Goal: Task Accomplishment & Management: Manage account settings

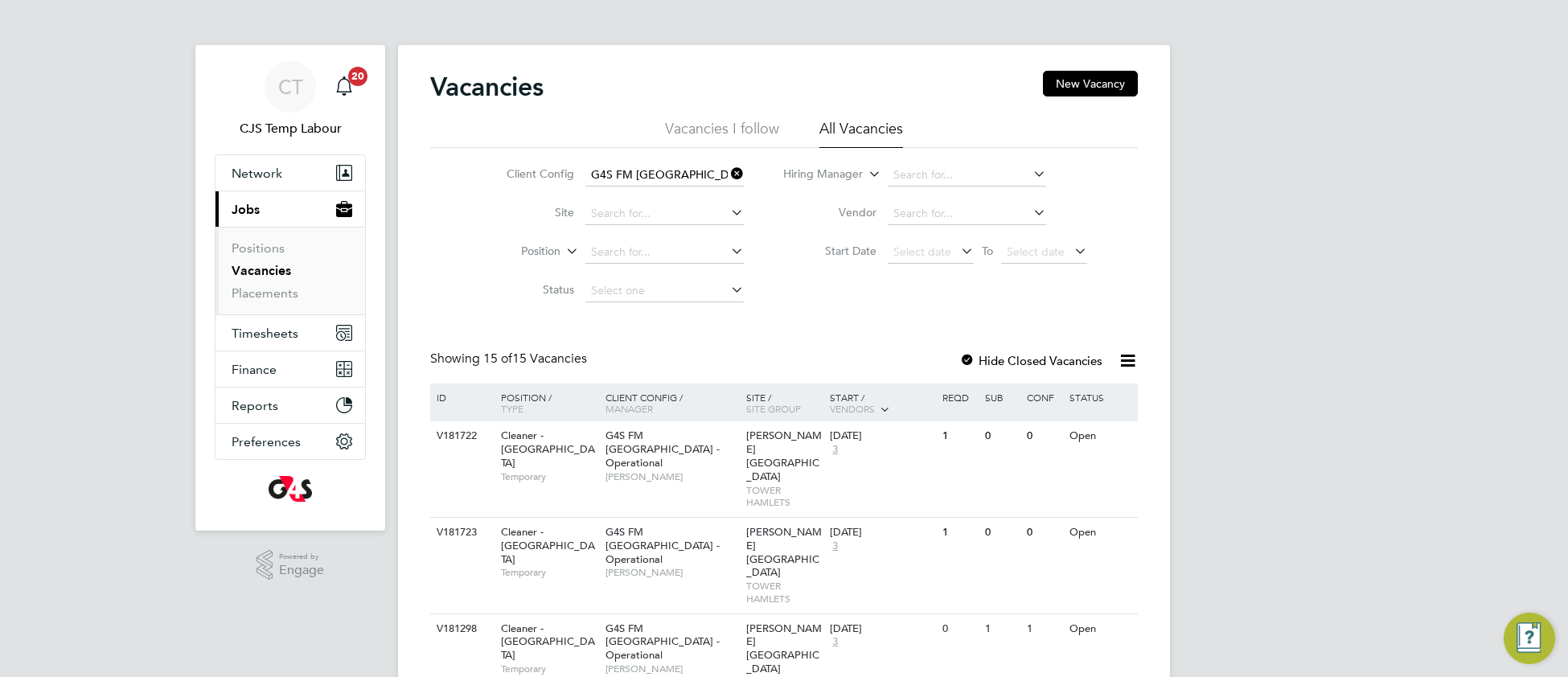
click at [728, 177] on icon at bounding box center [728, 173] width 0 height 23
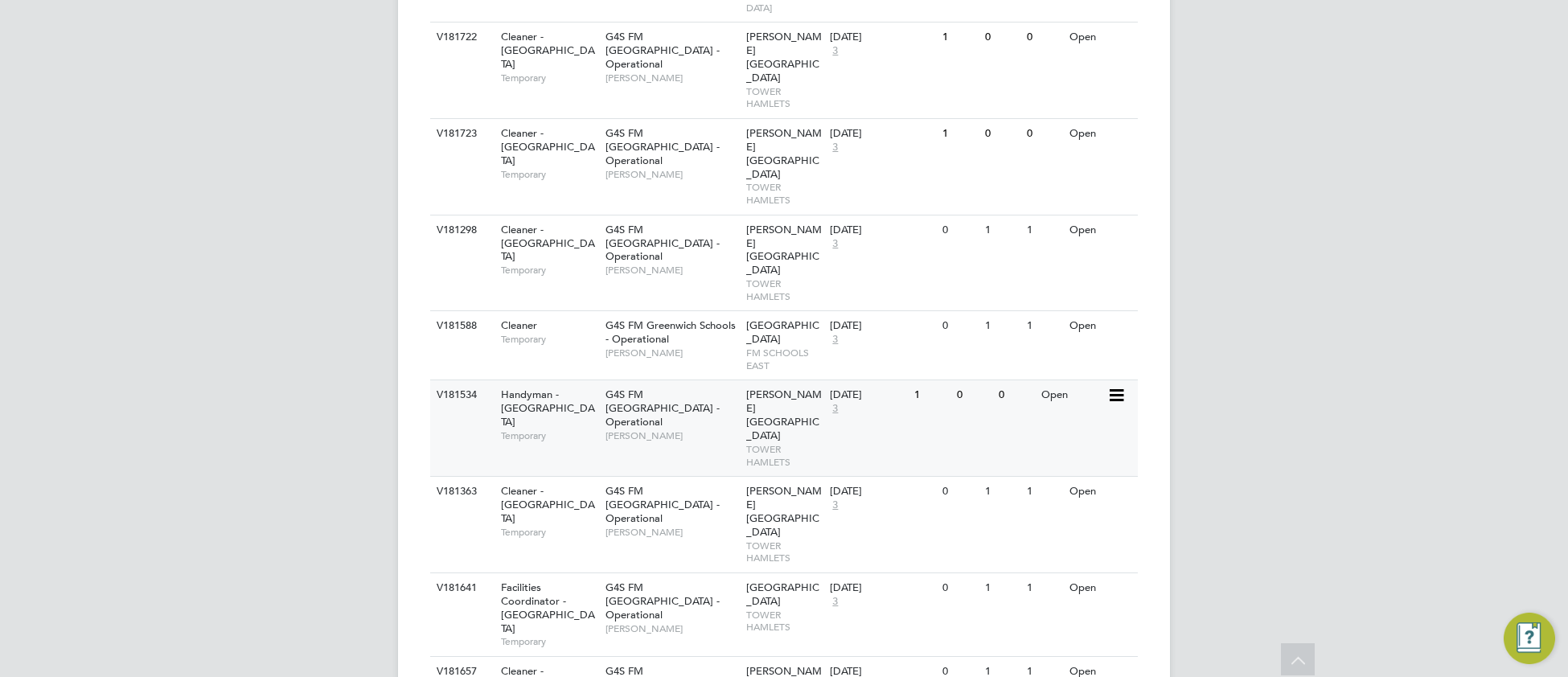
scroll to position [667, 0]
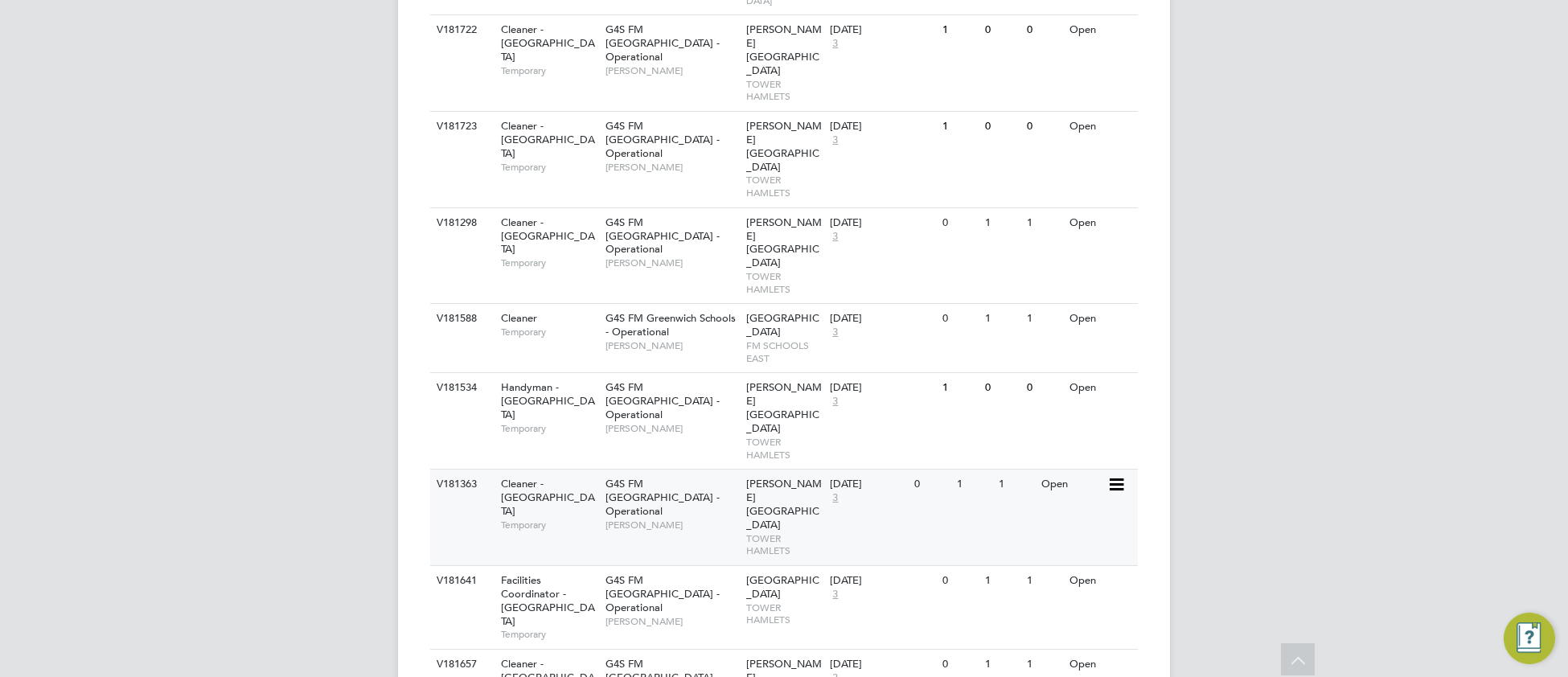
click at [687, 470] on div "G4S FM Tower Hamlets - Operational Teresa Cannon" at bounding box center [672, 504] width 140 height 69
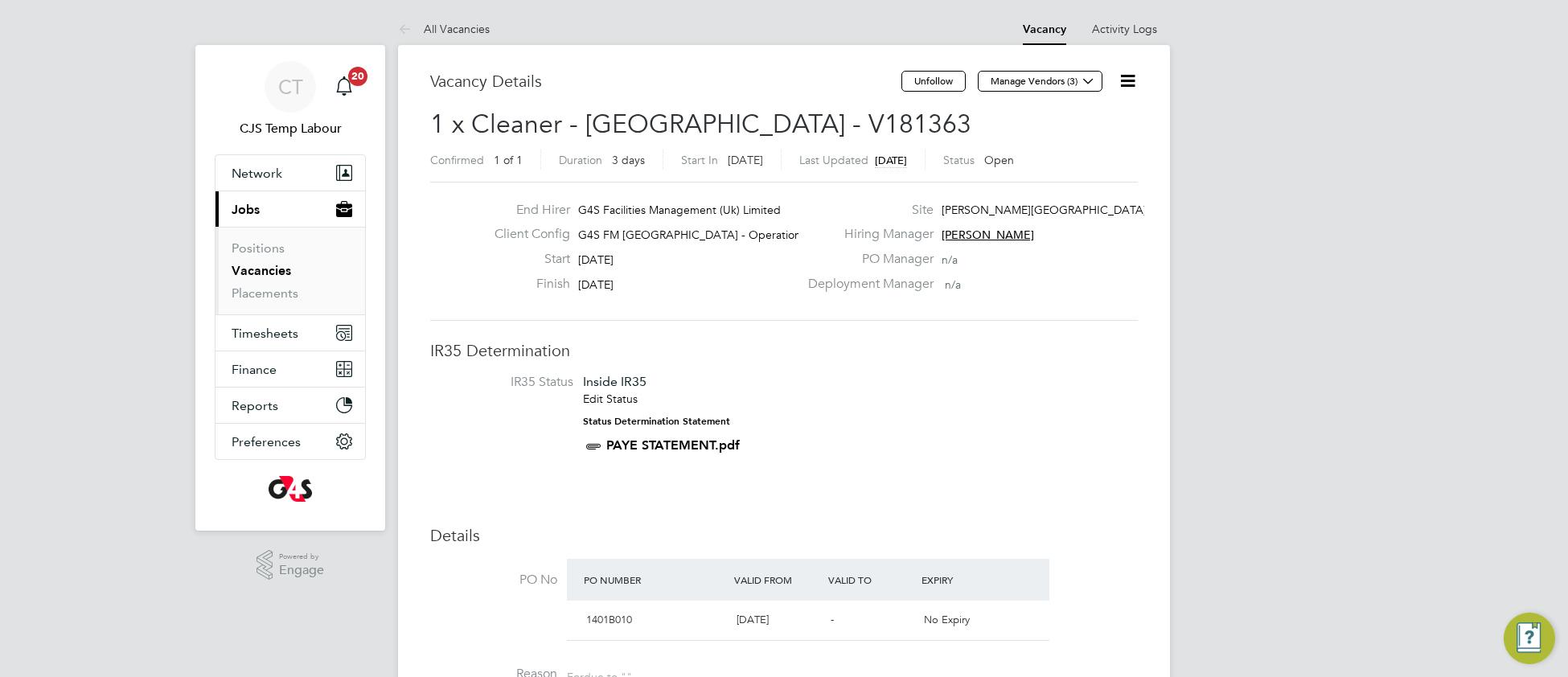
click at [1131, 86] on icon at bounding box center [1128, 81] width 20 height 20
click at [1081, 140] on li "Update Status" at bounding box center [1088, 141] width 93 height 23
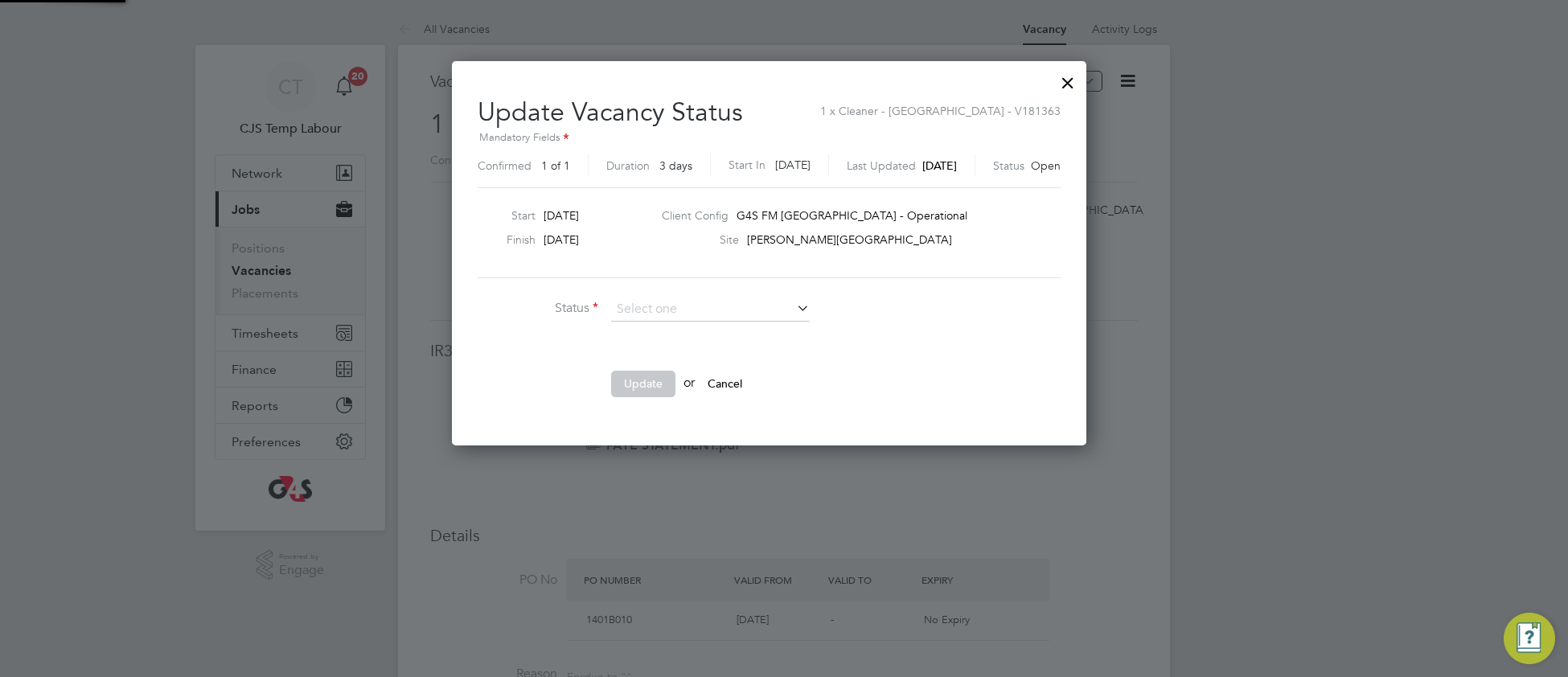
scroll to position [384, 663]
click at [688, 351] on li "Closed" at bounding box center [710, 352] width 201 height 21
type input "Closed"
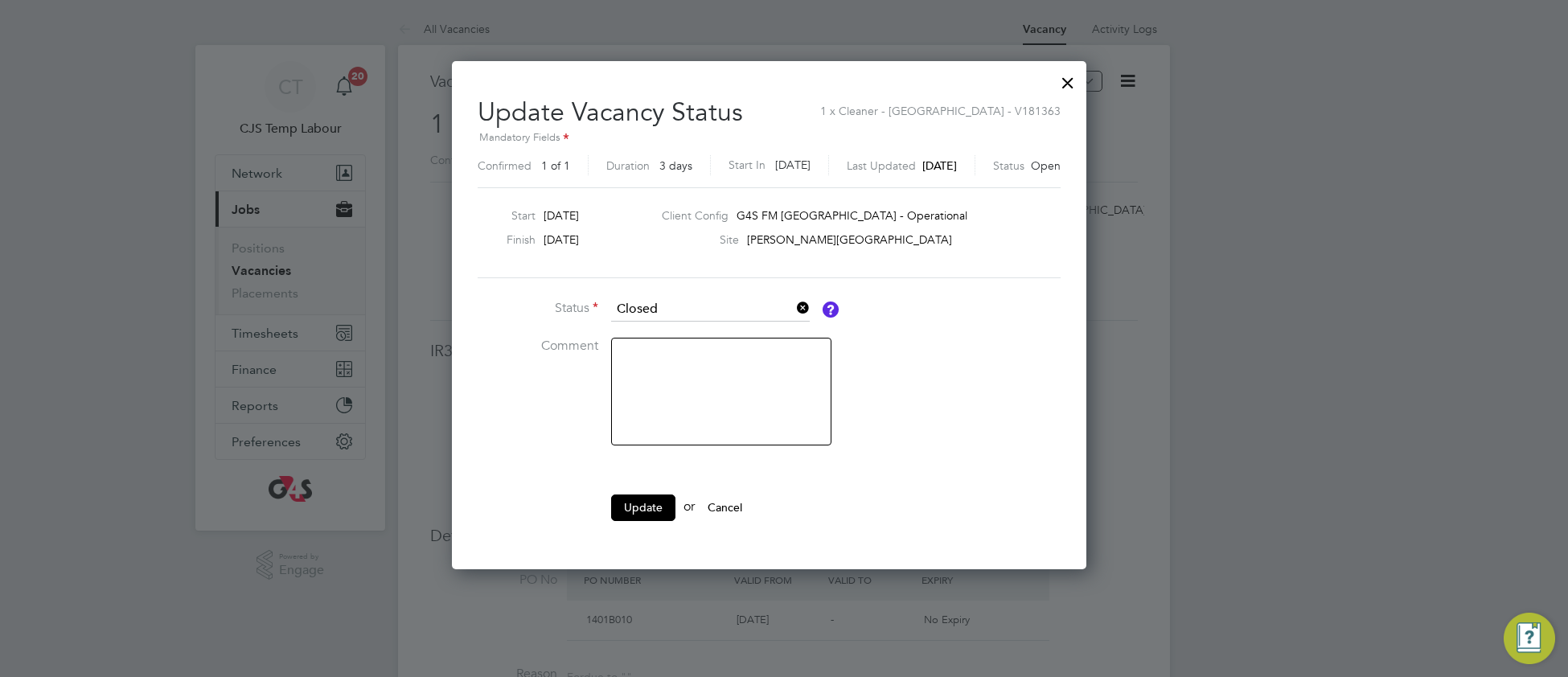
click at [630, 510] on button "Update" at bounding box center [643, 508] width 64 height 25
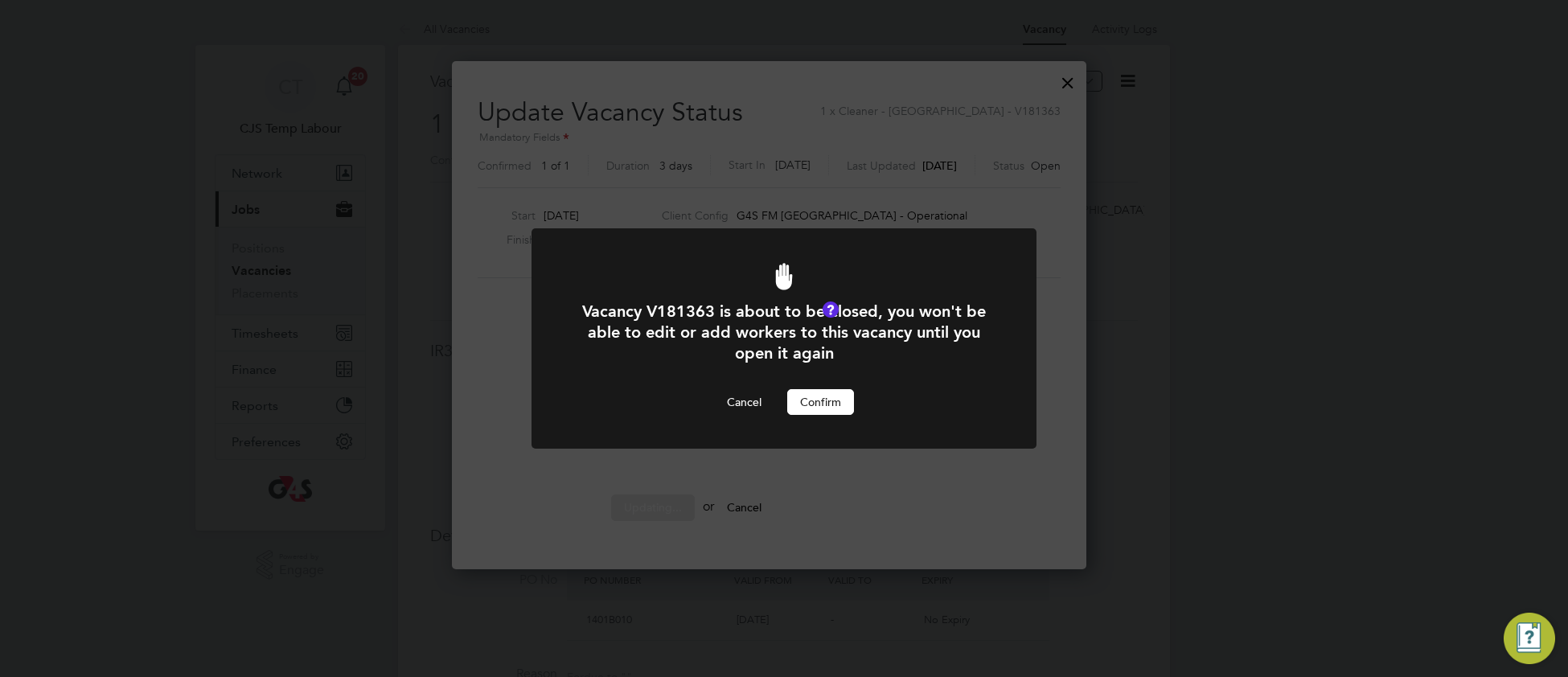
click at [834, 413] on button "Confirm" at bounding box center [821, 402] width 67 height 25
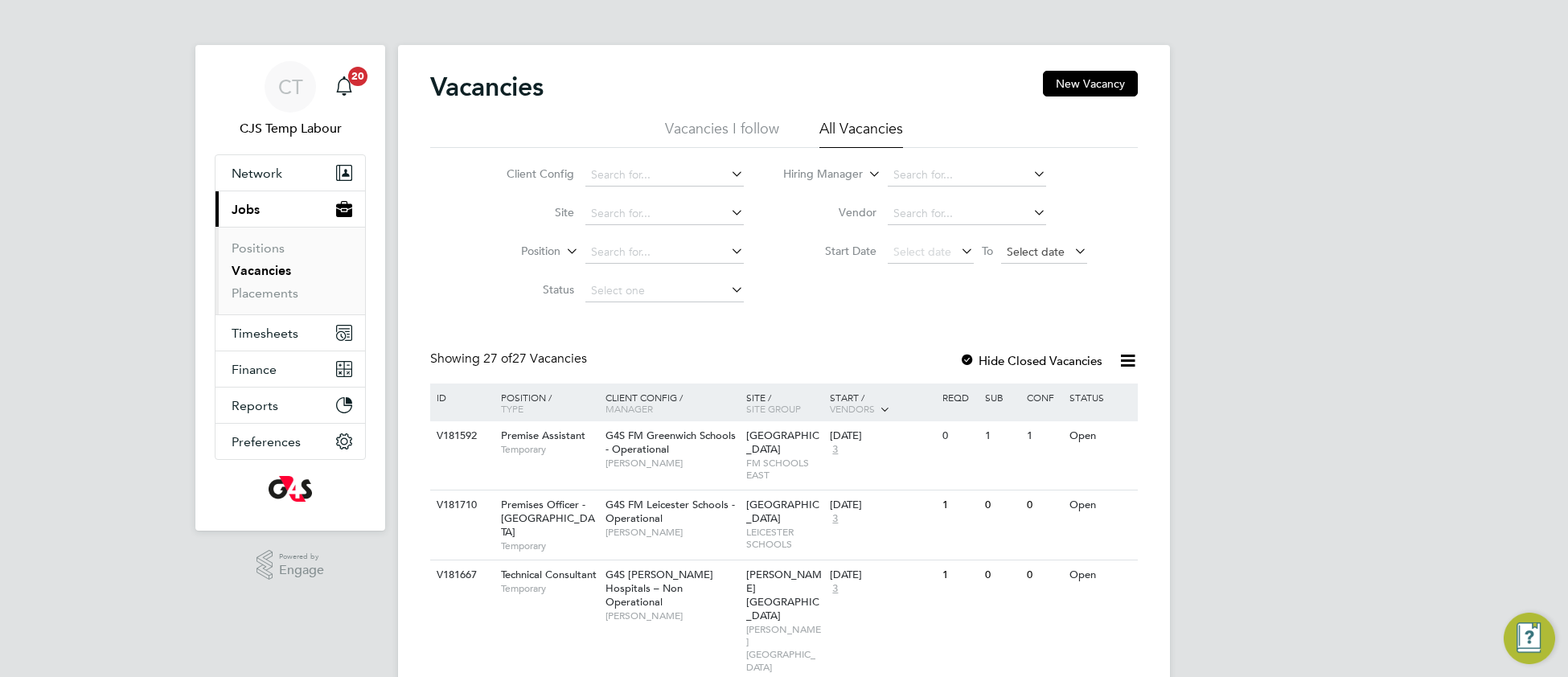
click at [1025, 252] on span "Select date" at bounding box center [1036, 251] width 58 height 14
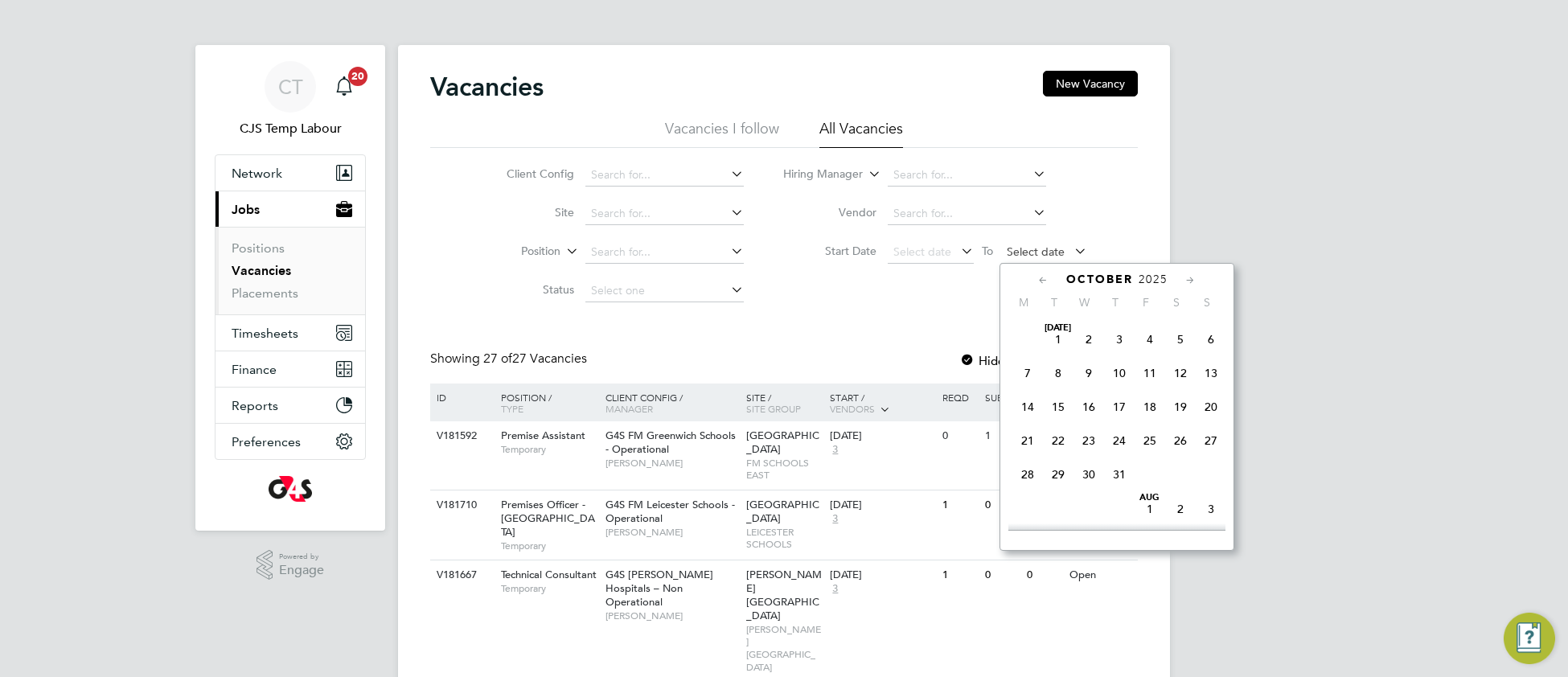
scroll to position [454, 0]
click at [1115, 409] on span "2" at bounding box center [1120, 394] width 30 height 30
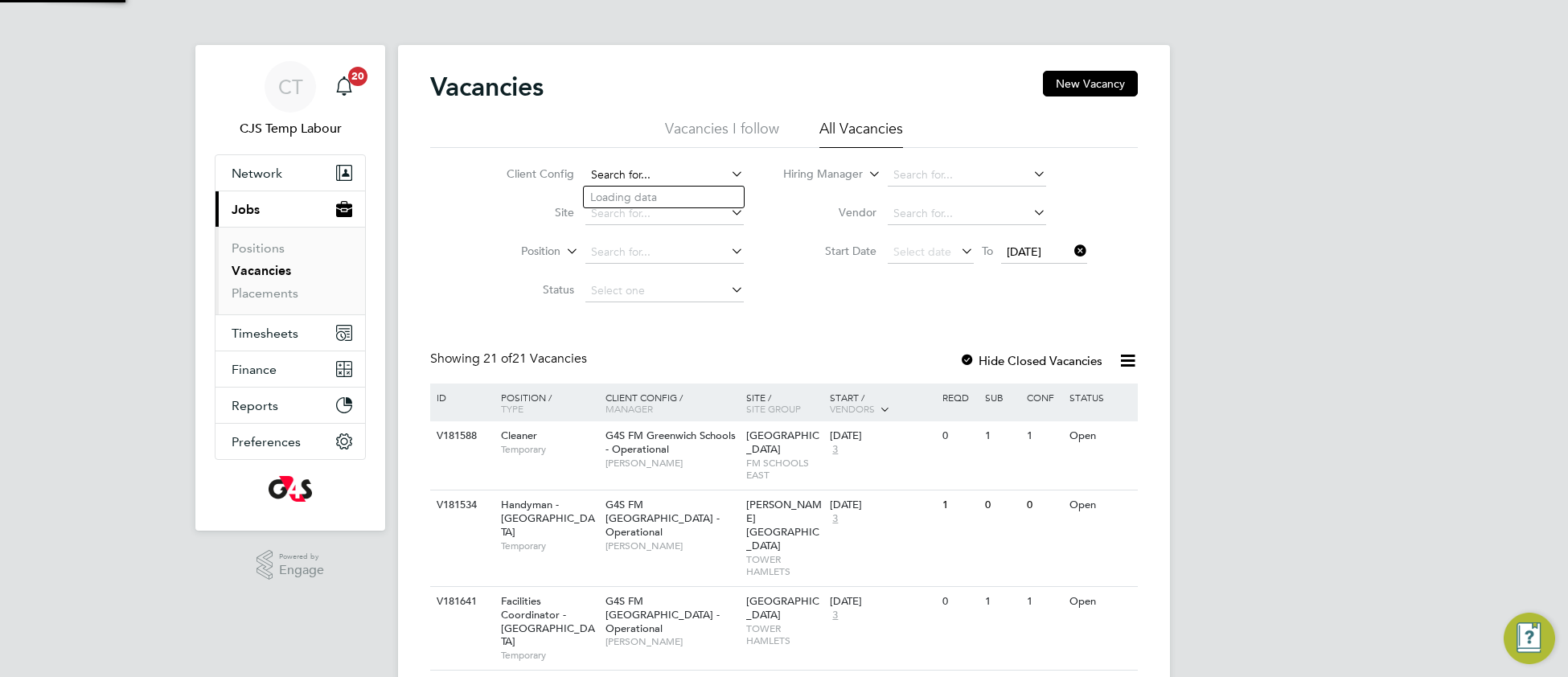
click at [651, 180] on input at bounding box center [664, 175] width 158 height 23
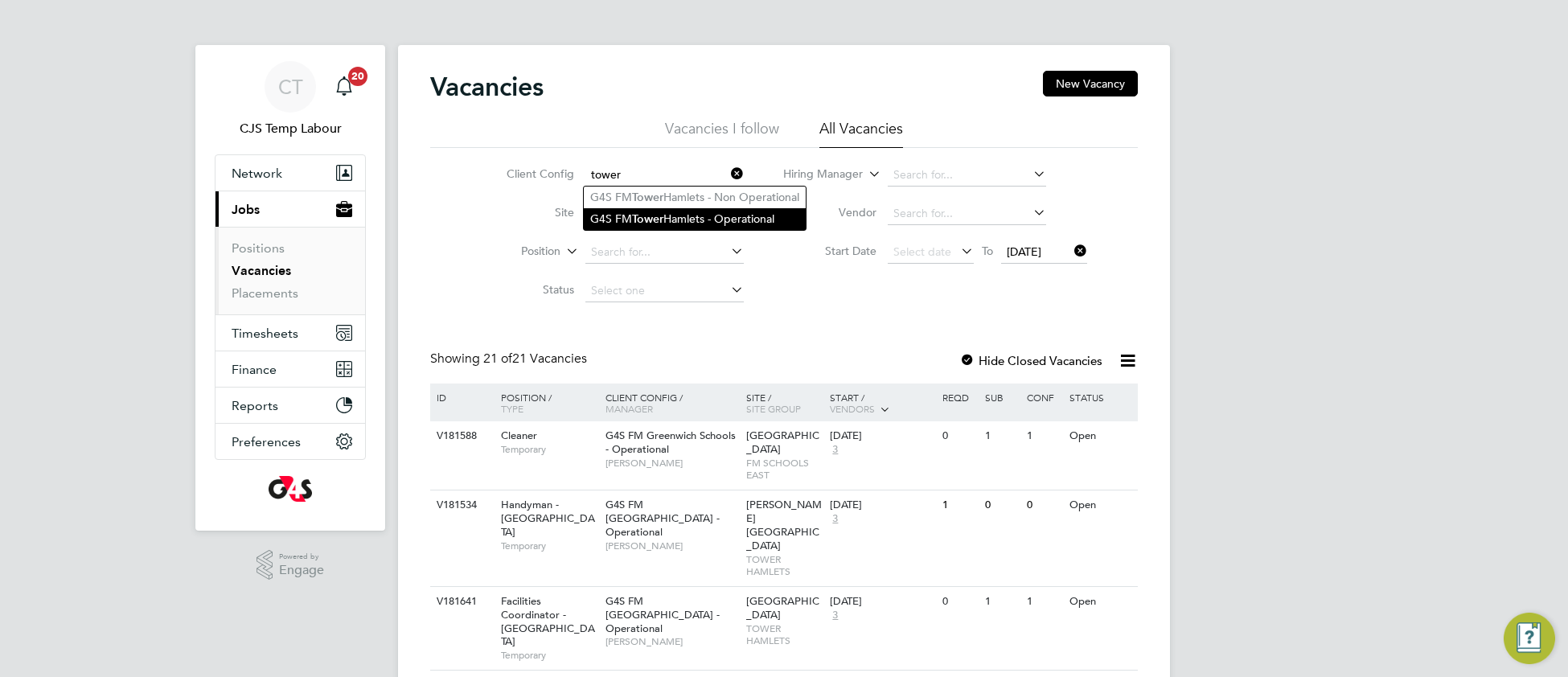
click at [701, 218] on li "G4S FM Tower Hamlets - Operational" at bounding box center [695, 219] width 222 height 22
type input "G4S FM [GEOGRAPHIC_DATA] - Operational"
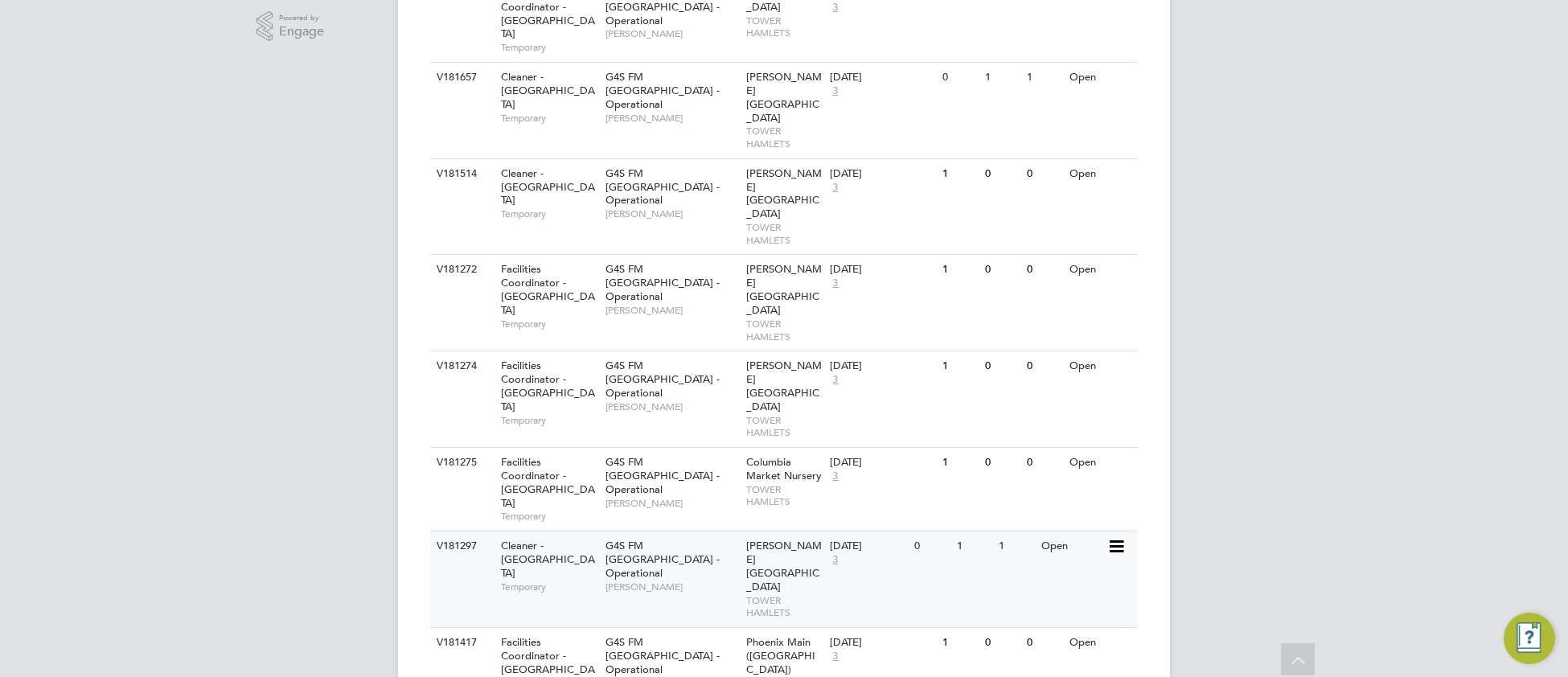
scroll to position [541, 0]
click at [668, 530] on div "G4S FM Tower Hamlets - Operational Yusupha Miknas" at bounding box center [672, 564] width 140 height 69
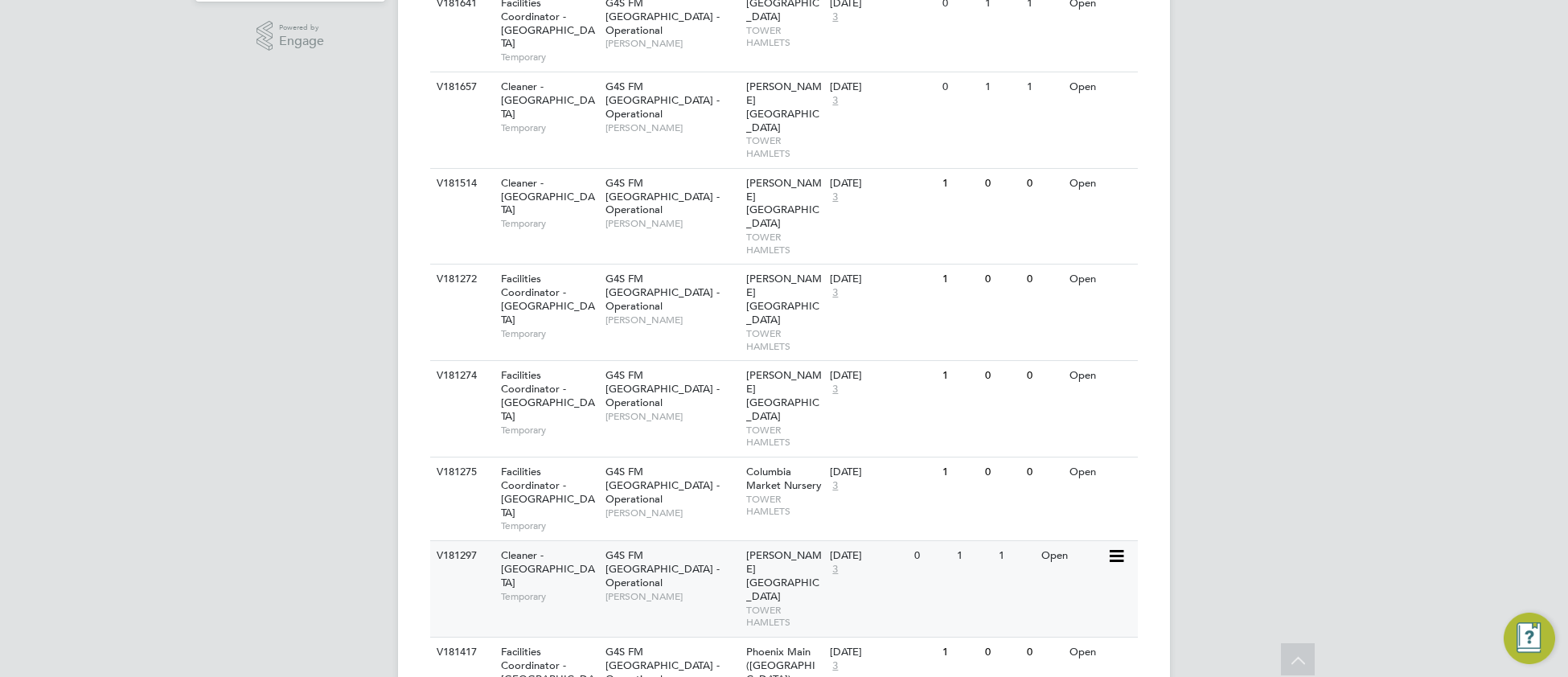
scroll to position [536, 0]
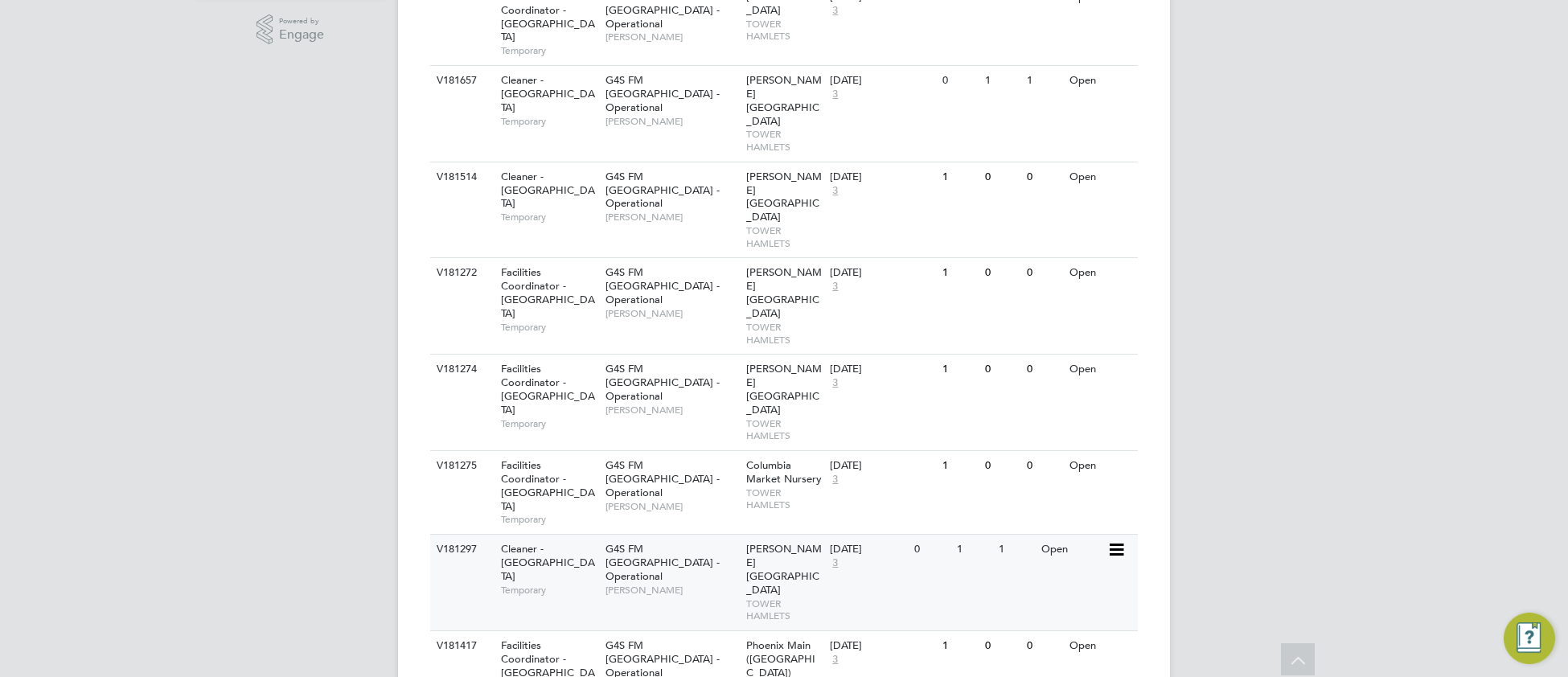
click at [832, 534] on div "V181297 Cleaner - Tower Hamlet Temporary G4S FM Tower Hamlets - Operational Yus…" at bounding box center [784, 582] width 707 height 96
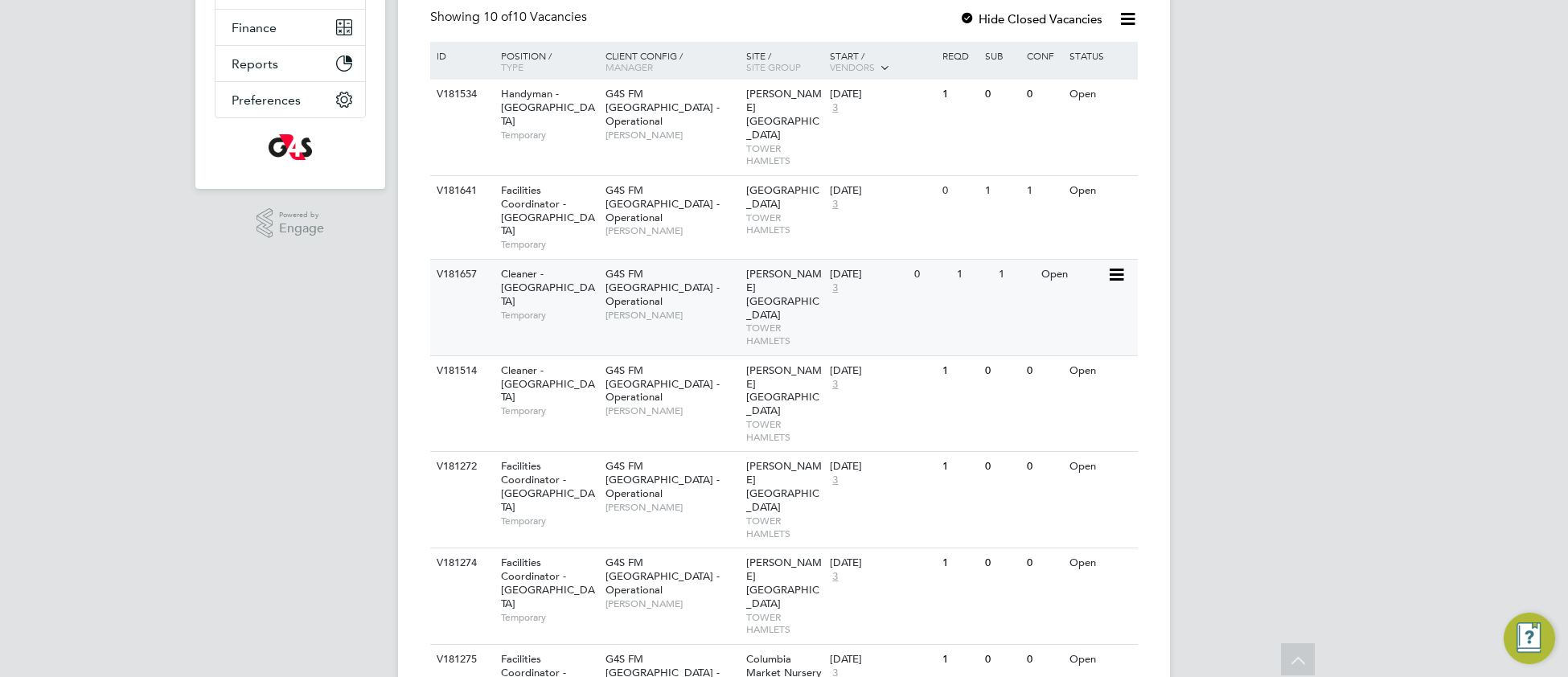
scroll to position [336, 0]
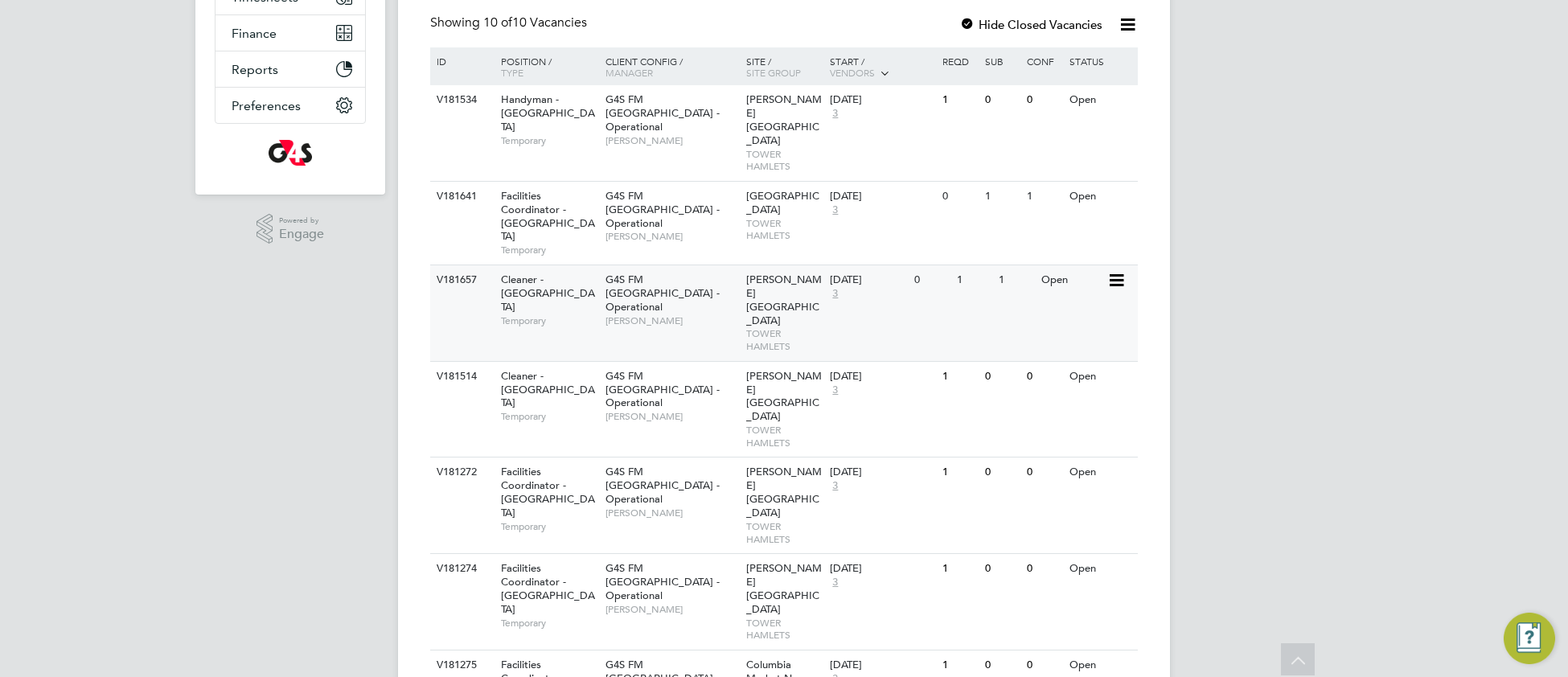
click at [789, 327] on span "TOWER HAMLETS" at bounding box center [784, 339] width 76 height 25
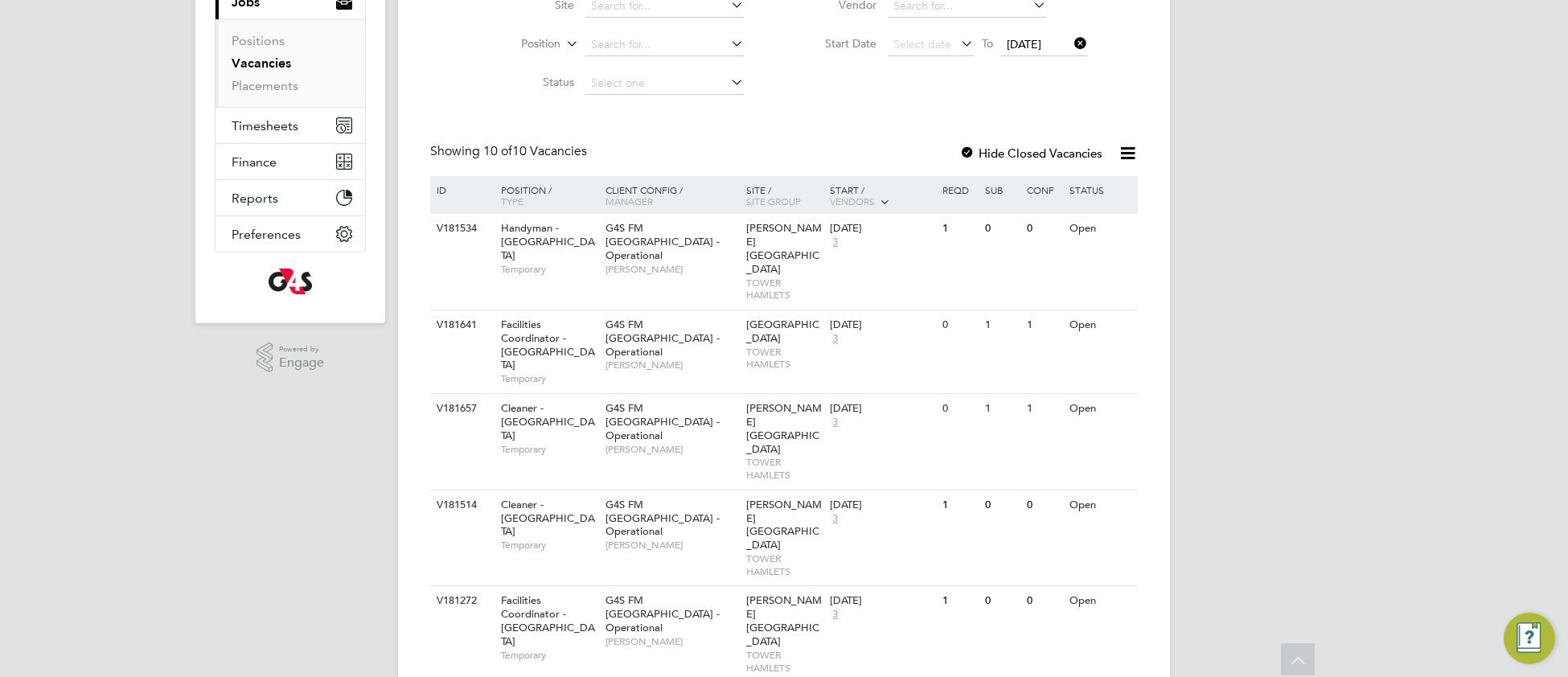
scroll to position [191, 0]
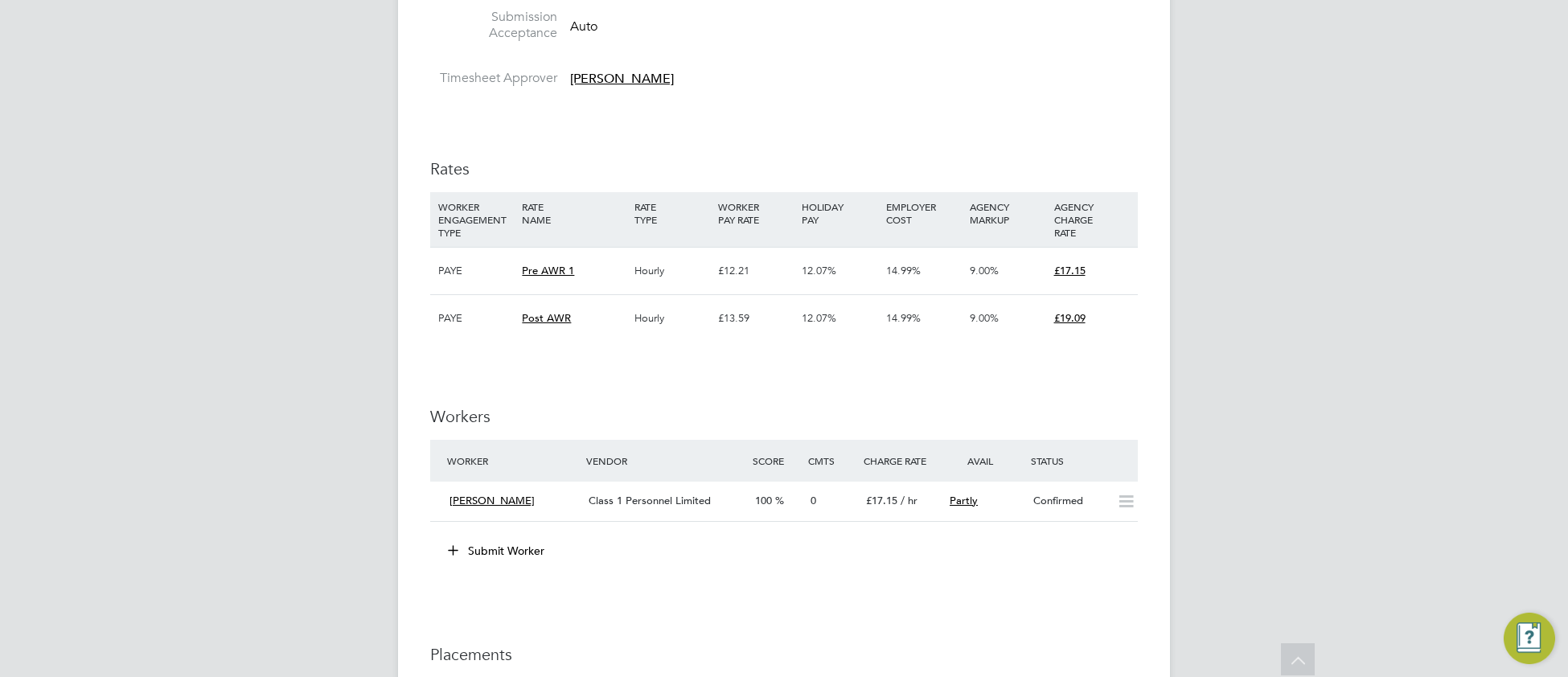
scroll to position [1862, 0]
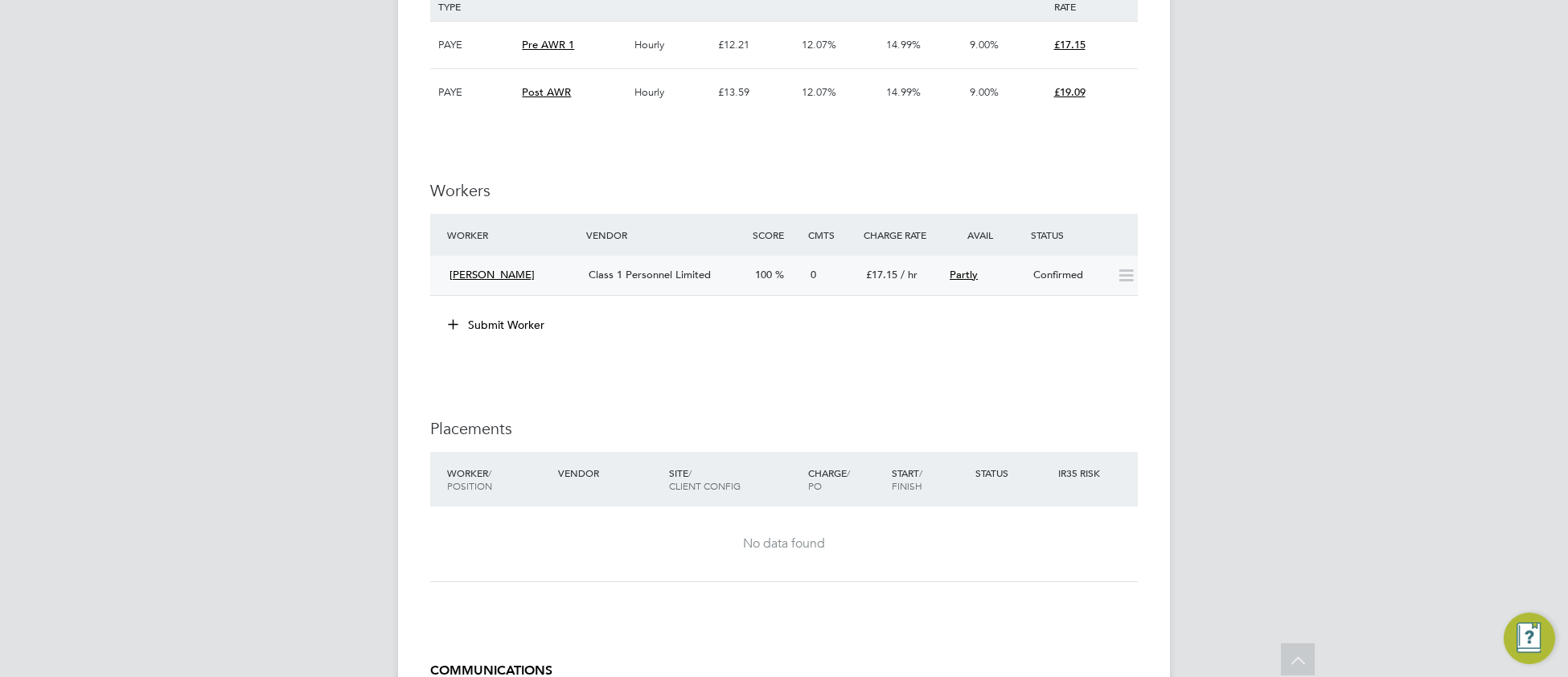
click at [795, 288] on div "100" at bounding box center [777, 275] width 56 height 26
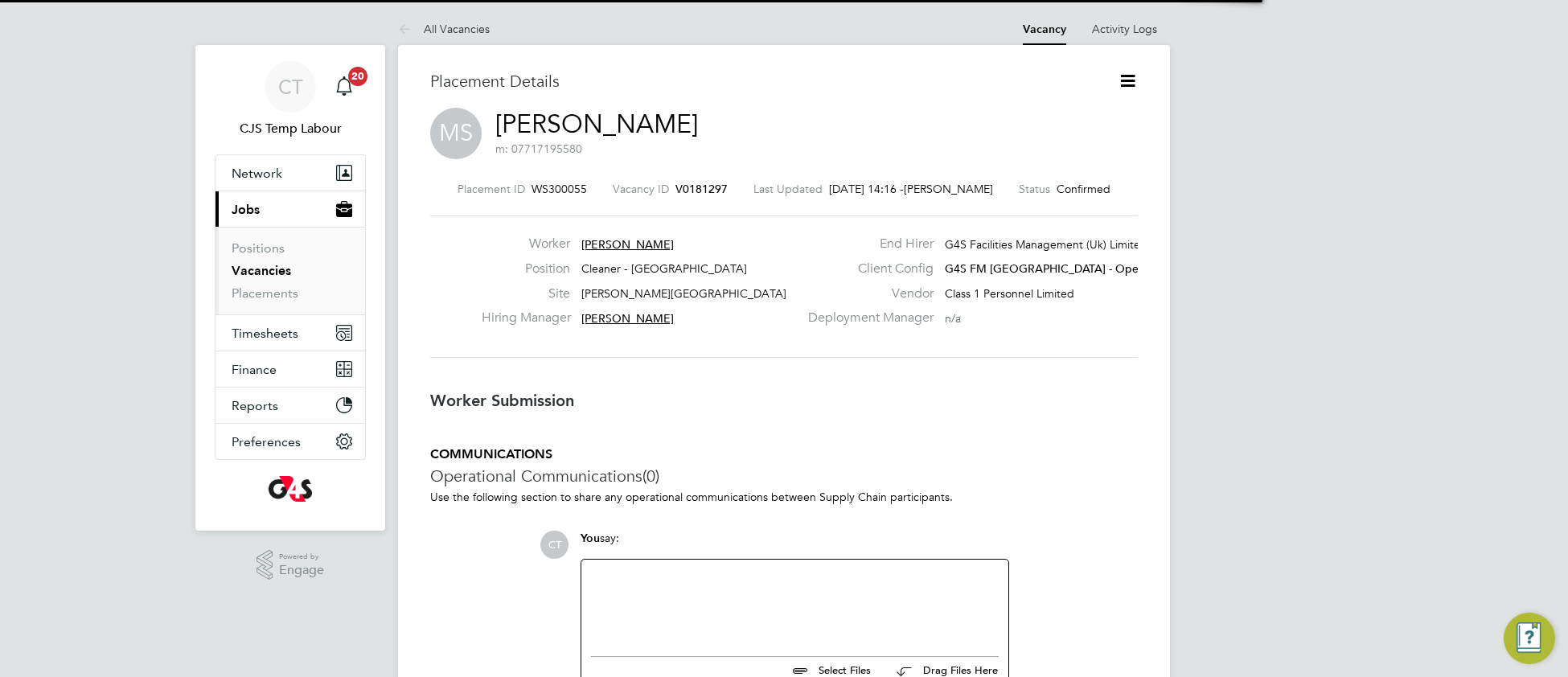
scroll to position [15, 88]
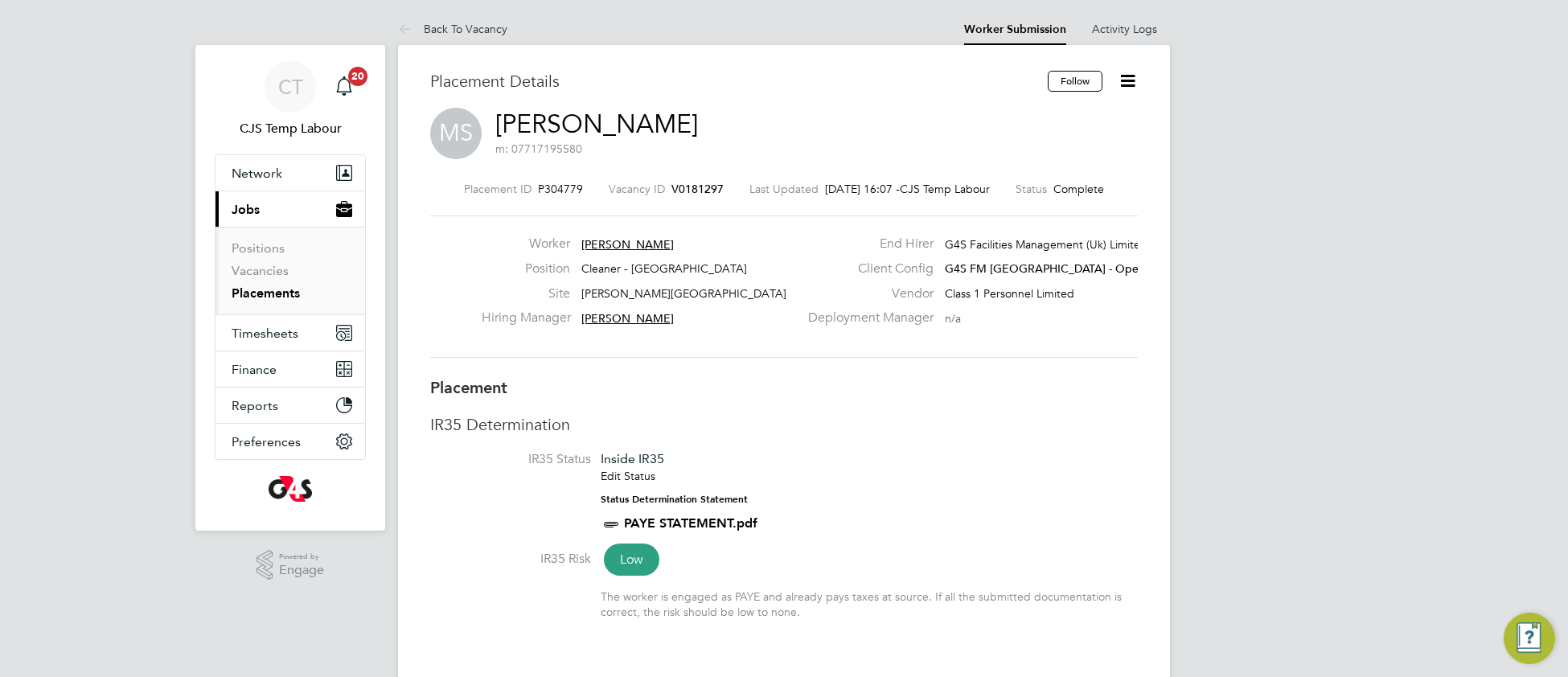
click at [690, 192] on span "V0181297" at bounding box center [698, 189] width 52 height 14
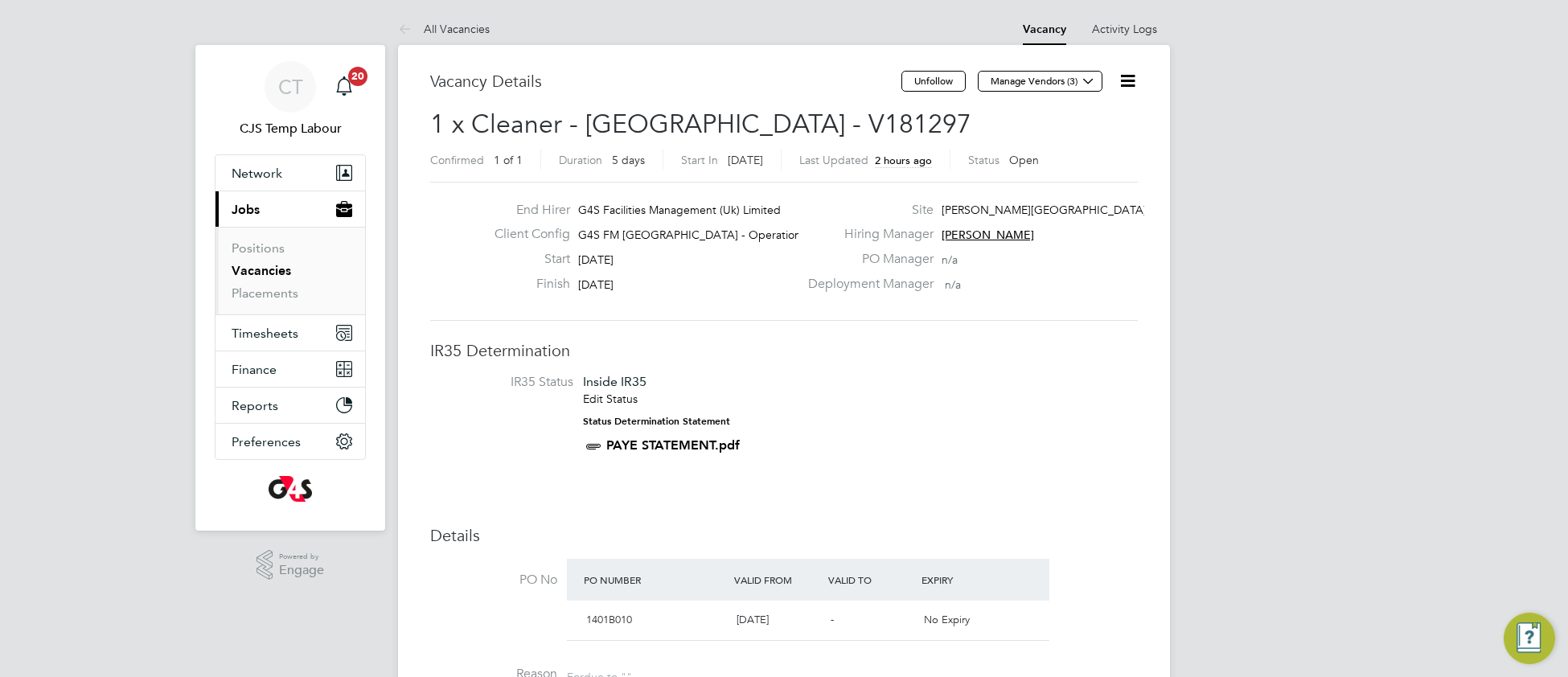
click at [1128, 88] on icon at bounding box center [1128, 81] width 20 height 20
click at [1098, 140] on li "Update Status" at bounding box center [1088, 141] width 93 height 23
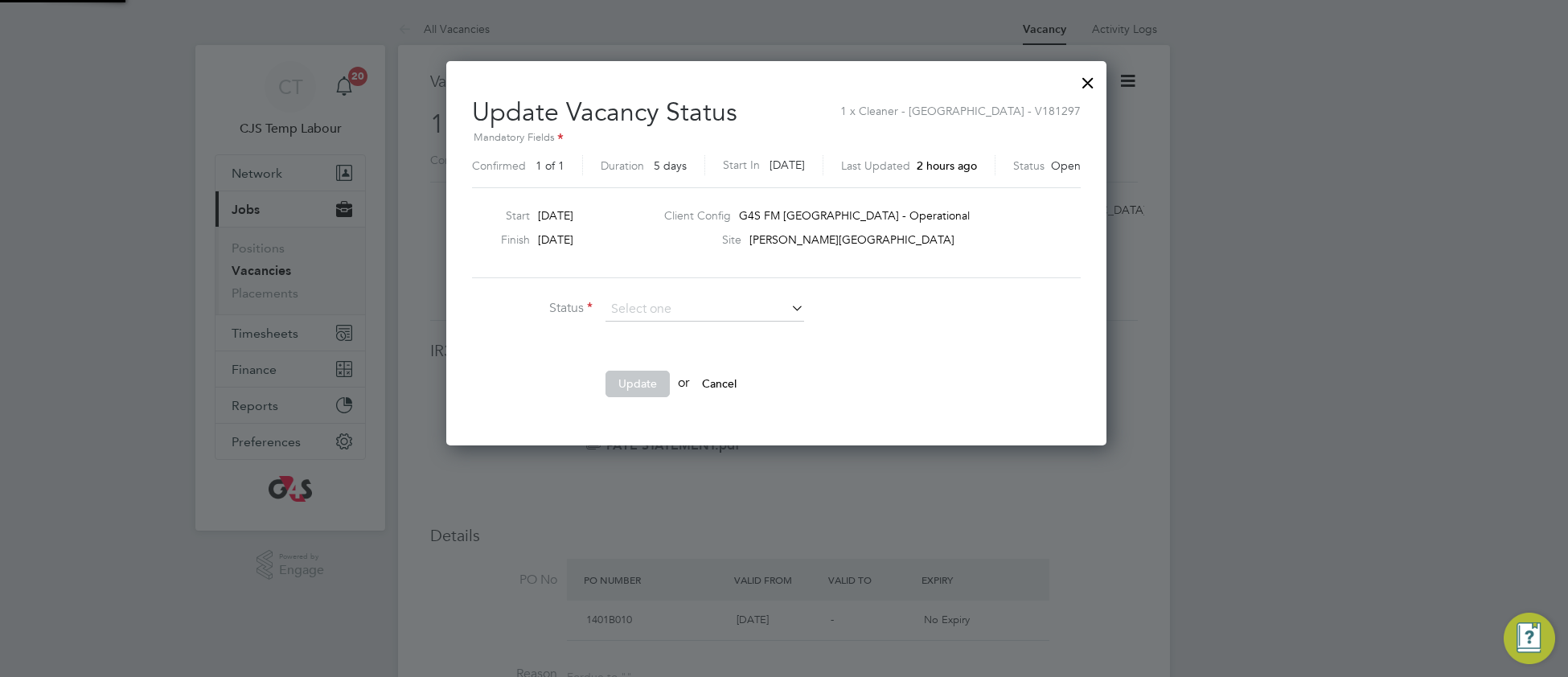
scroll to position [384, 675]
click at [707, 355] on li "Closed" at bounding box center [705, 352] width 201 height 21
type input "Closed"
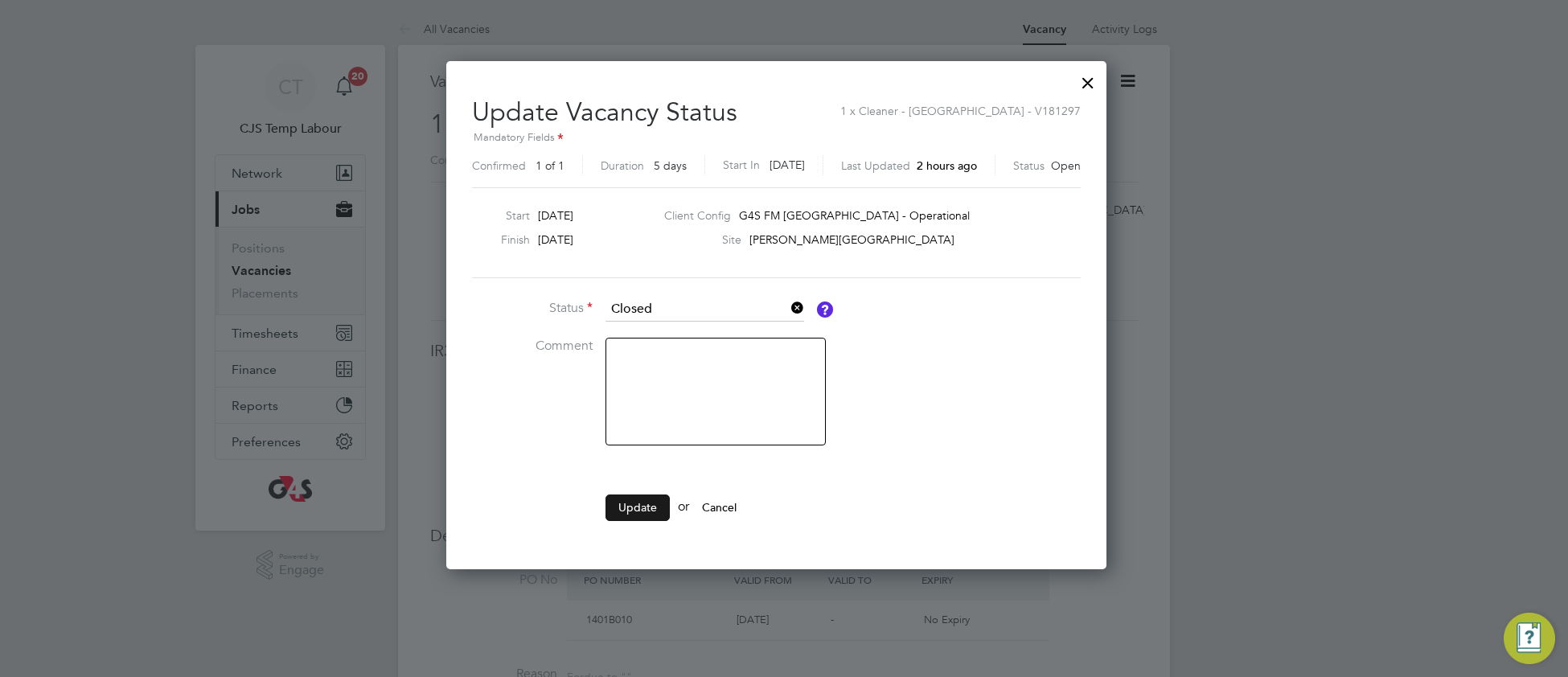
click at [616, 509] on button "Update" at bounding box center [638, 508] width 64 height 25
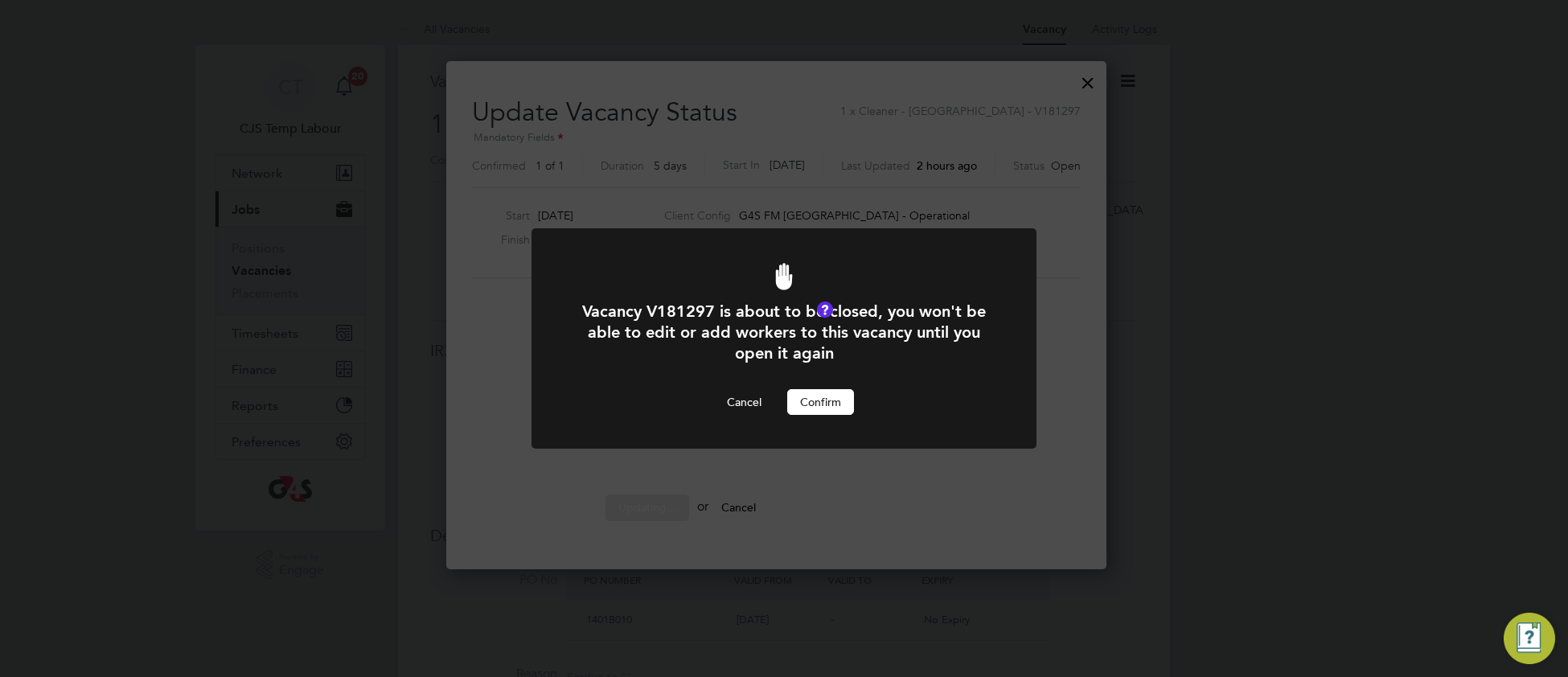
click at [837, 406] on button "Confirm" at bounding box center [821, 402] width 67 height 25
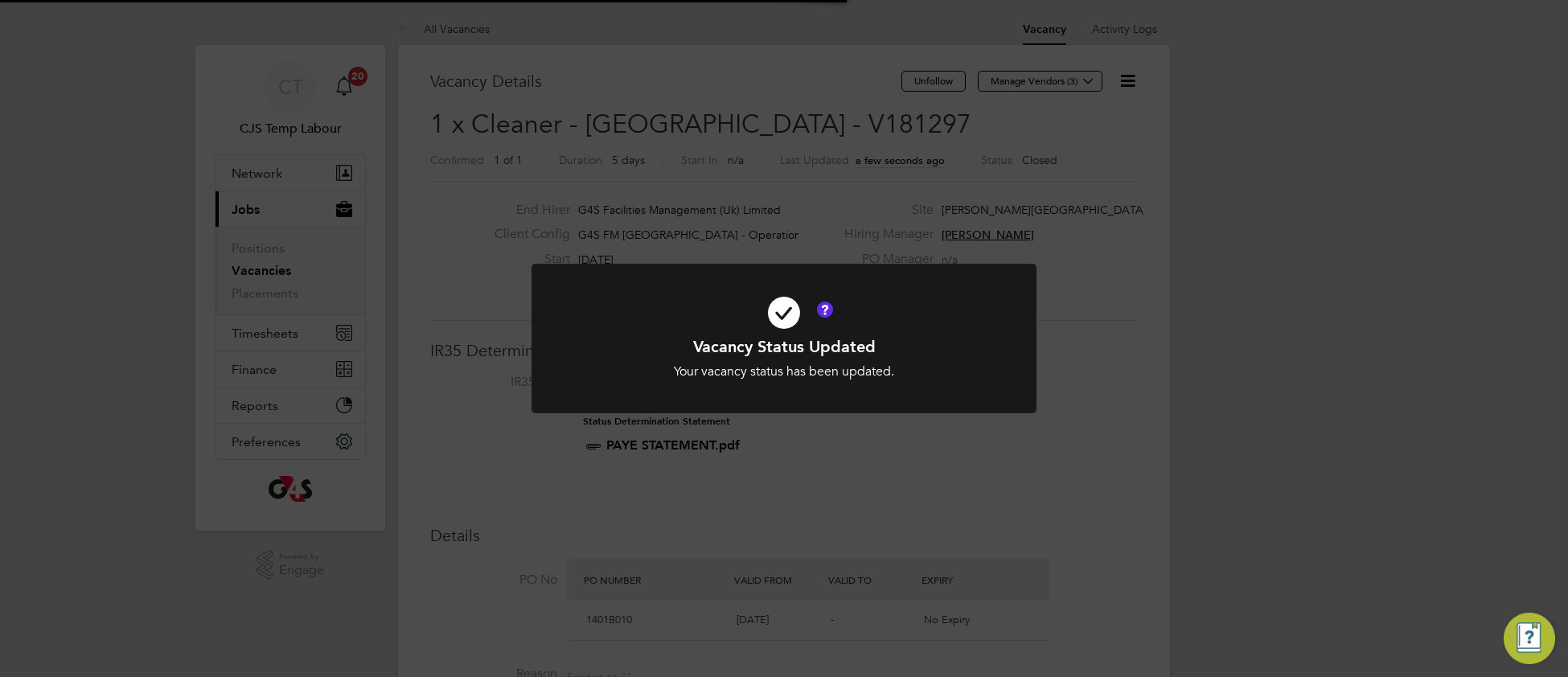
scroll to position [47, 112]
click at [982, 358] on div "Vacancy Status Updated Your vacancy status has been updated. Cancel Okay" at bounding box center [784, 358] width 418 height 44
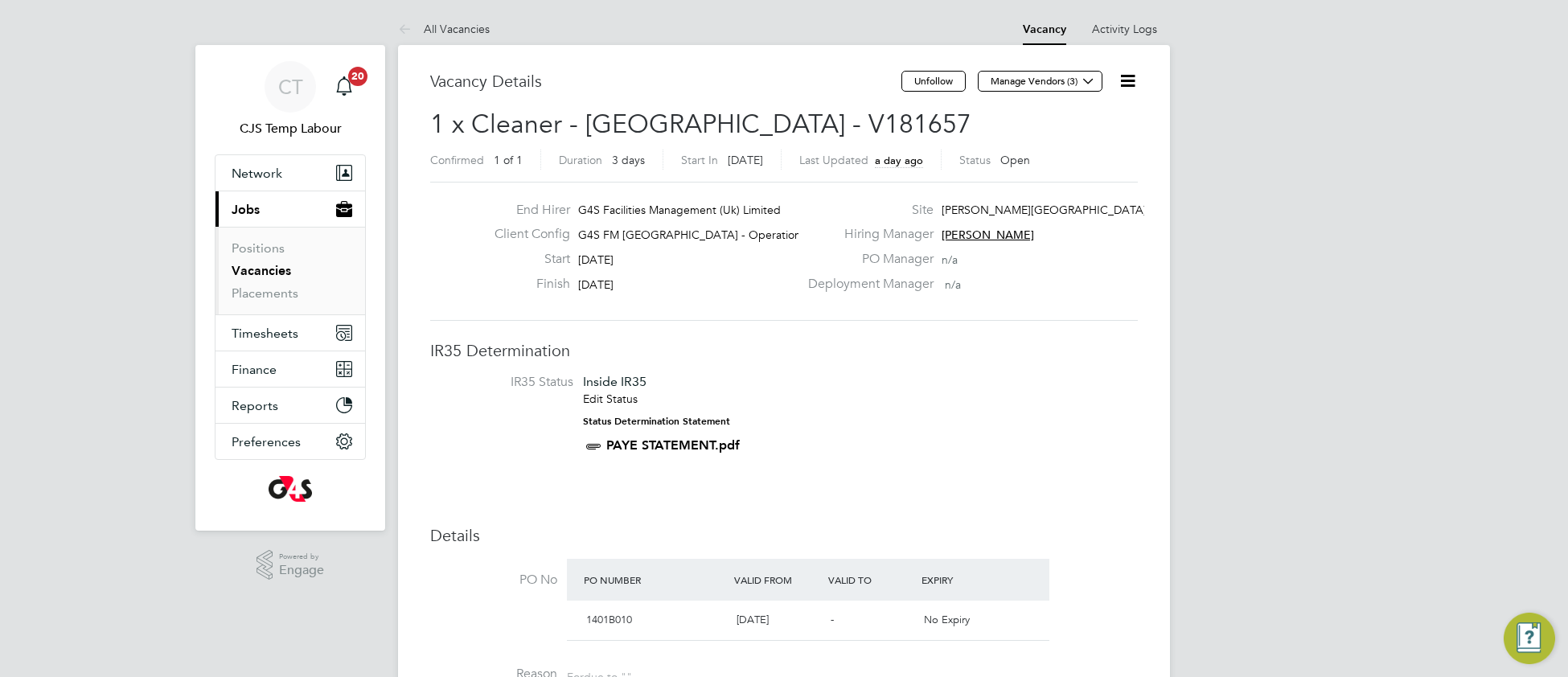
click at [1130, 85] on icon at bounding box center [1128, 81] width 20 height 20
click at [1084, 139] on li "Update Status" at bounding box center [1088, 141] width 93 height 23
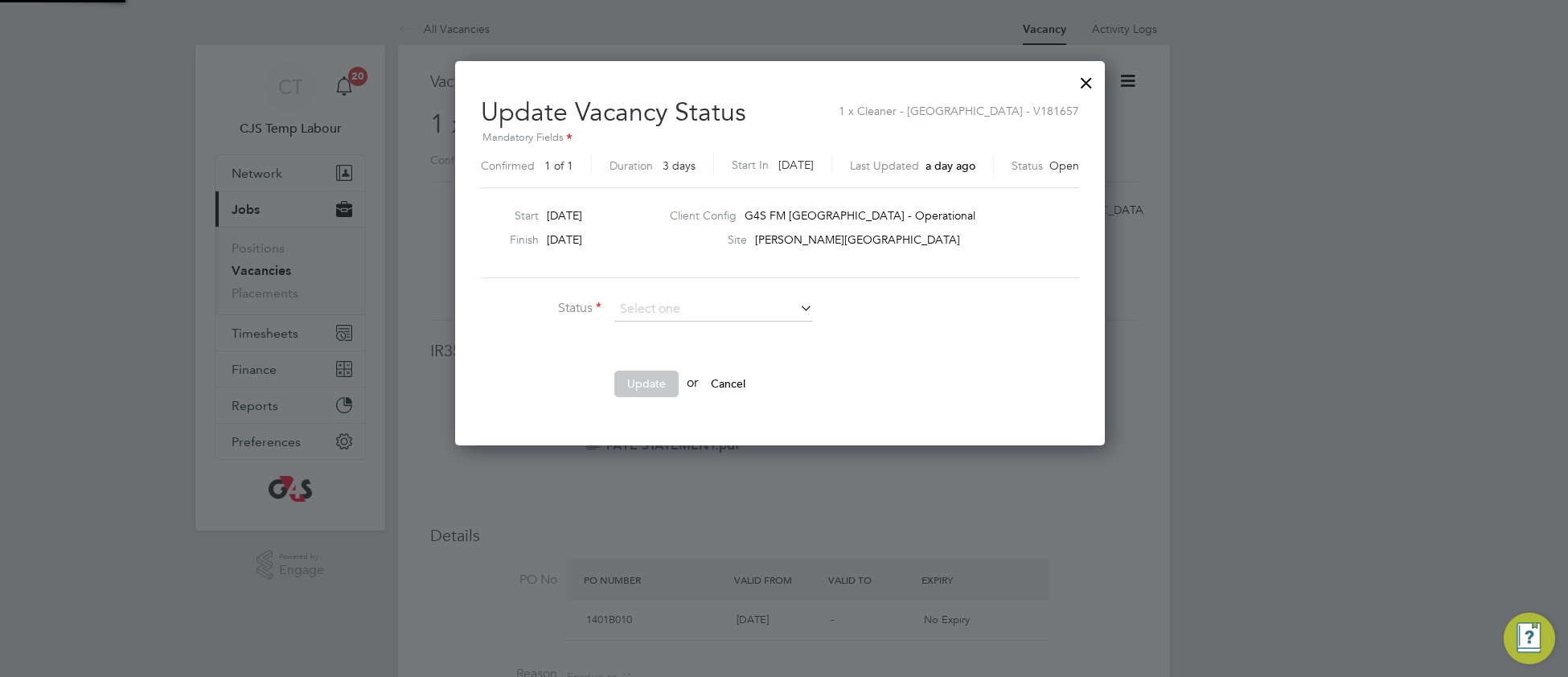
scroll to position [384, 658]
click at [751, 353] on li "Closed" at bounding box center [713, 352] width 201 height 21
type input "Closed"
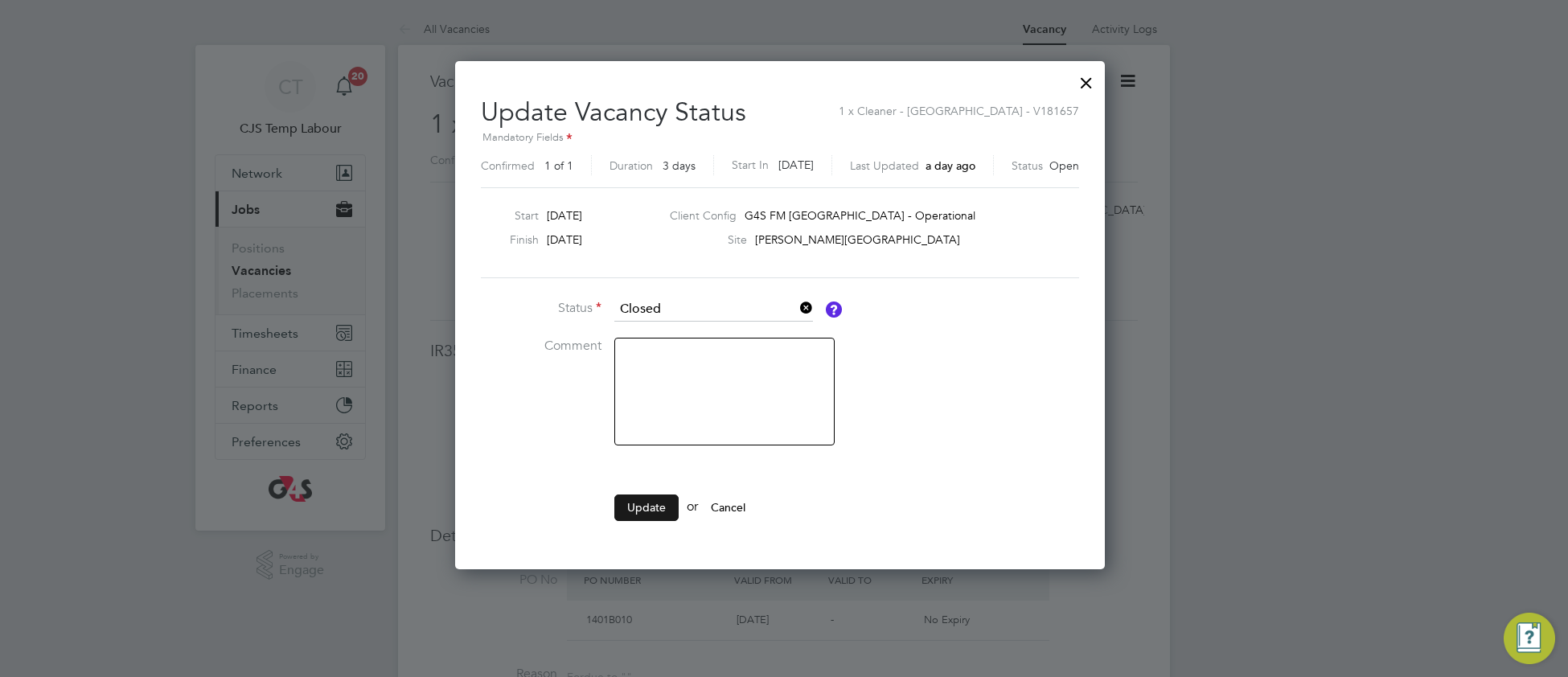
click at [621, 504] on button "Update" at bounding box center [646, 508] width 64 height 25
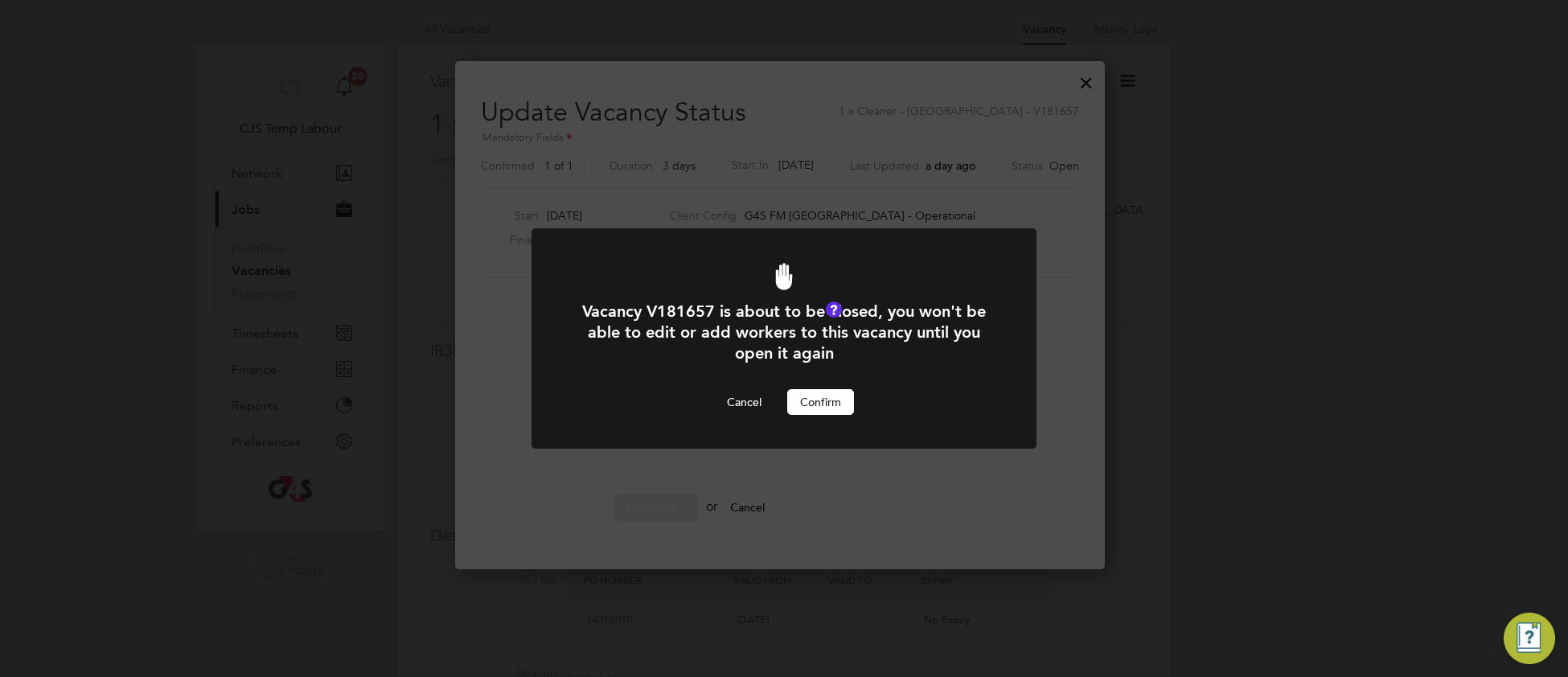
click at [823, 403] on button "Confirm" at bounding box center [821, 402] width 67 height 25
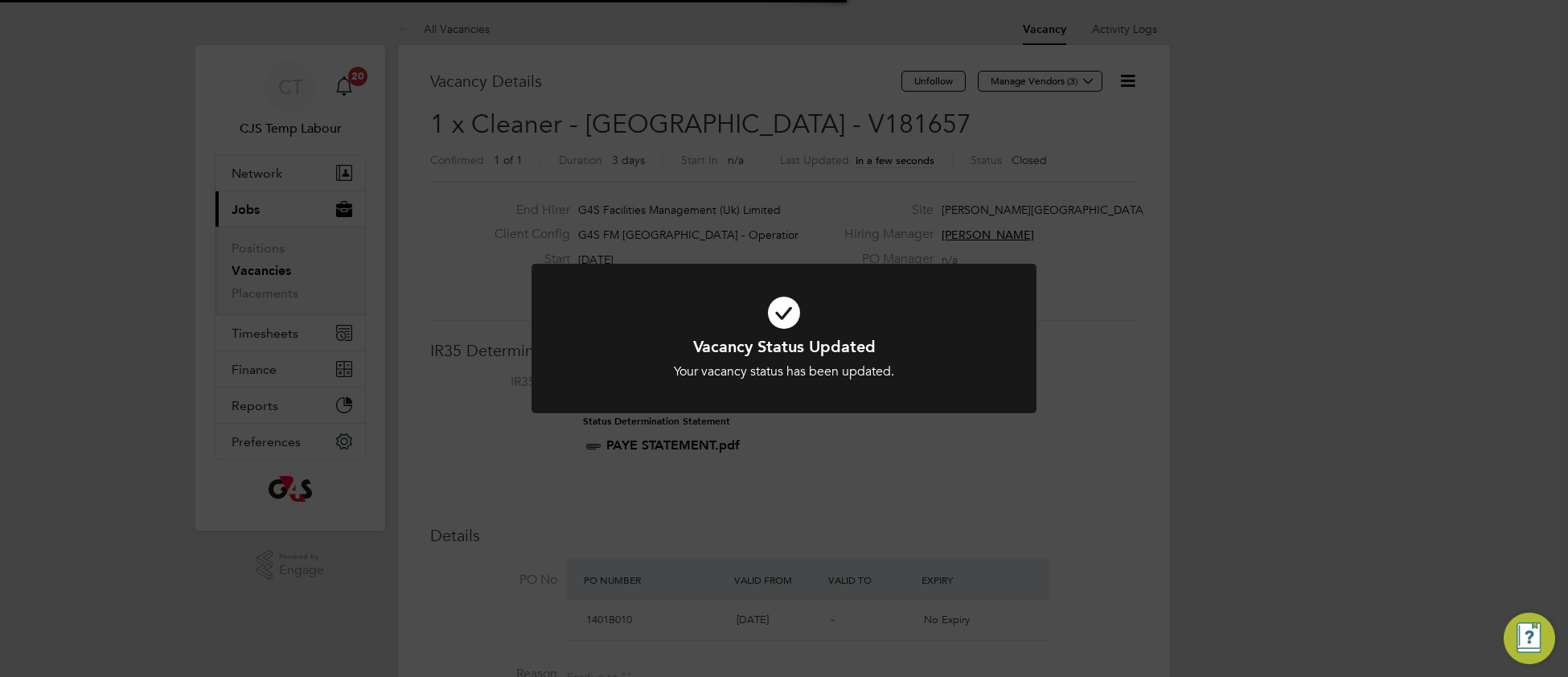
click at [935, 337] on h1 "Vacancy Status Updated" at bounding box center [784, 346] width 418 height 21
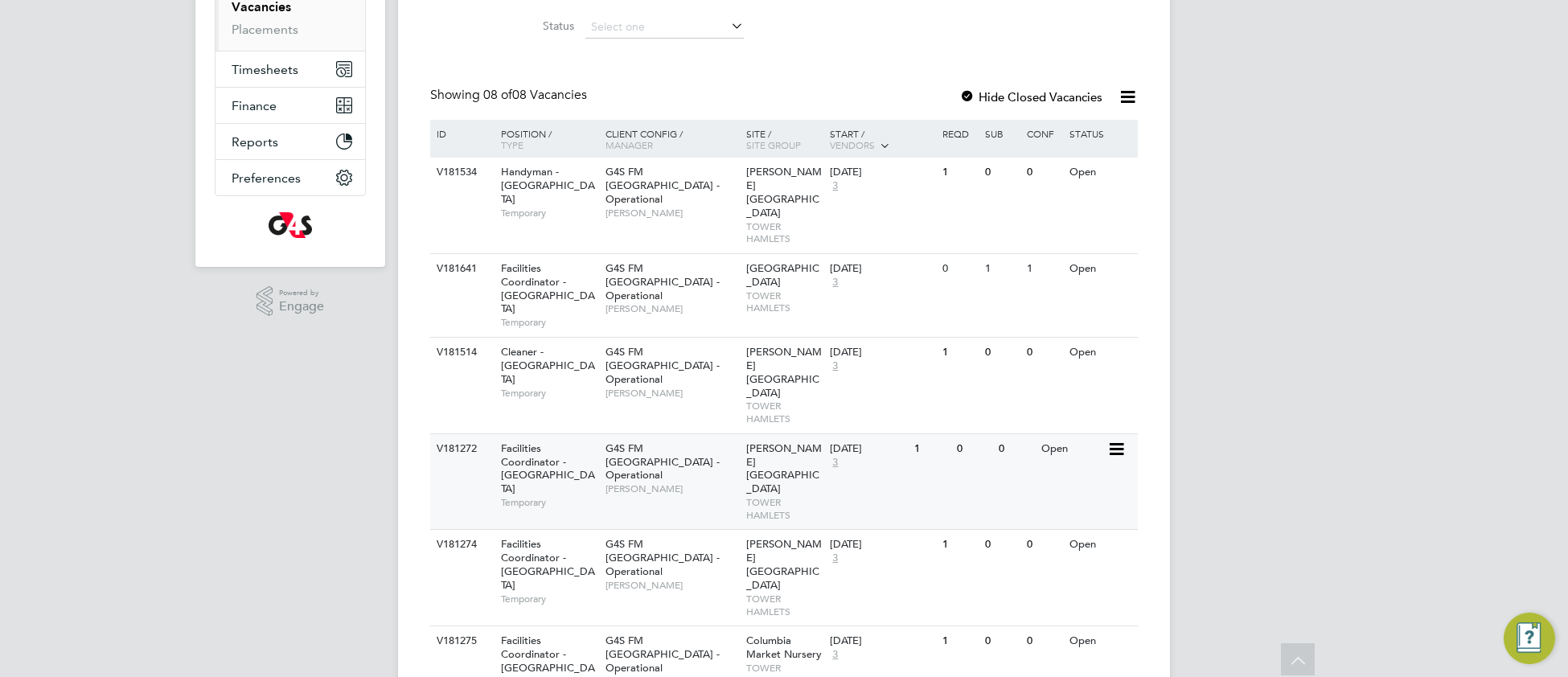
scroll to position [242, 0]
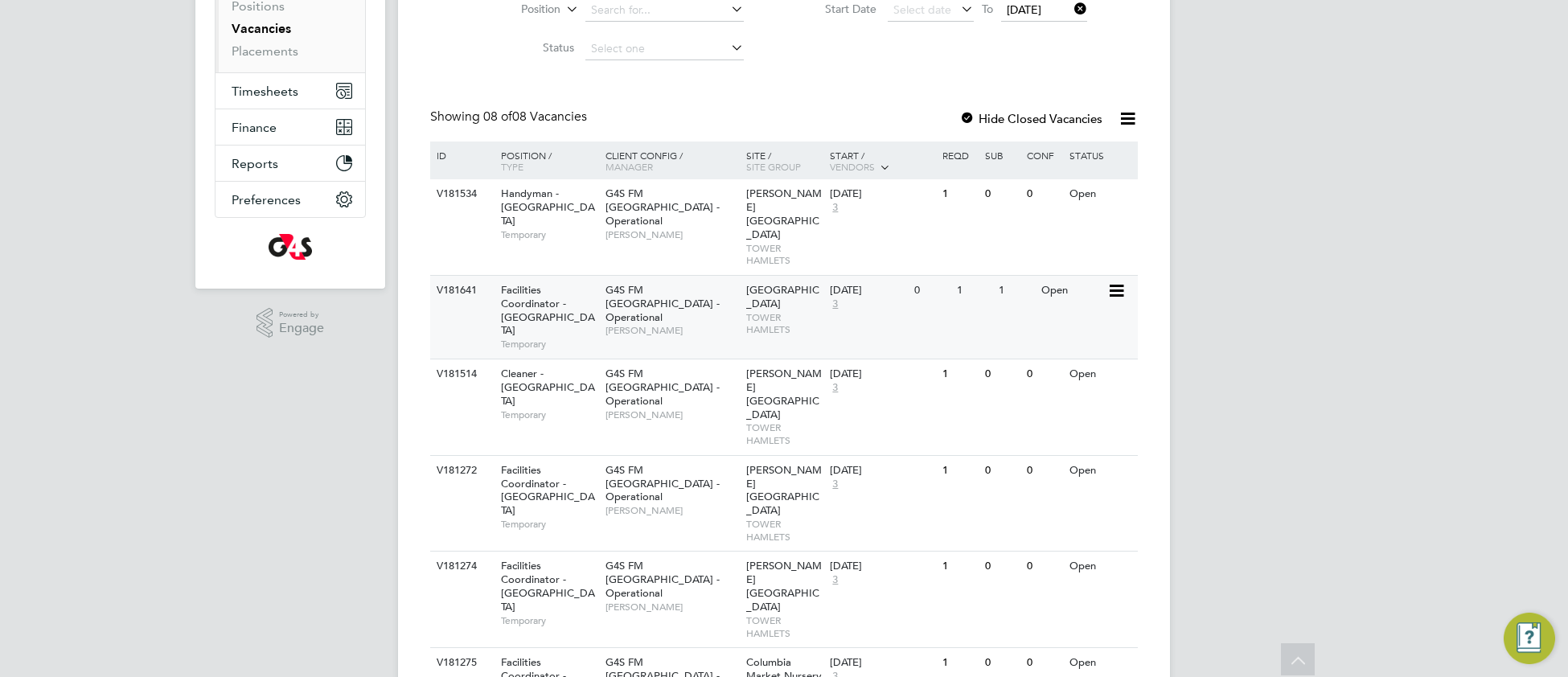
click at [597, 281] on div "Facilities Coordinator - [GEOGRAPHIC_DATA] Temporary" at bounding box center [545, 317] width 113 height 83
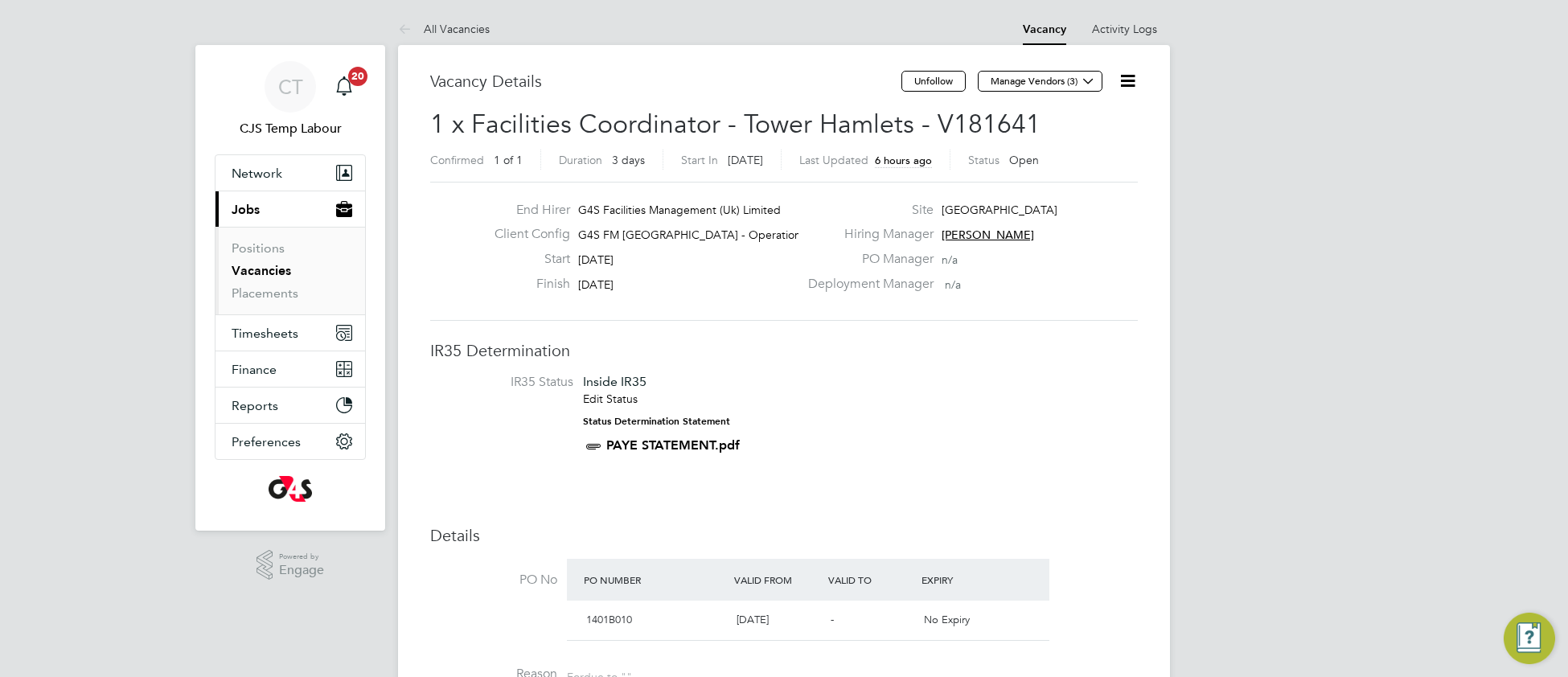
click at [1125, 81] on icon at bounding box center [1128, 81] width 20 height 20
click at [1084, 146] on li "Update Status" at bounding box center [1088, 141] width 93 height 23
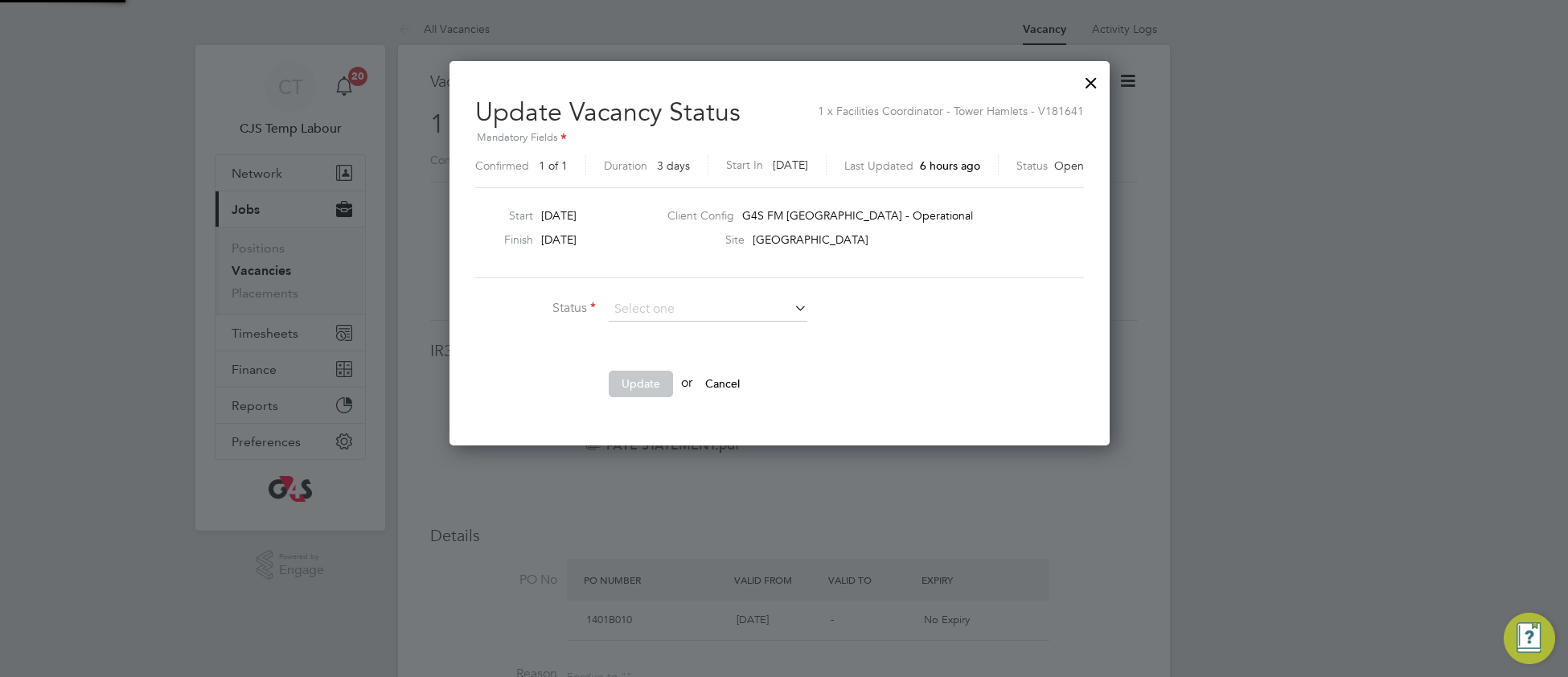
scroll to position [384, 669]
click at [696, 354] on li "Closed" at bounding box center [708, 352] width 201 height 21
type input "Closed"
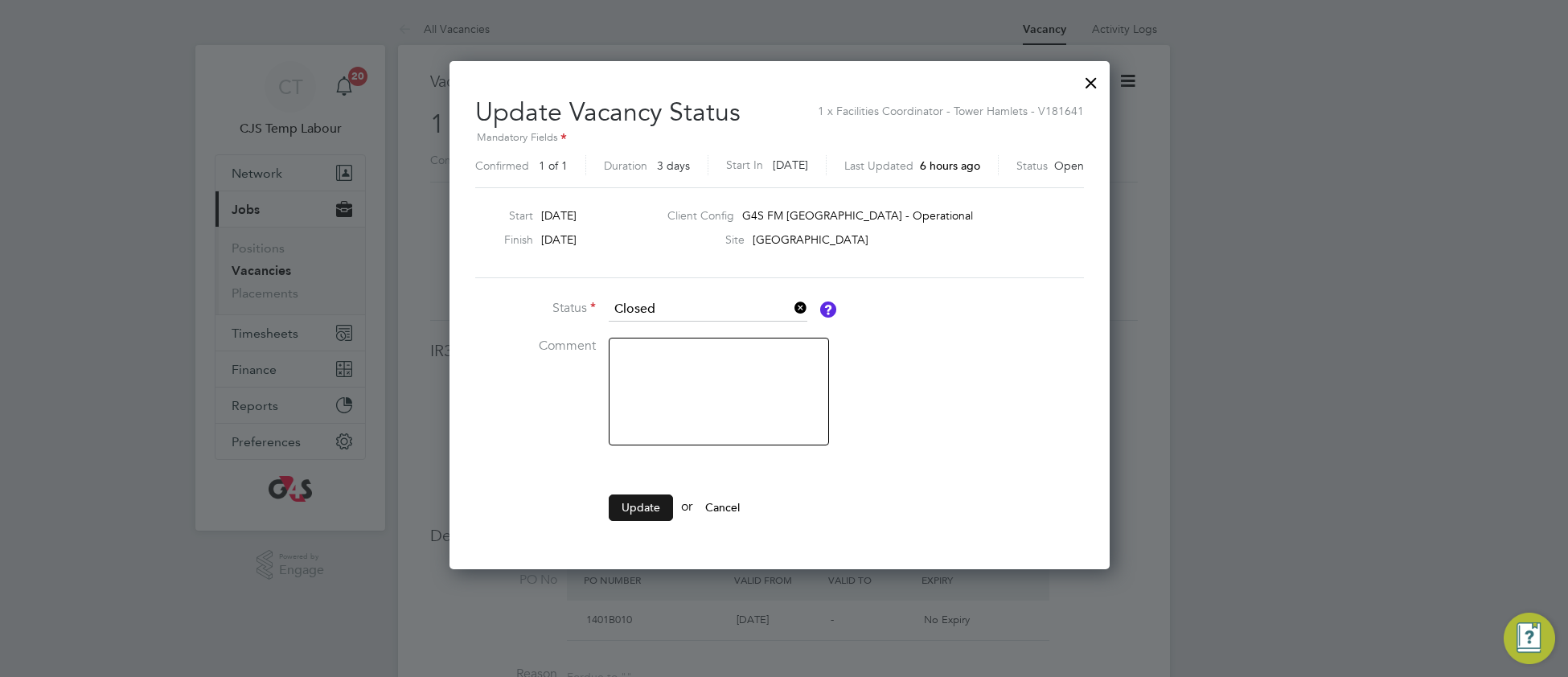
click at [632, 503] on button "Update" at bounding box center [641, 508] width 64 height 25
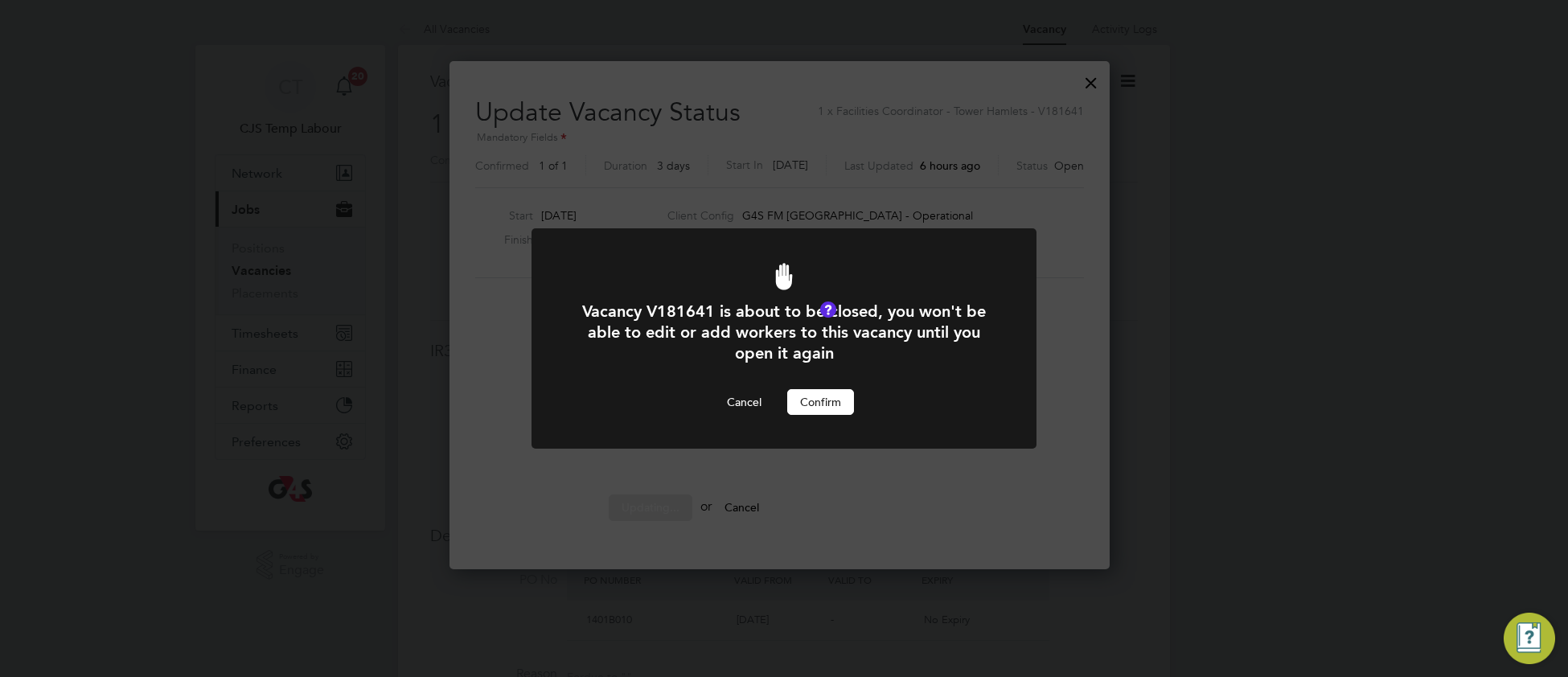
click at [843, 410] on button "Confirm" at bounding box center [821, 402] width 67 height 25
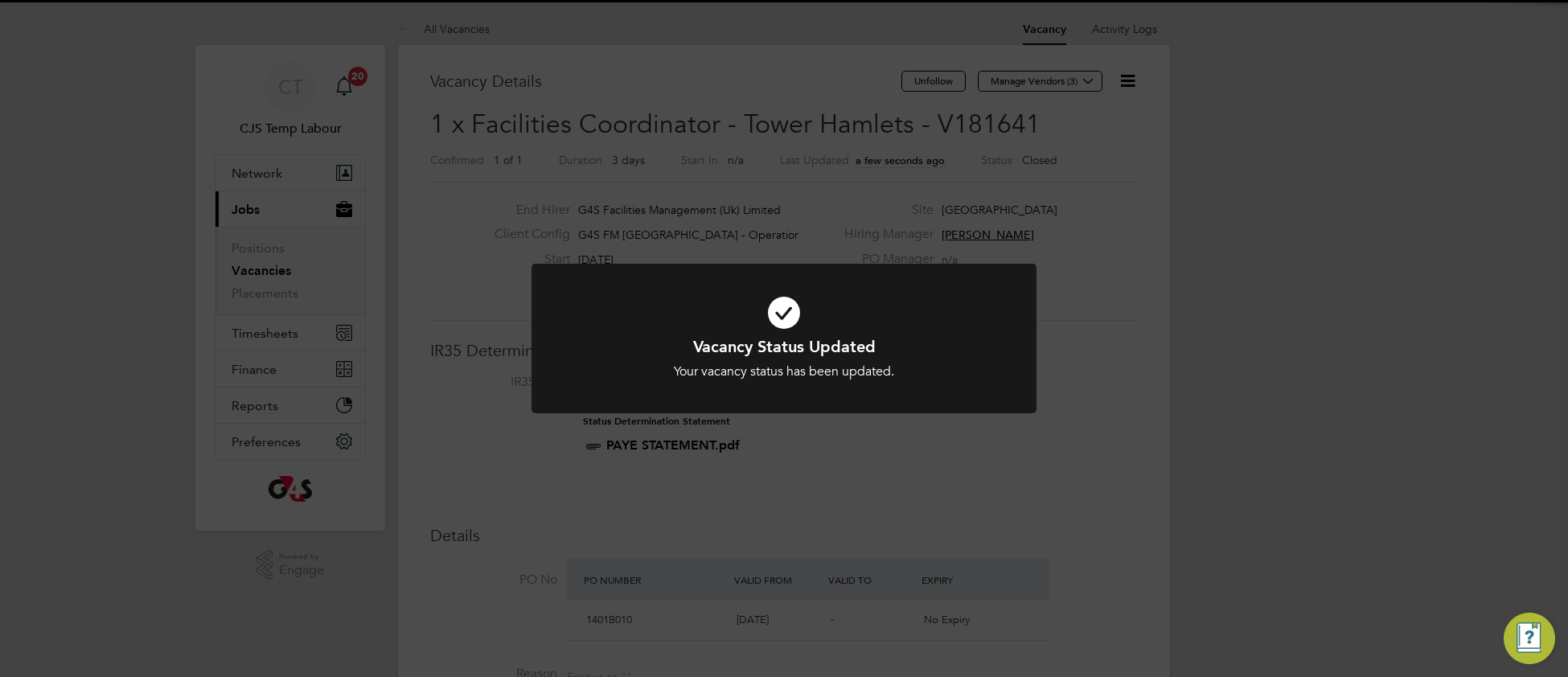
click at [963, 347] on h1 "Vacancy Status Updated" at bounding box center [784, 346] width 418 height 21
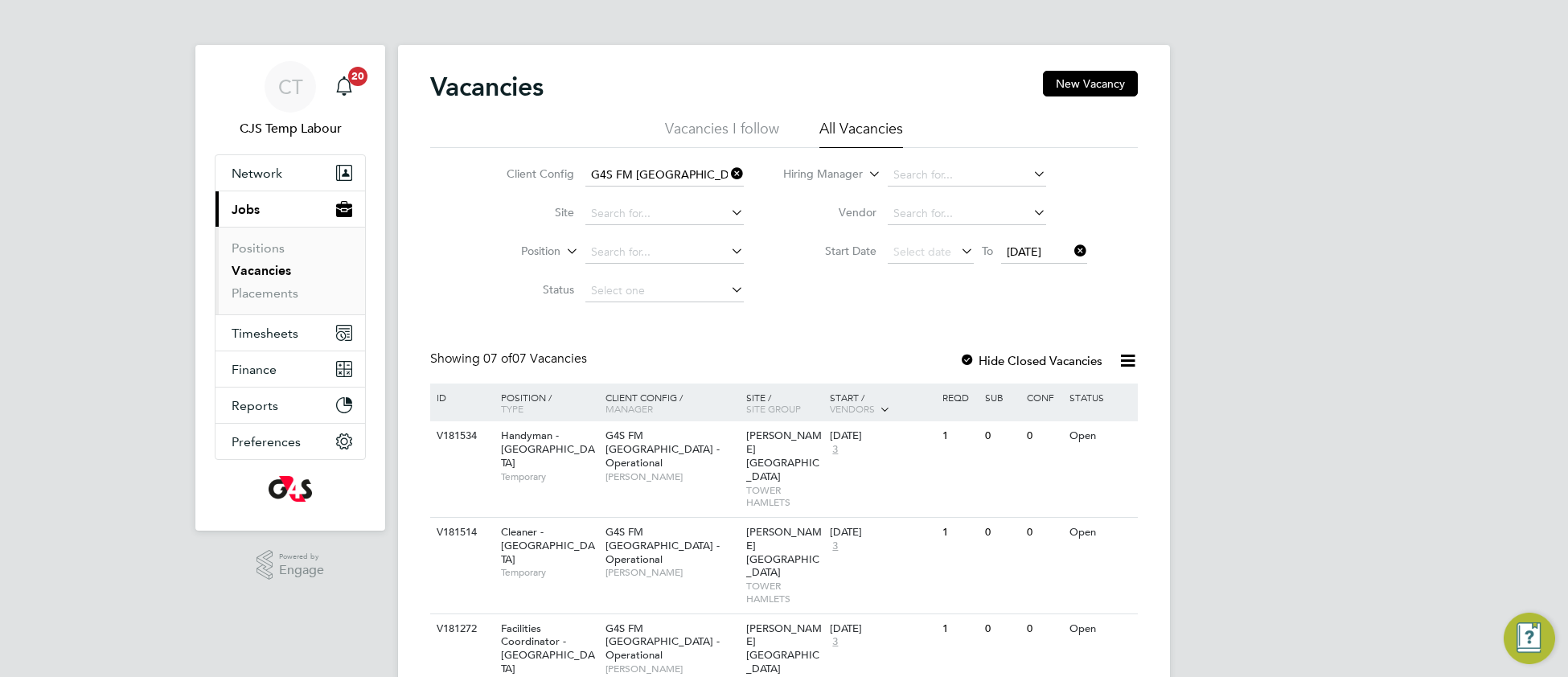
drag, startPoint x: 1078, startPoint y: 254, endPoint x: 1065, endPoint y: 264, distance: 16.4
click at [1071, 254] on icon at bounding box center [1071, 250] width 0 height 23
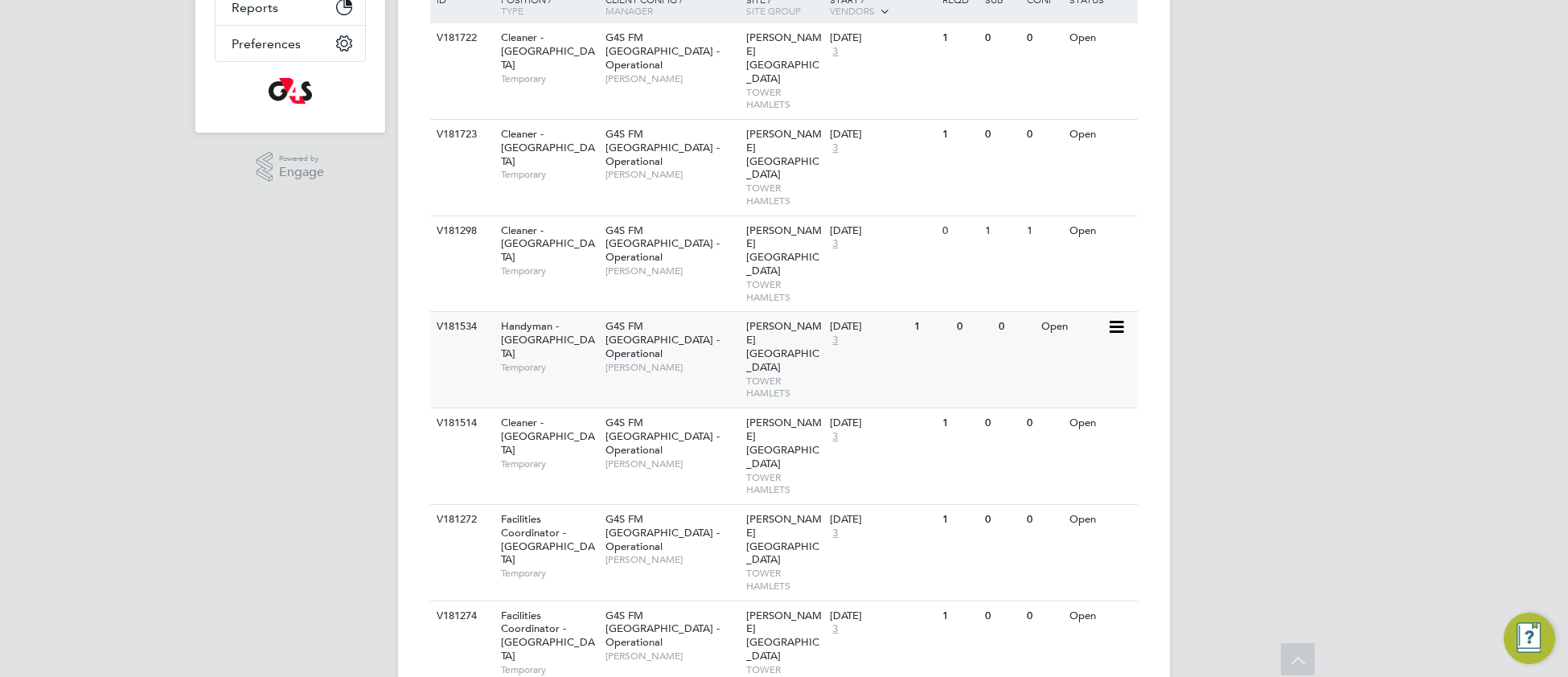
scroll to position [403, 0]
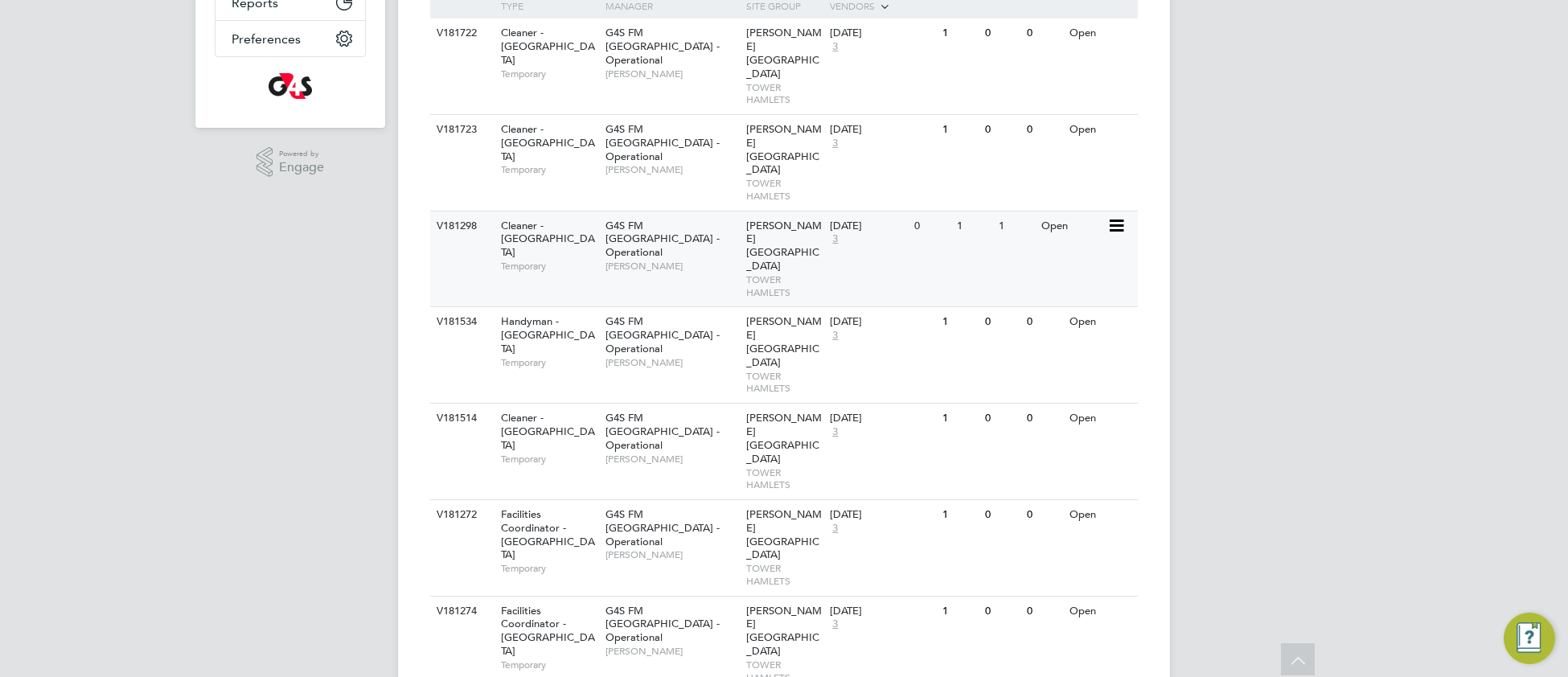
click at [774, 273] on span "TOWER HAMLETS" at bounding box center [784, 285] width 76 height 25
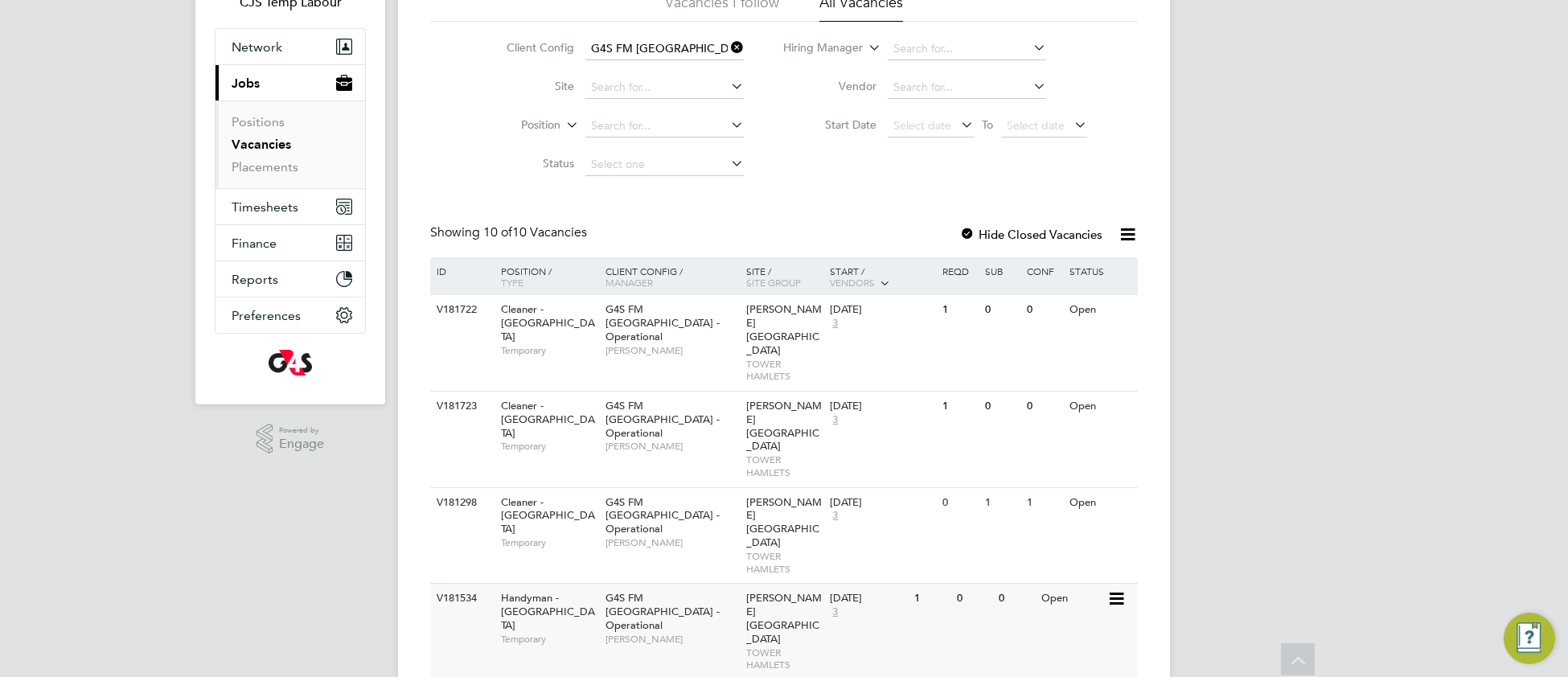
scroll to position [122, 0]
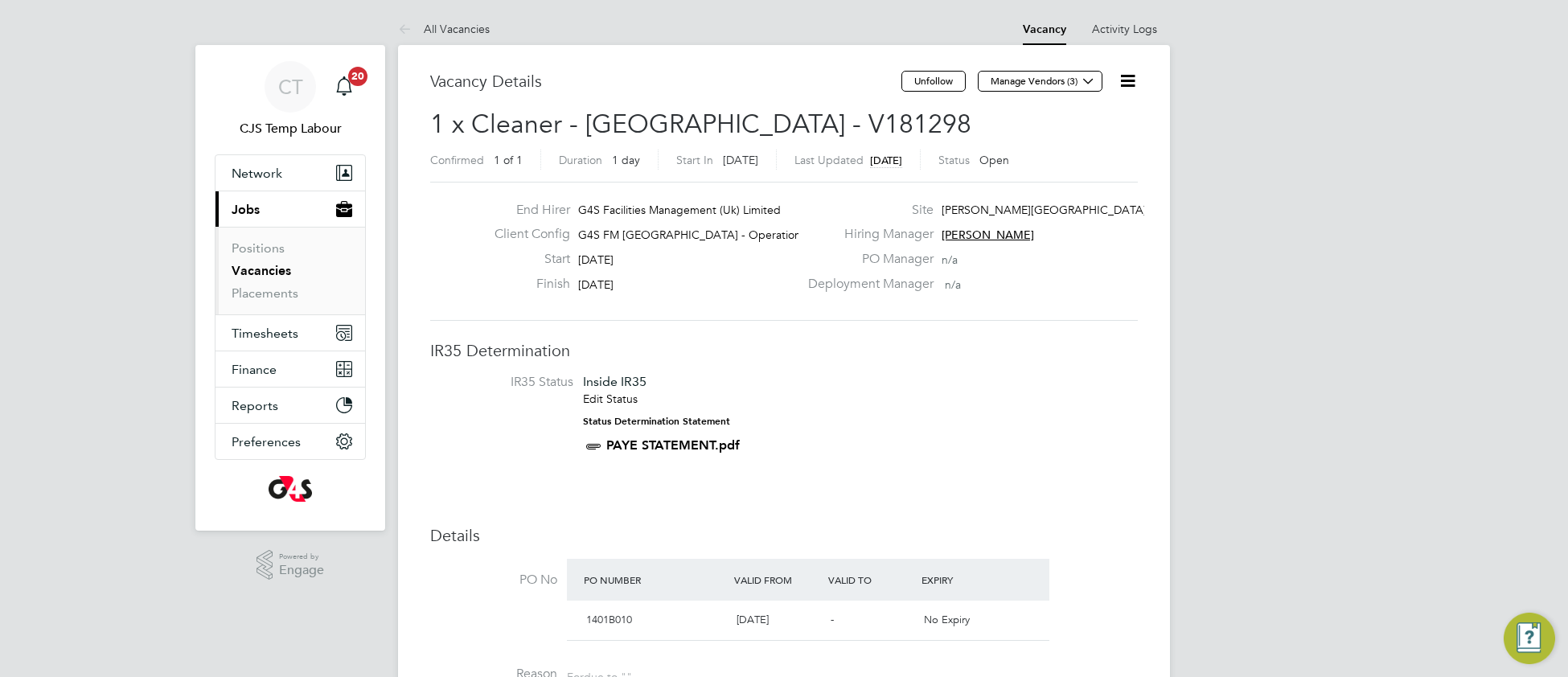
click at [1125, 87] on icon at bounding box center [1128, 81] width 20 height 20
click at [1048, 149] on li "Update Status" at bounding box center [1088, 141] width 93 height 23
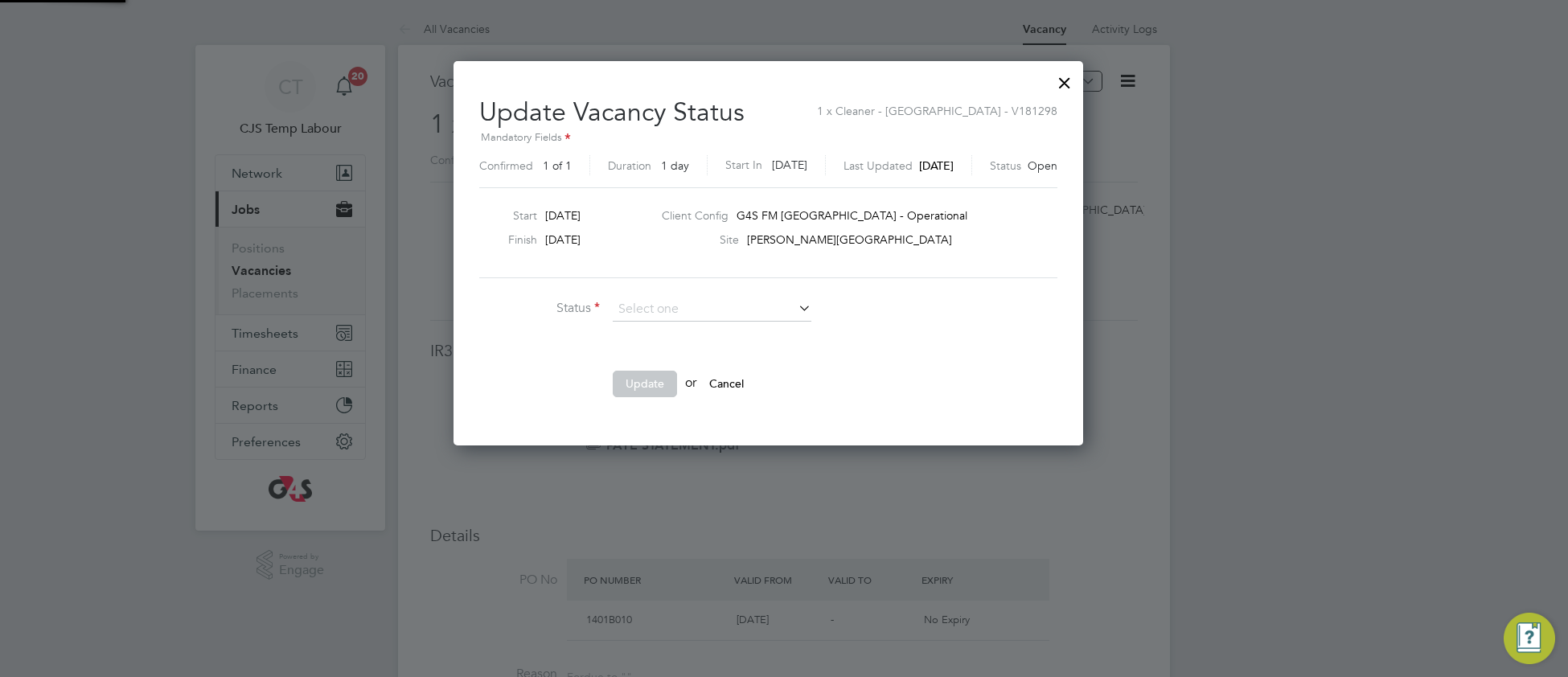
scroll to position [384, 659]
click at [684, 348] on li "Closed" at bounding box center [712, 352] width 201 height 21
type input "Closed"
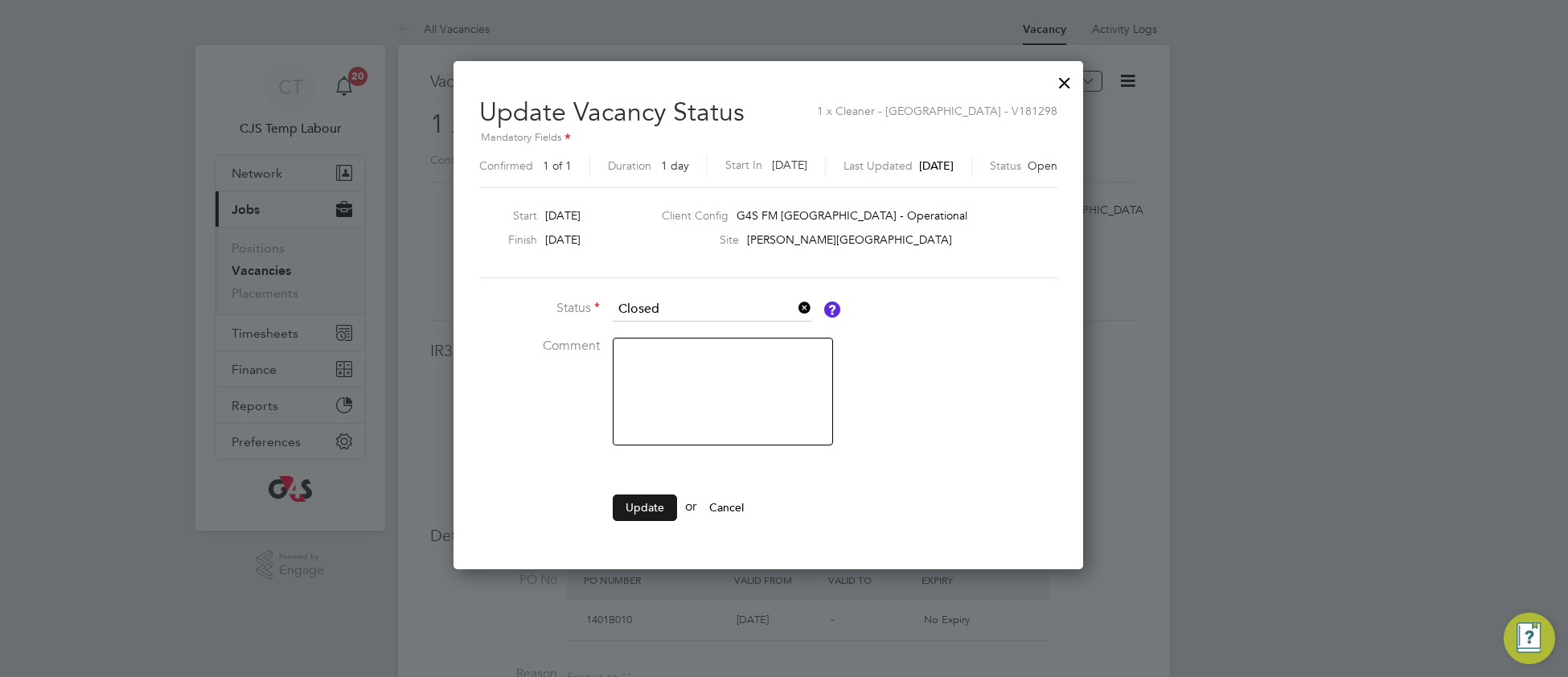
click at [643, 508] on button "Update" at bounding box center [645, 508] width 64 height 25
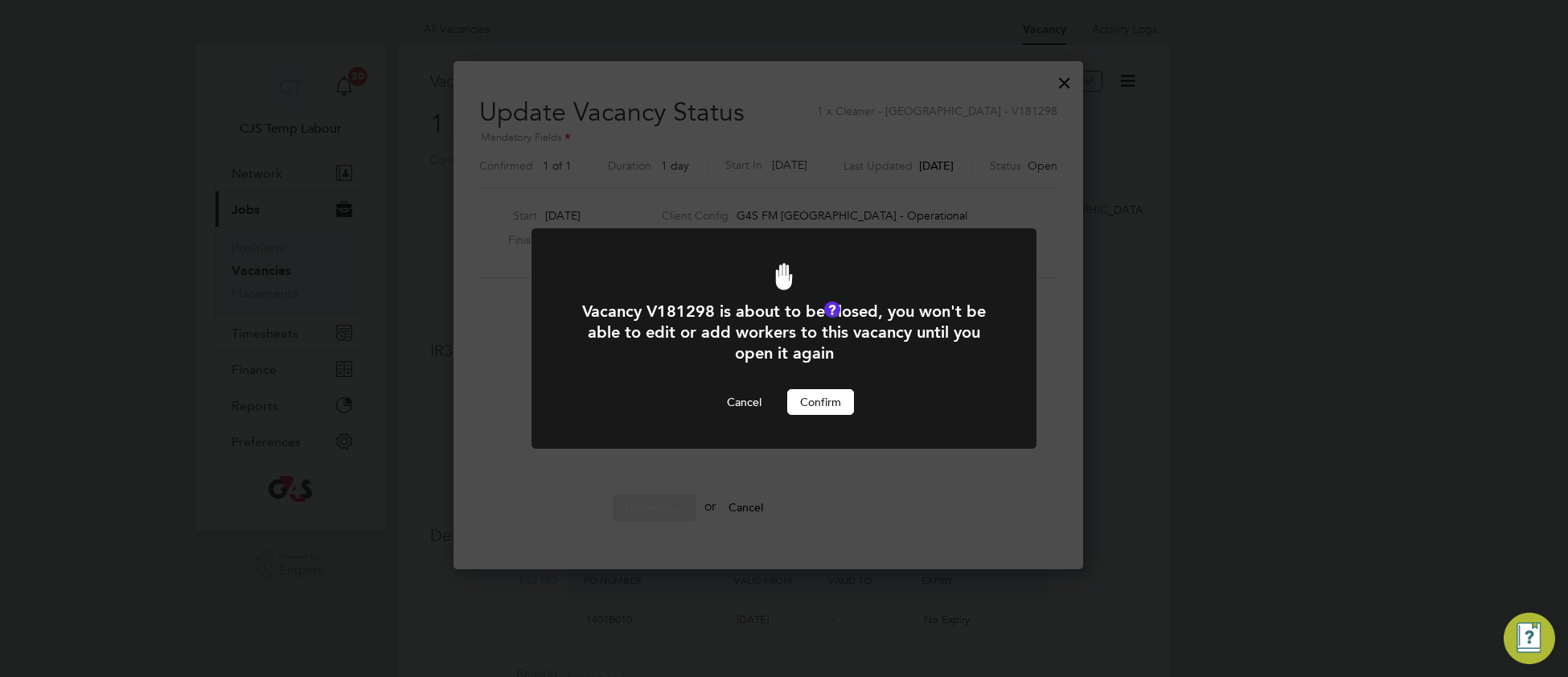
click at [840, 407] on button "Confirm" at bounding box center [821, 402] width 67 height 25
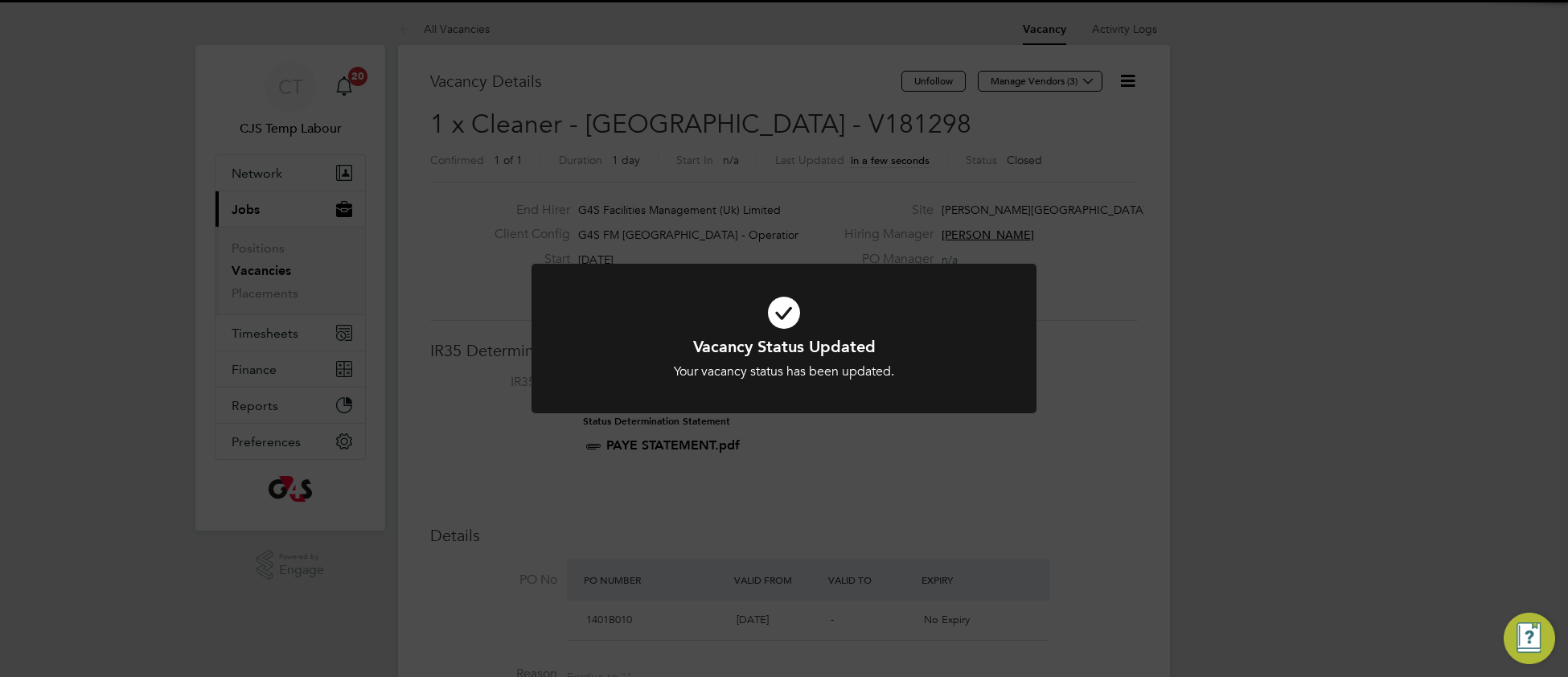
click at [911, 347] on h1 "Vacancy Status Updated" at bounding box center [784, 346] width 418 height 21
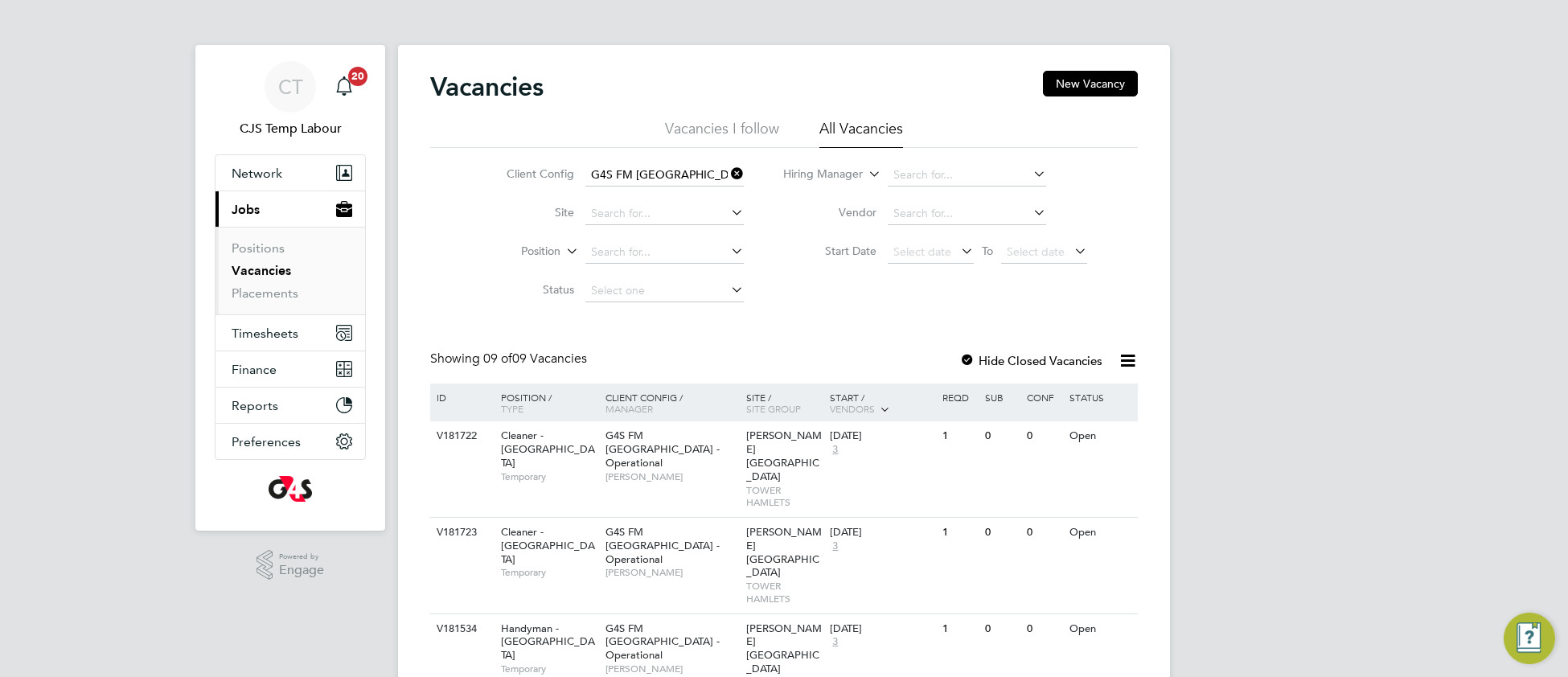
click at [728, 171] on icon at bounding box center [728, 173] width 0 height 23
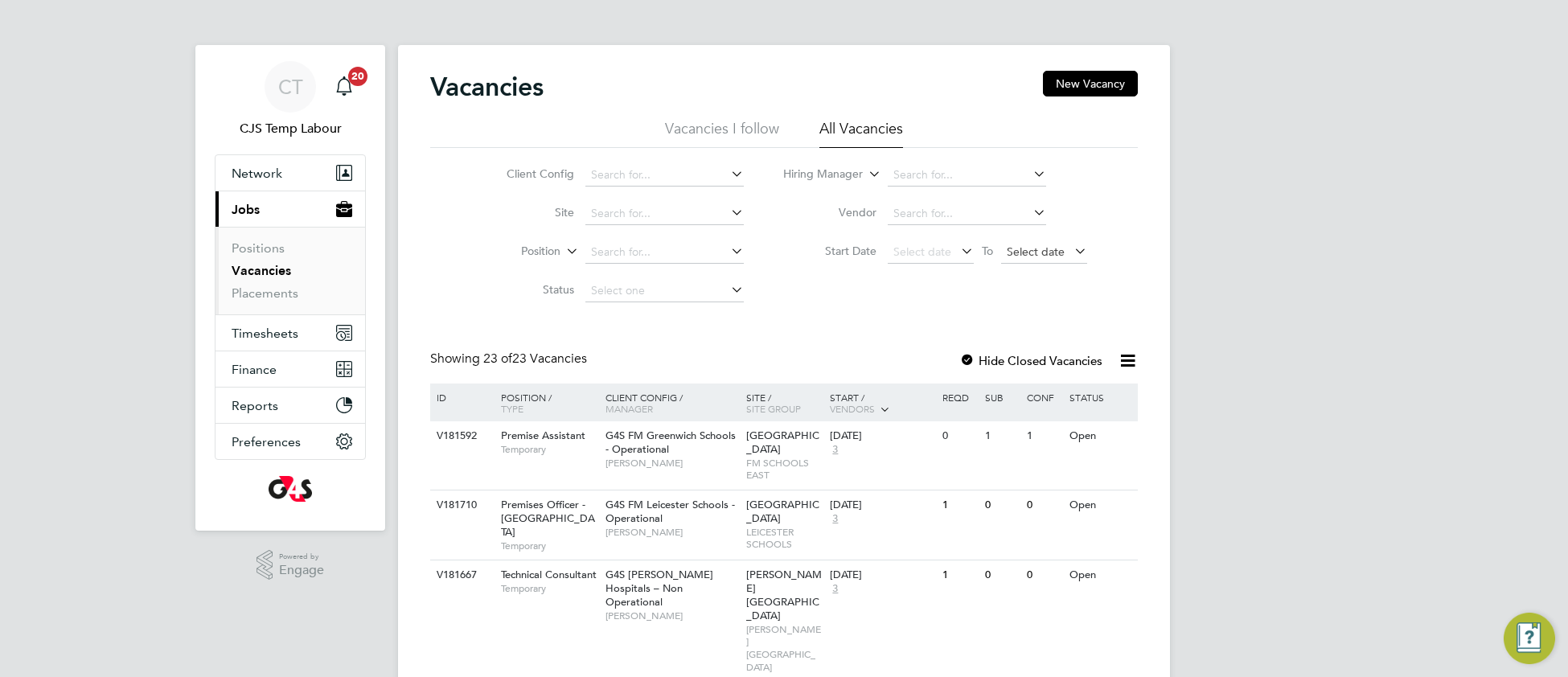
click at [1046, 254] on span "Select date" at bounding box center [1036, 251] width 58 height 14
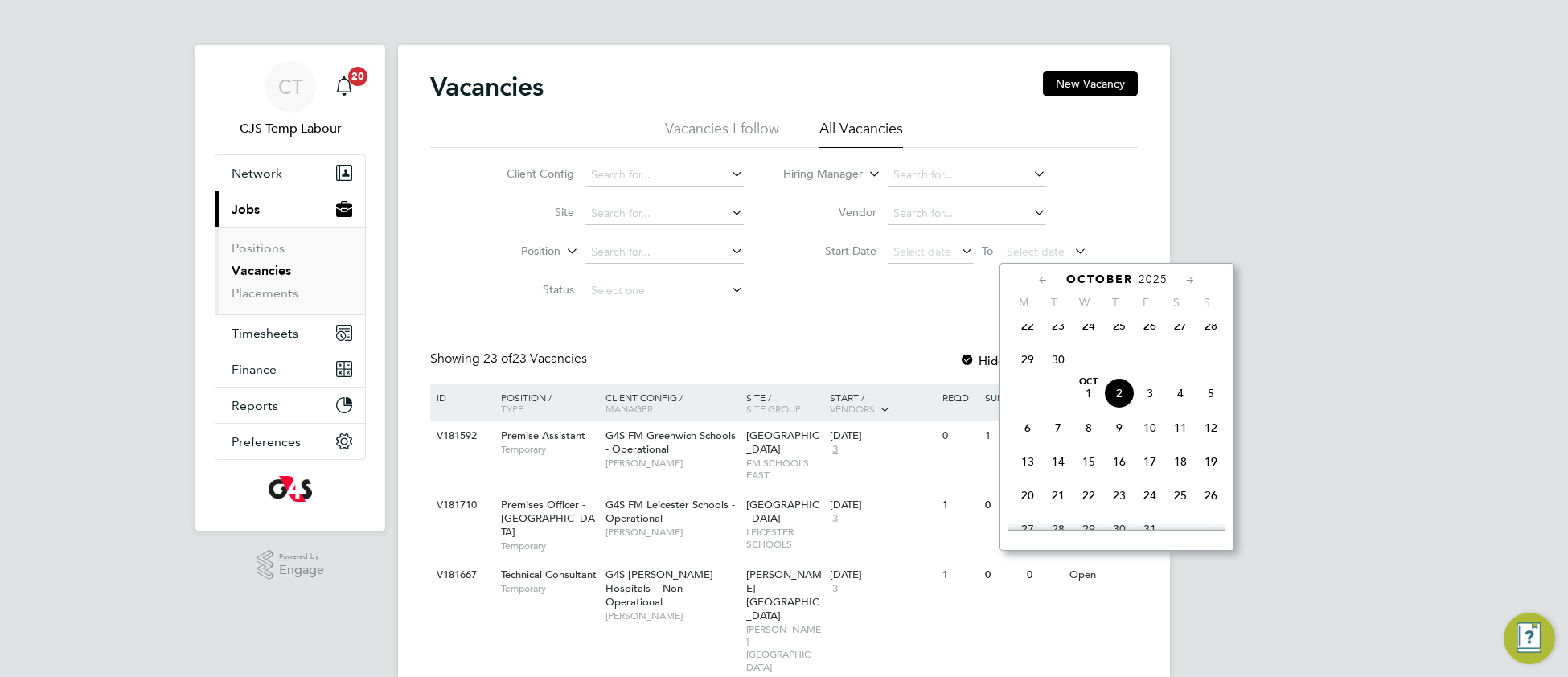
click at [1121, 409] on span "2" at bounding box center [1120, 394] width 30 height 30
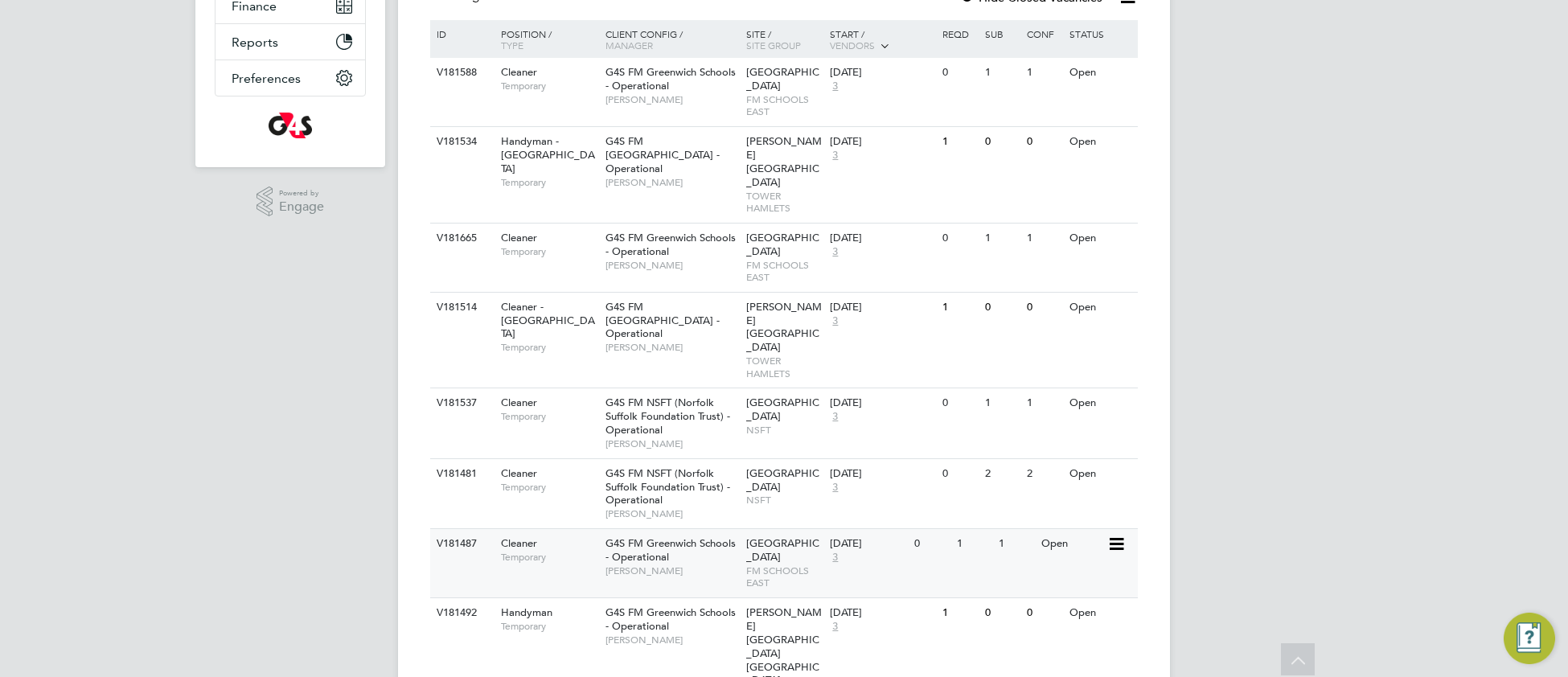
scroll to position [365, 0]
click at [762, 267] on span "FM SCHOOLS EAST" at bounding box center [784, 270] width 76 height 25
click at [792, 396] on div "Julian Hospital NSFT" at bounding box center [784, 416] width 85 height 56
click at [804, 487] on div "V181481 Cleaner Temporary G4S FM NSFT (Norfolk Suffolk Foundation Trust) - Oper…" at bounding box center [784, 493] width 707 height 70
click at [799, 539] on div "Leigh Stationers' Academy FM SCHOOLS EAST" at bounding box center [784, 562] width 85 height 69
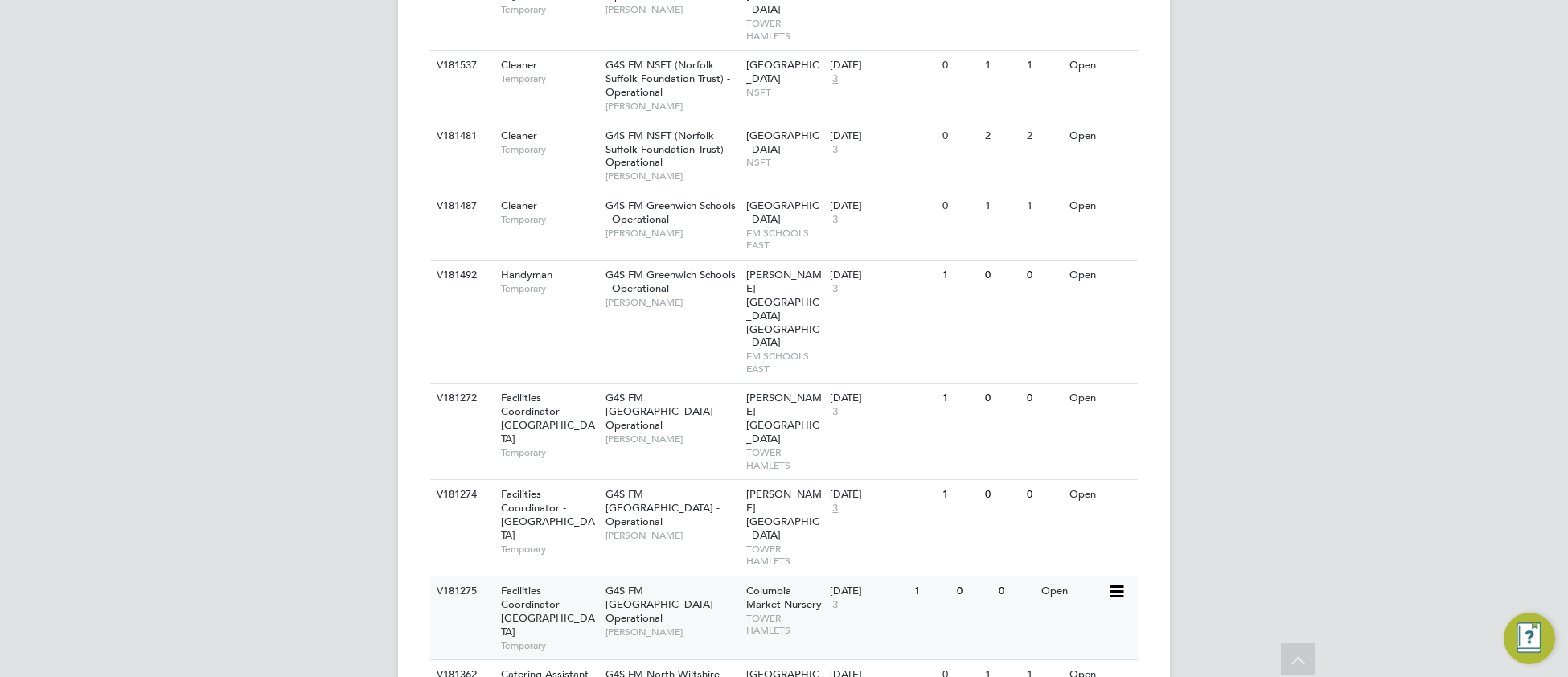
scroll to position [823, 0]
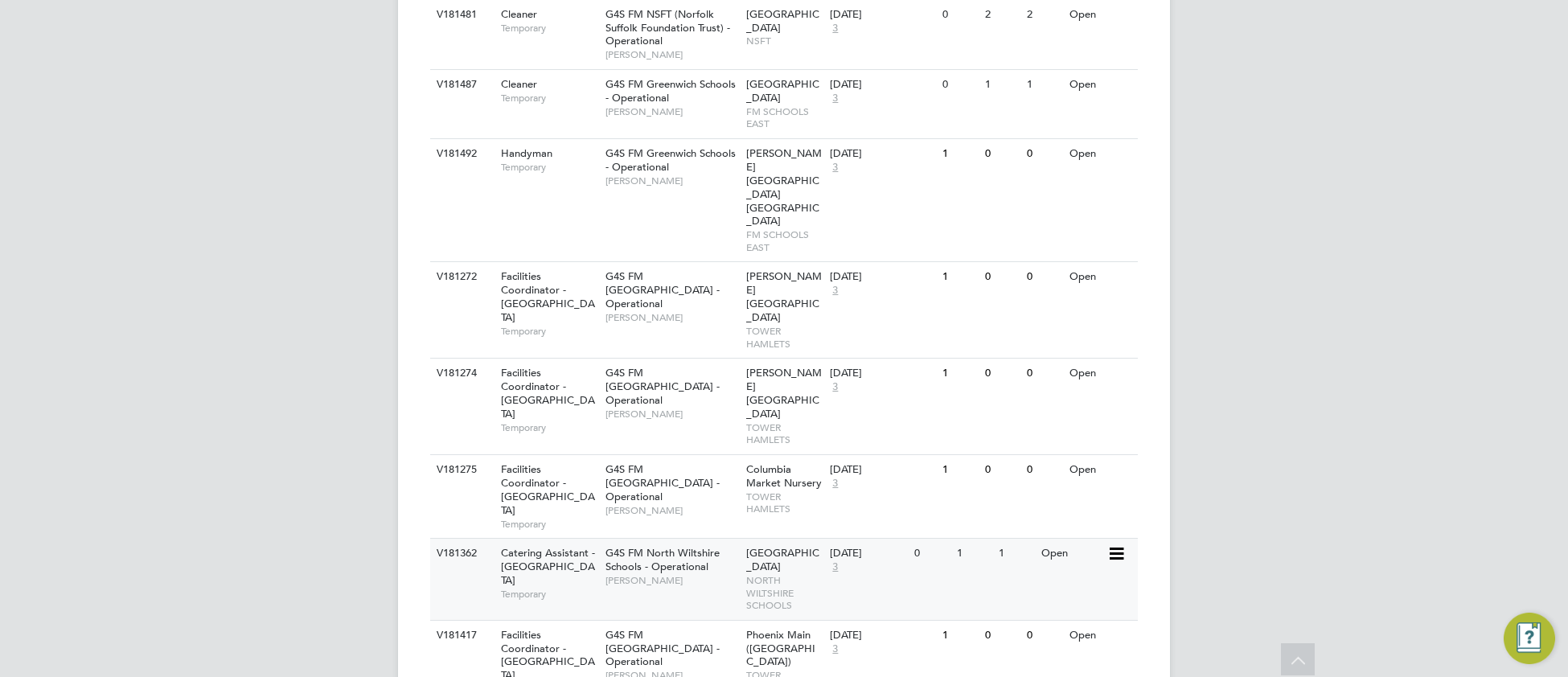
click at [698, 575] on span "Alice Collier" at bounding box center [672, 581] width 133 height 13
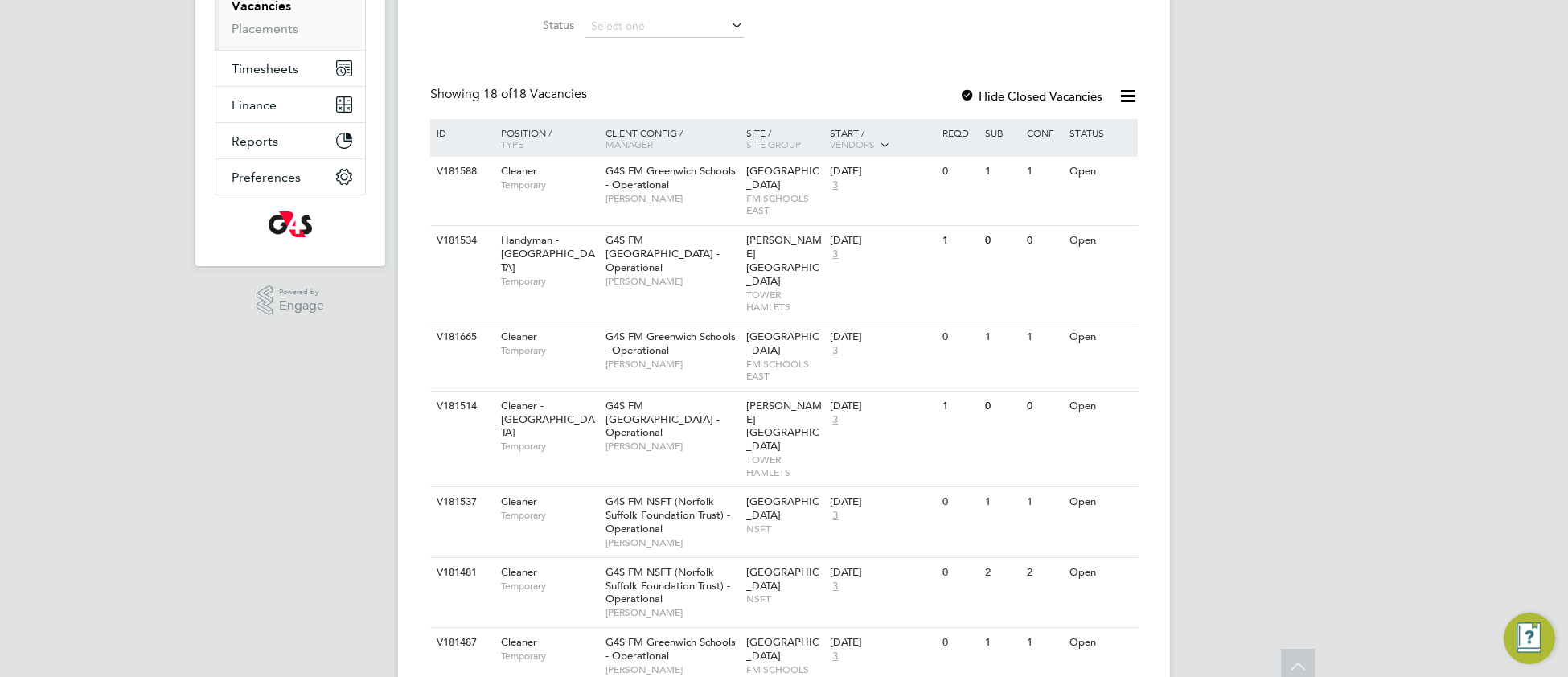
scroll to position [0, 0]
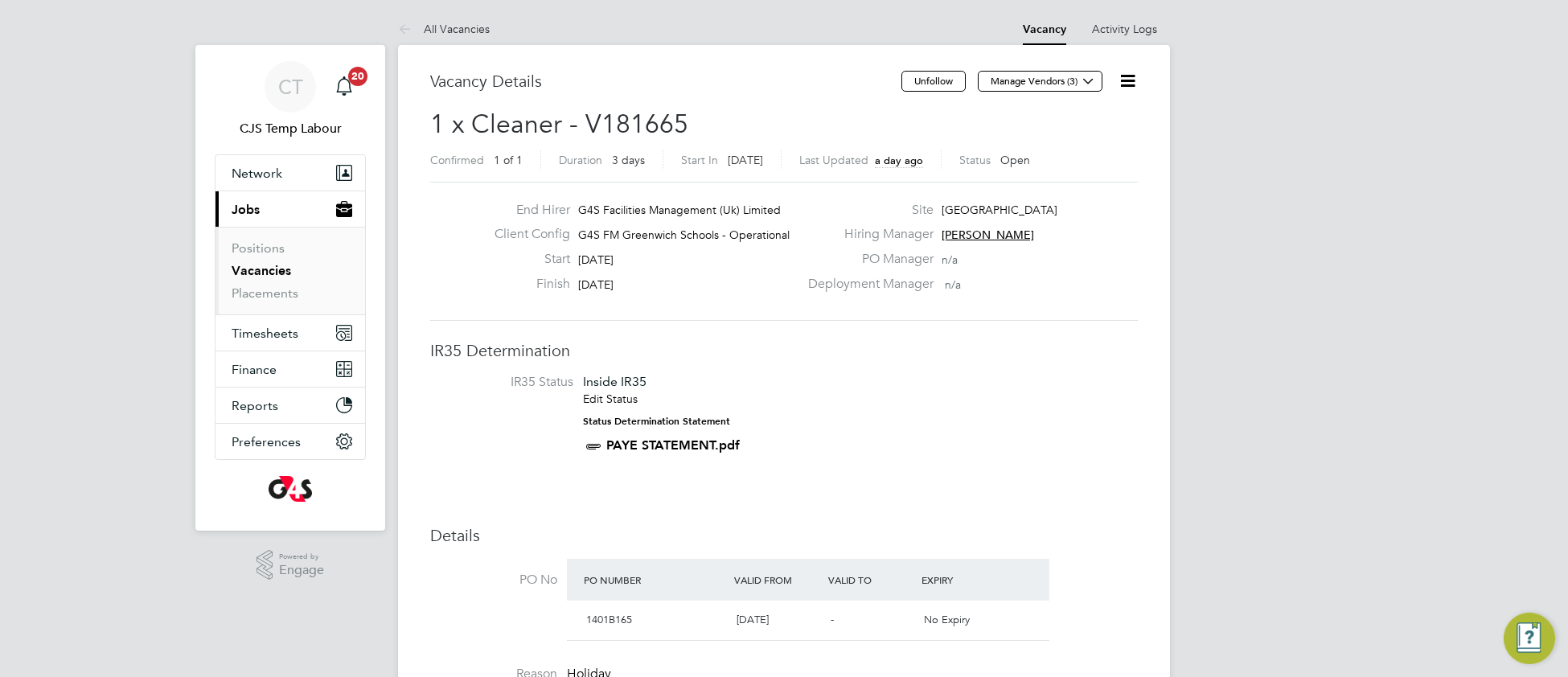
click at [1128, 78] on icon at bounding box center [1128, 81] width 20 height 20
click at [1095, 145] on li "Update Status" at bounding box center [1088, 141] width 93 height 23
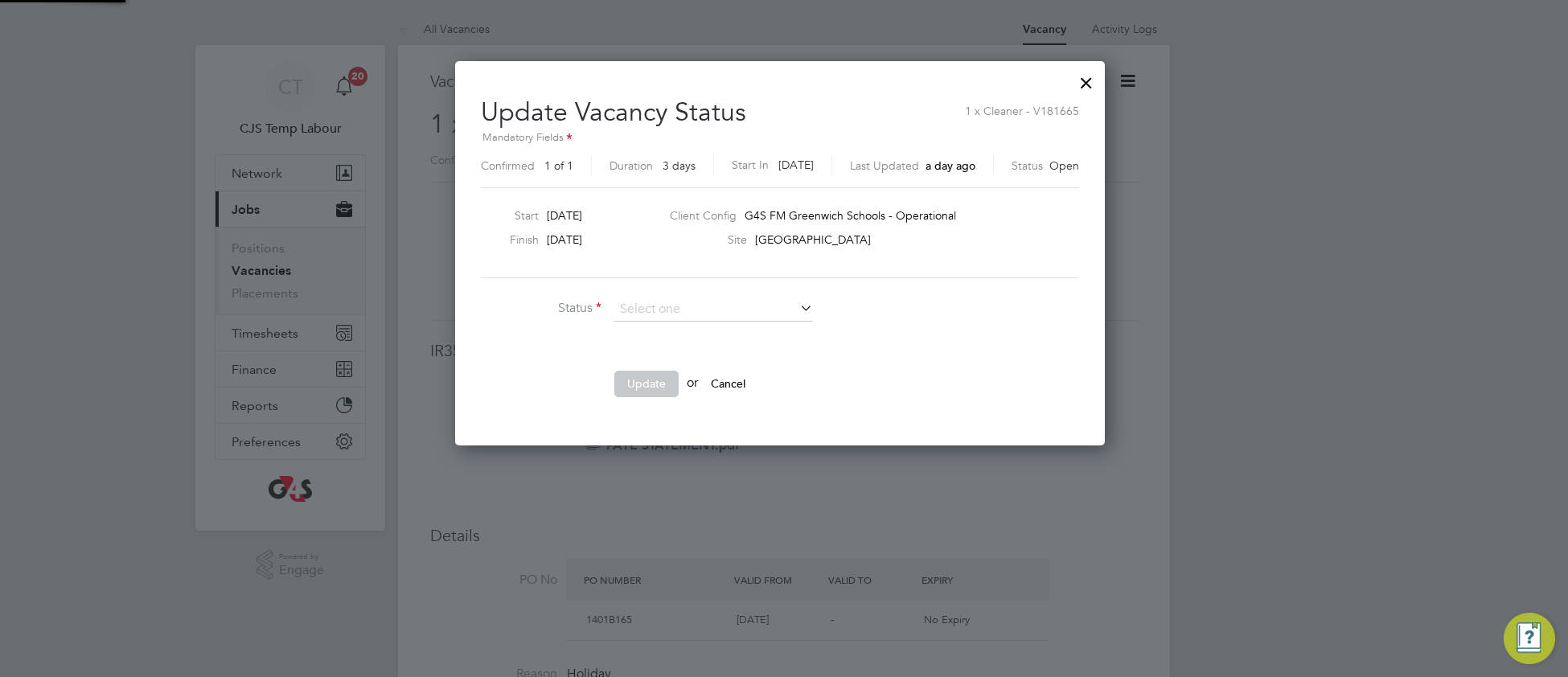
scroll to position [384, 658]
click at [688, 361] on li "Closed" at bounding box center [713, 352] width 201 height 21
type input "Closed"
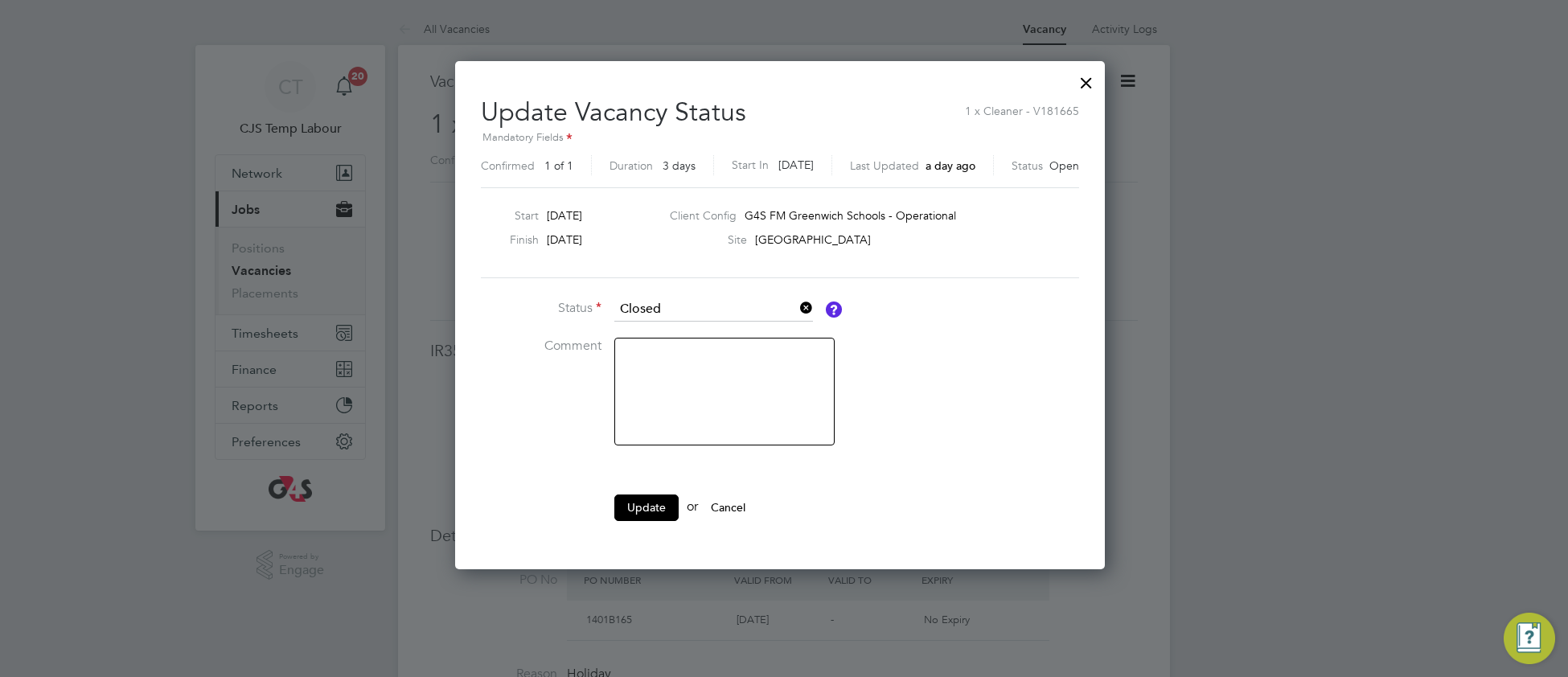
drag, startPoint x: 646, startPoint y: 513, endPoint x: 665, endPoint y: 509, distance: 19.4
click at [644, 513] on button "Update" at bounding box center [646, 508] width 64 height 25
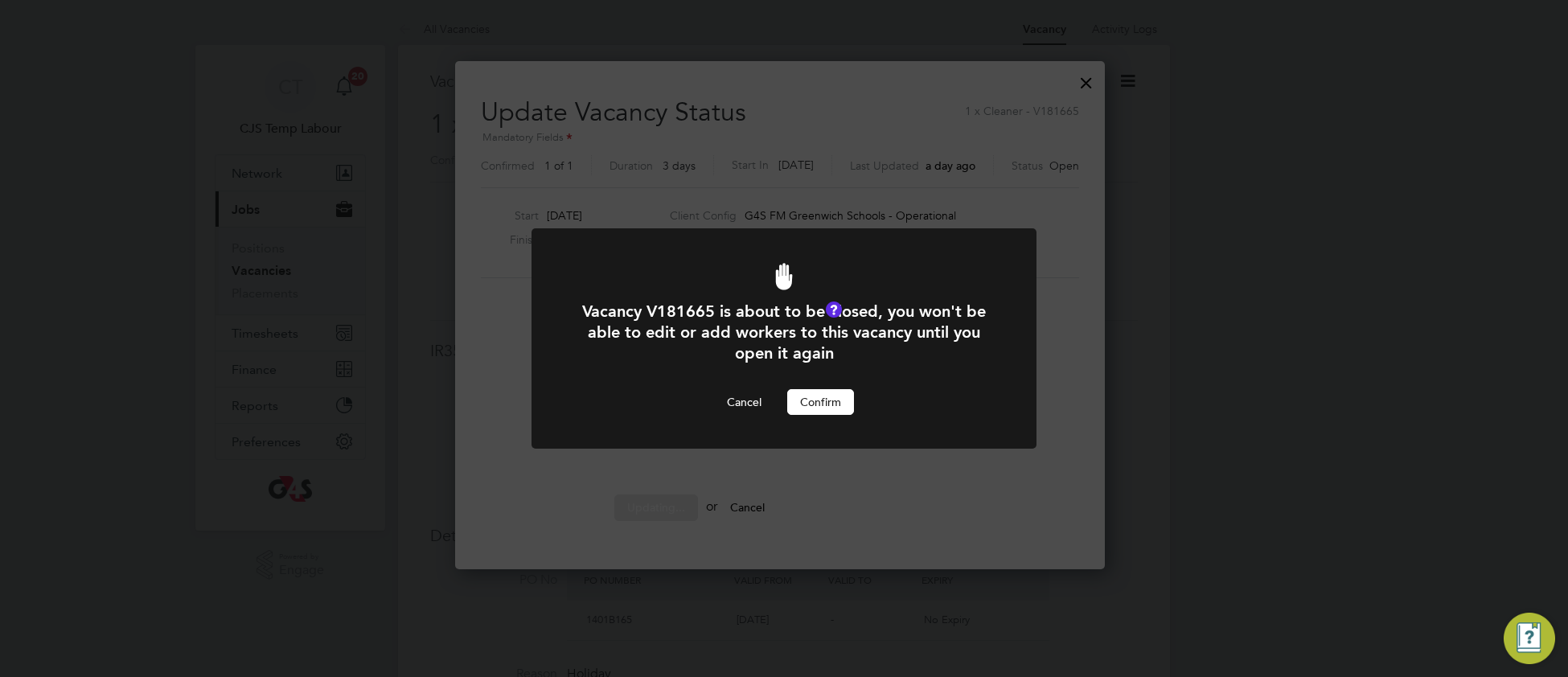
click at [837, 410] on button "Confirm" at bounding box center [821, 402] width 67 height 25
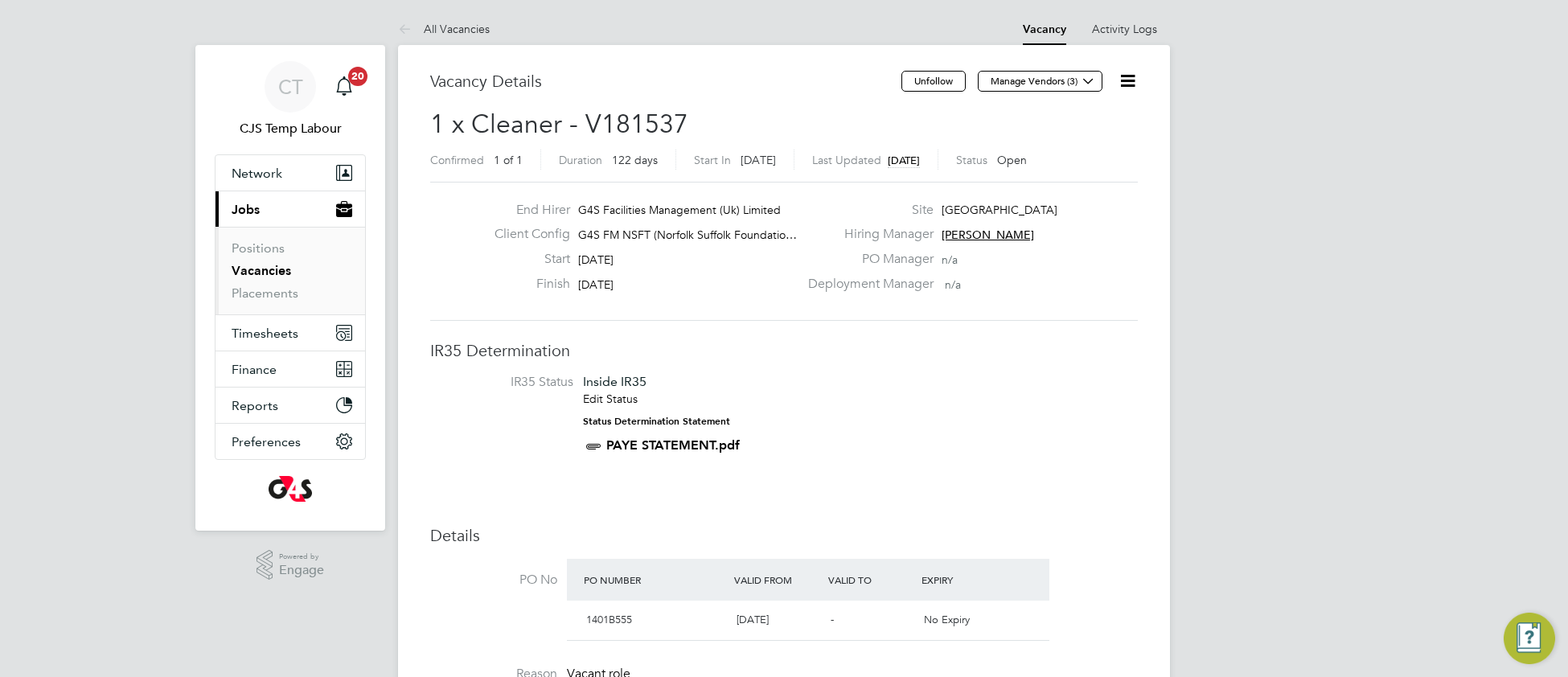
click at [1129, 84] on icon at bounding box center [1128, 81] width 20 height 20
click at [1079, 139] on li "Update Status" at bounding box center [1088, 141] width 93 height 23
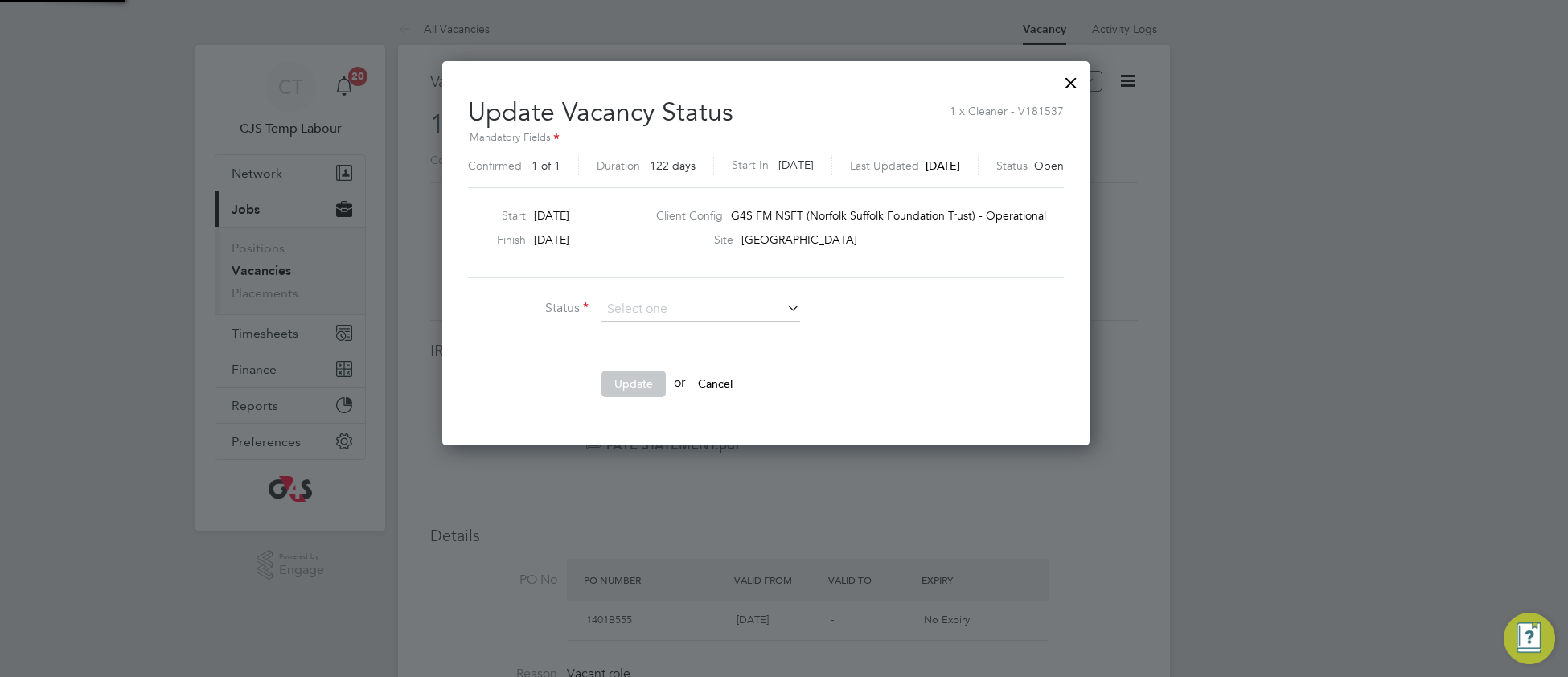
scroll to position [384, 683]
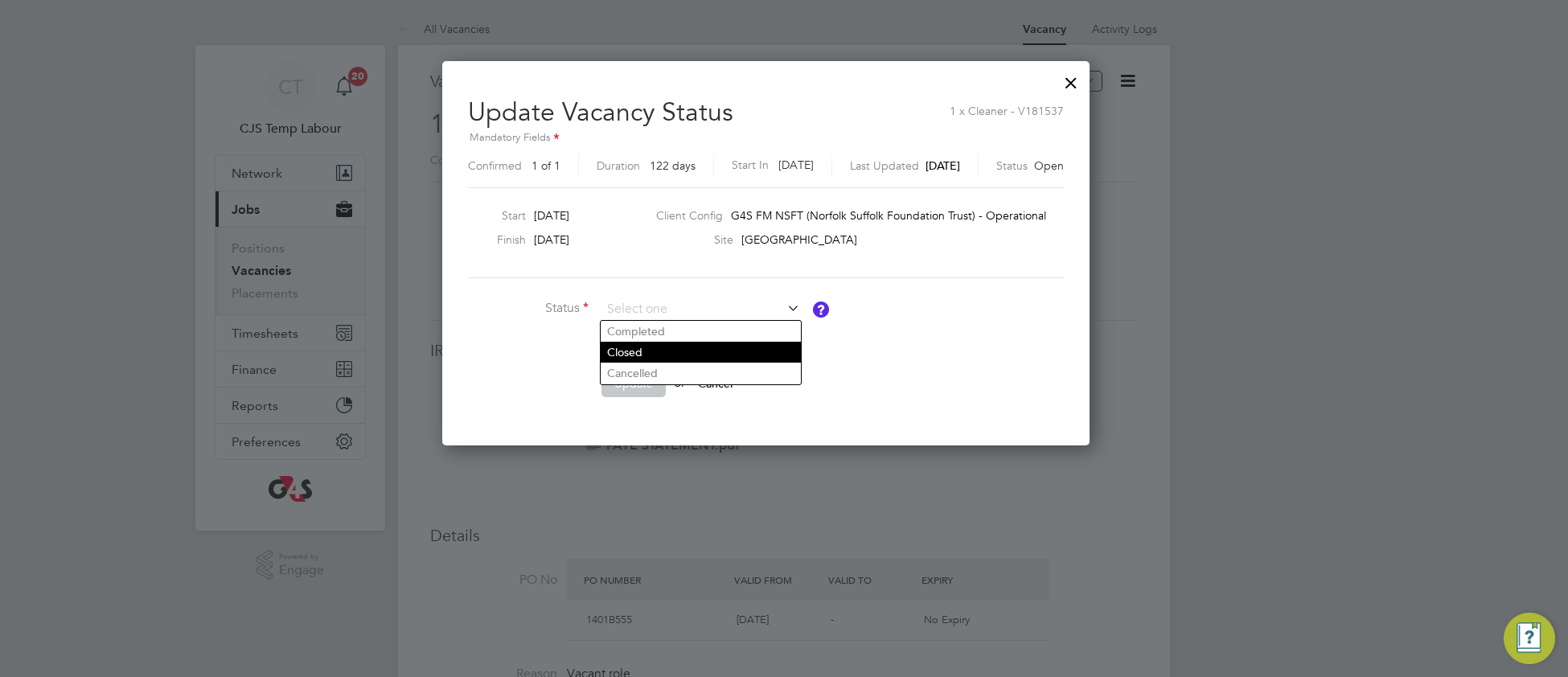
click at [731, 355] on li "Closed" at bounding box center [701, 352] width 201 height 21
type input "Closed"
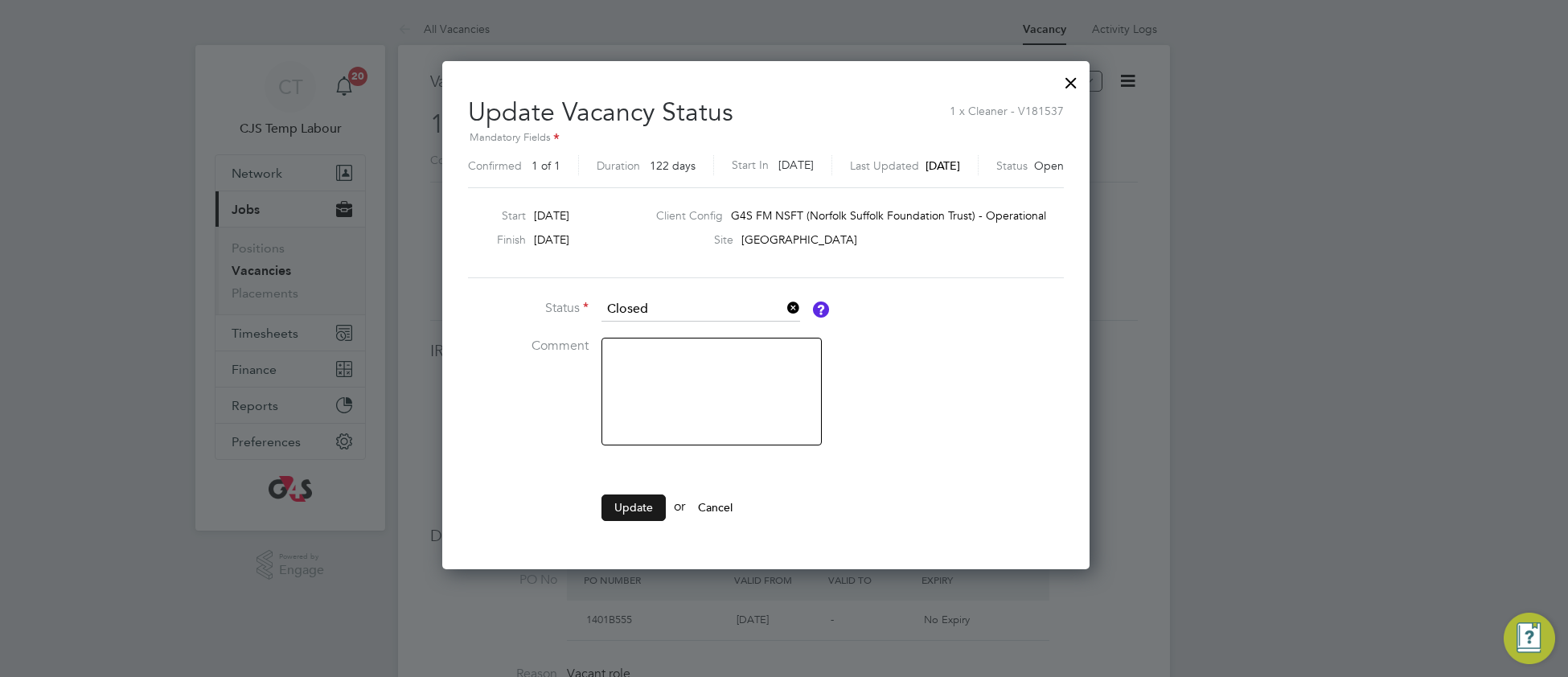
click at [626, 499] on button "Update" at bounding box center [634, 508] width 64 height 25
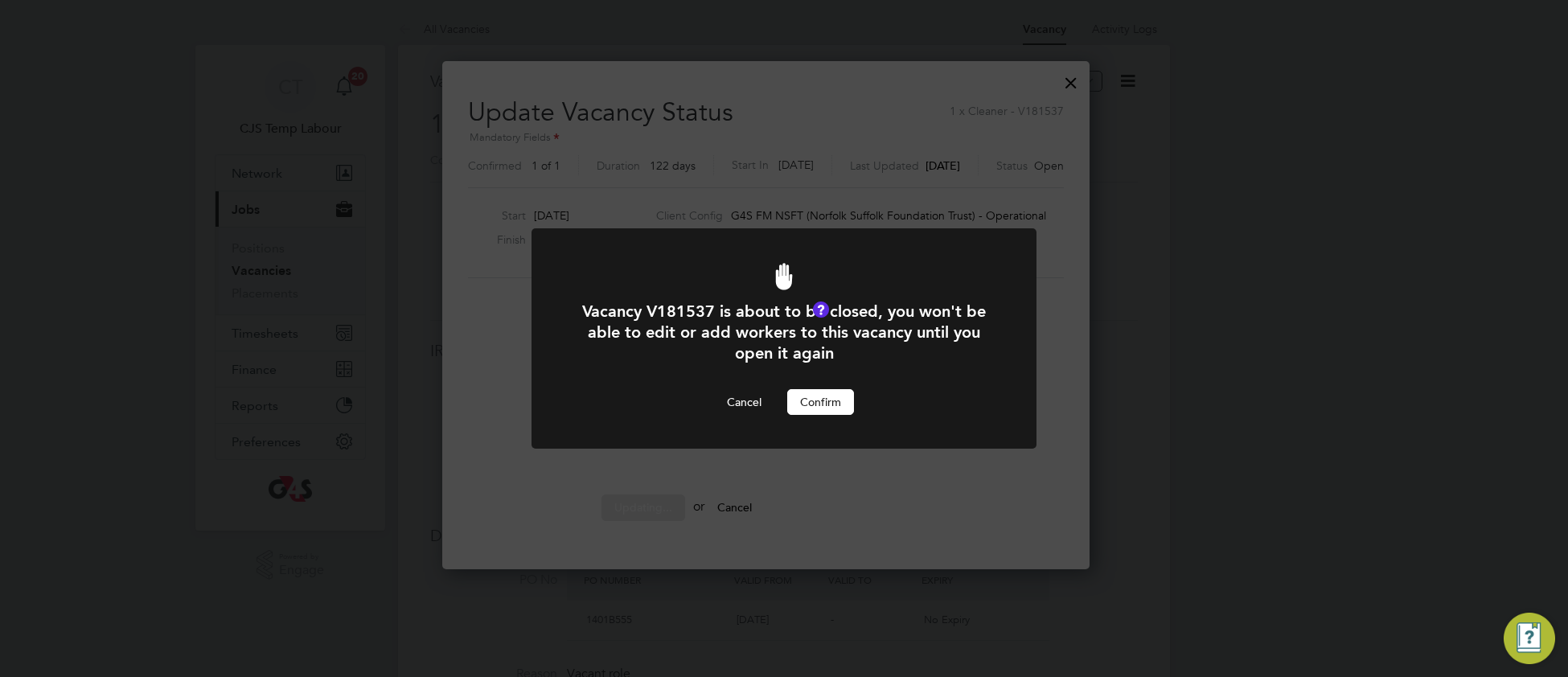
click at [818, 416] on div at bounding box center [784, 338] width 505 height 220
click at [818, 410] on button "Confirm" at bounding box center [821, 402] width 67 height 25
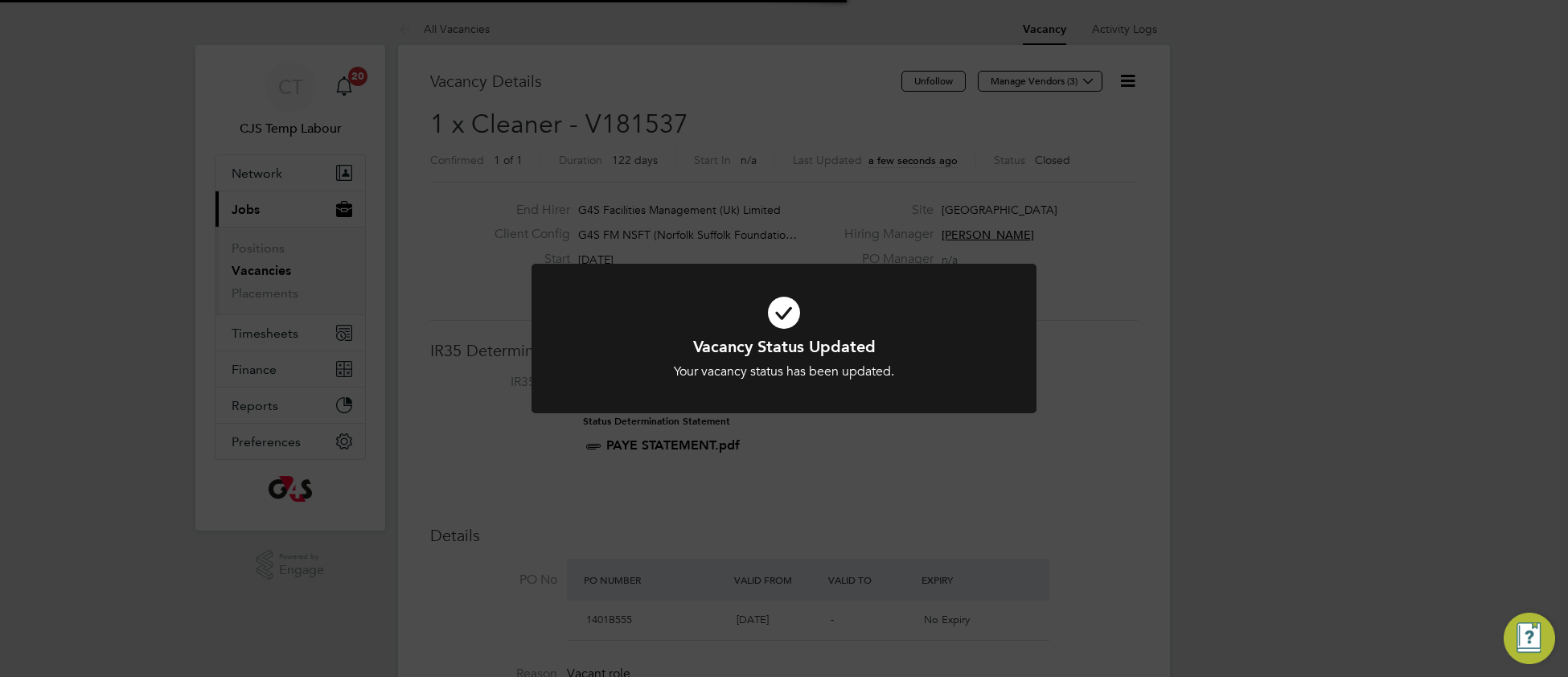
drag, startPoint x: 939, startPoint y: 349, endPoint x: 944, endPoint y: 331, distance: 18.7
click at [940, 347] on h1 "Vacancy Status Updated" at bounding box center [784, 346] width 418 height 21
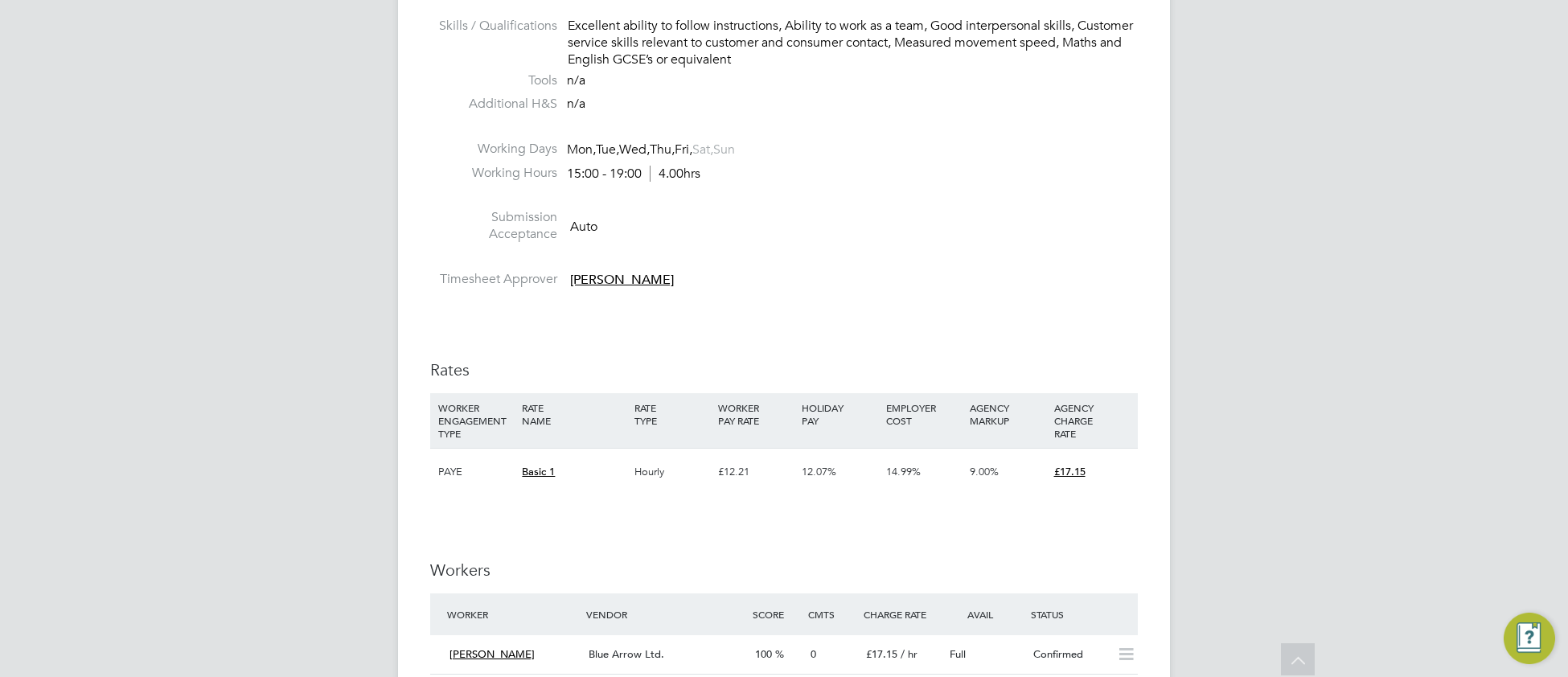
scroll to position [1288, 0]
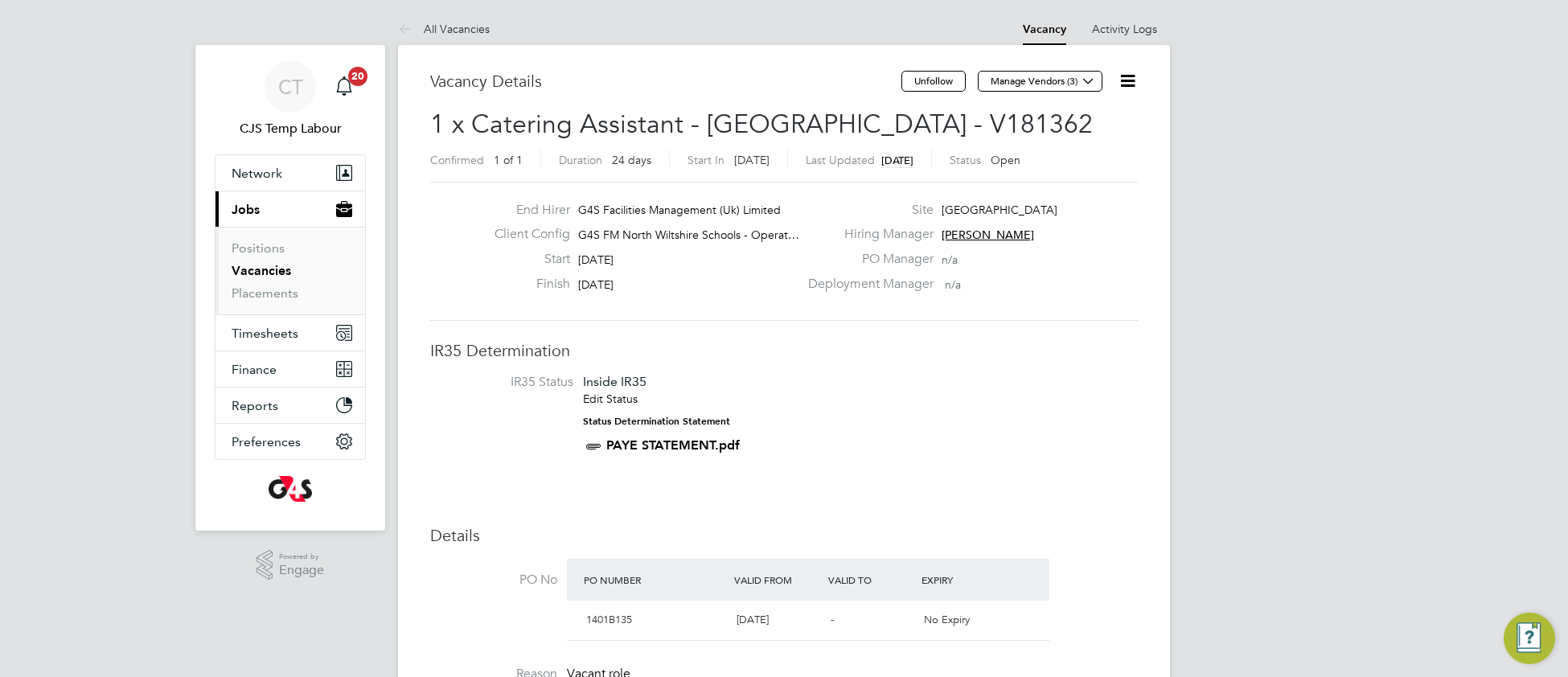
click at [1129, 84] on icon at bounding box center [1128, 81] width 20 height 20
drag, startPoint x: 1069, startPoint y: 138, endPoint x: 1044, endPoint y: 154, distance: 29.7
click at [1069, 137] on li "Update Status" at bounding box center [1088, 141] width 93 height 23
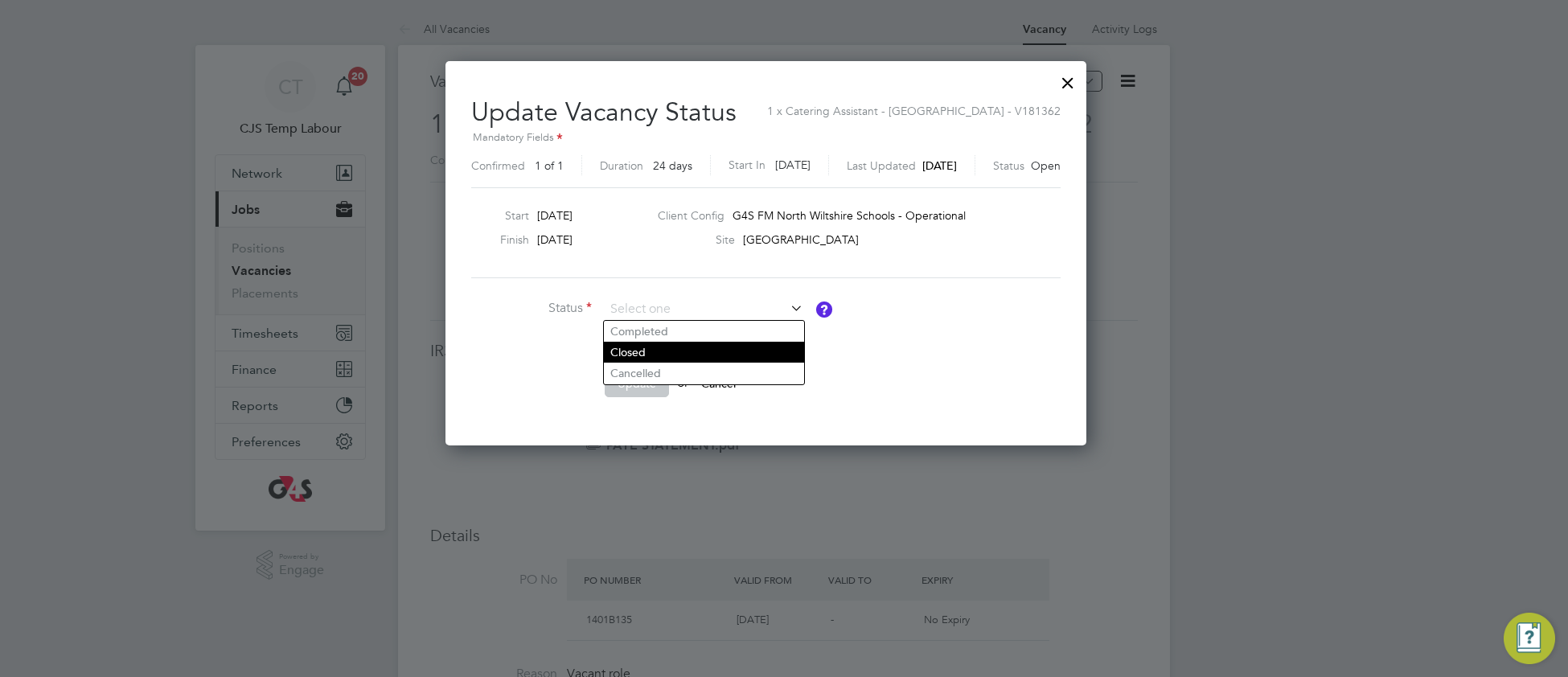
click at [694, 358] on li "Closed" at bounding box center [704, 352] width 201 height 21
type input "Closed"
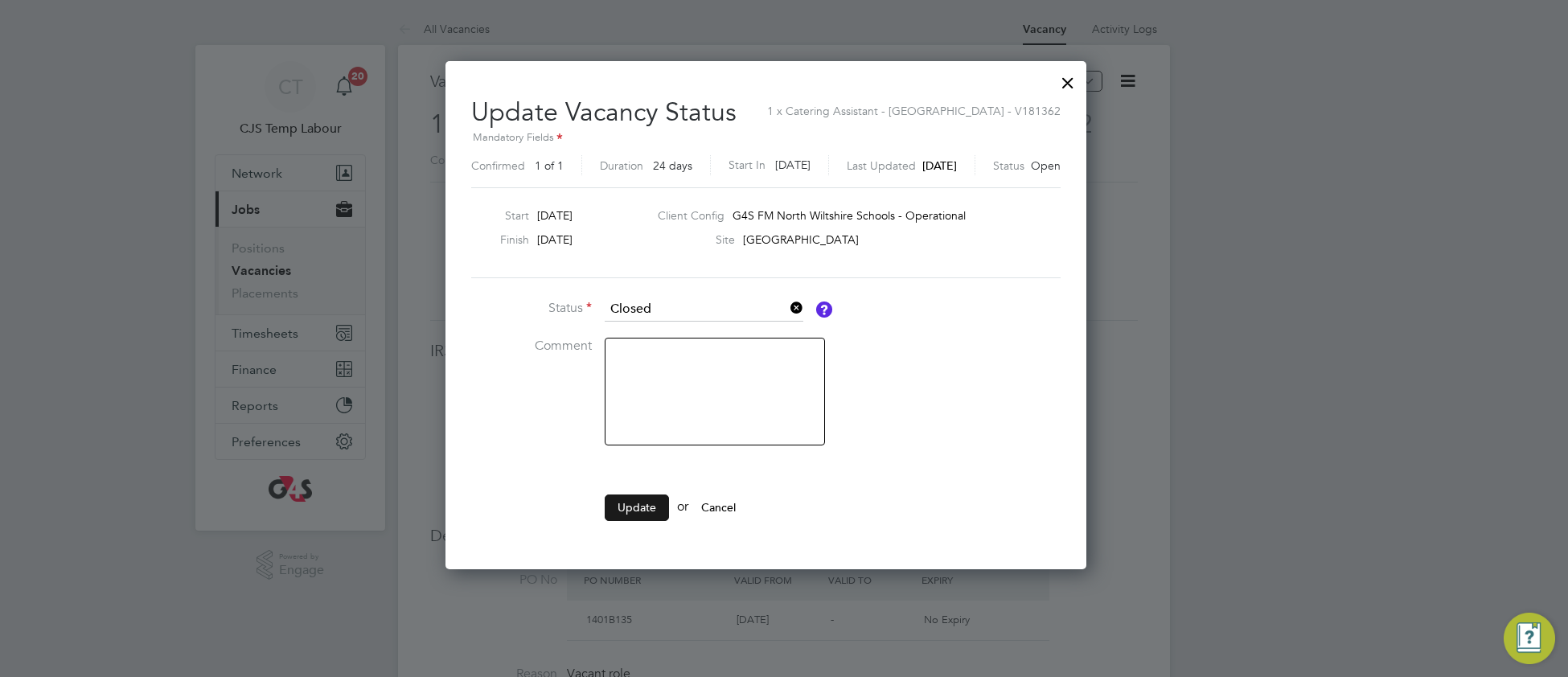
click at [645, 504] on button "Update" at bounding box center [637, 508] width 64 height 25
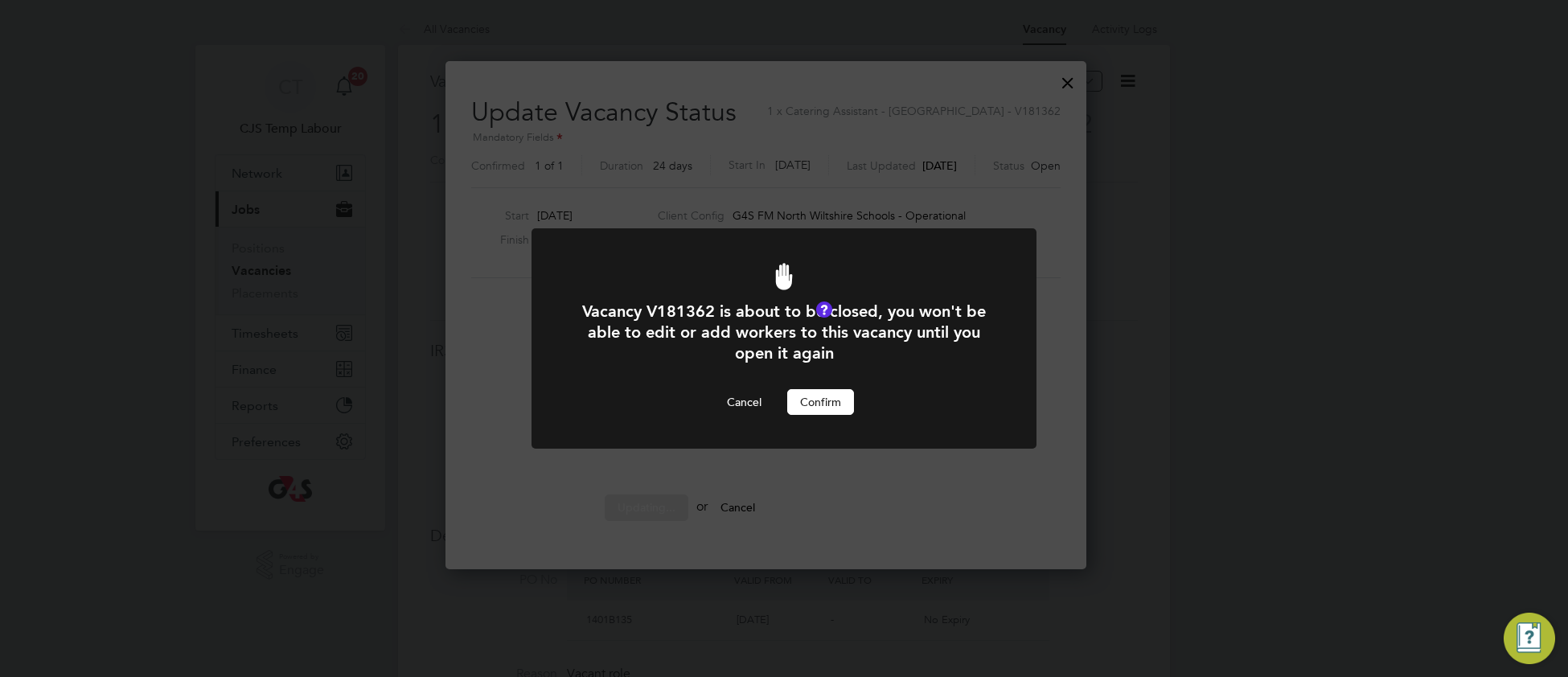
click at [835, 403] on button "Confirm" at bounding box center [821, 402] width 67 height 25
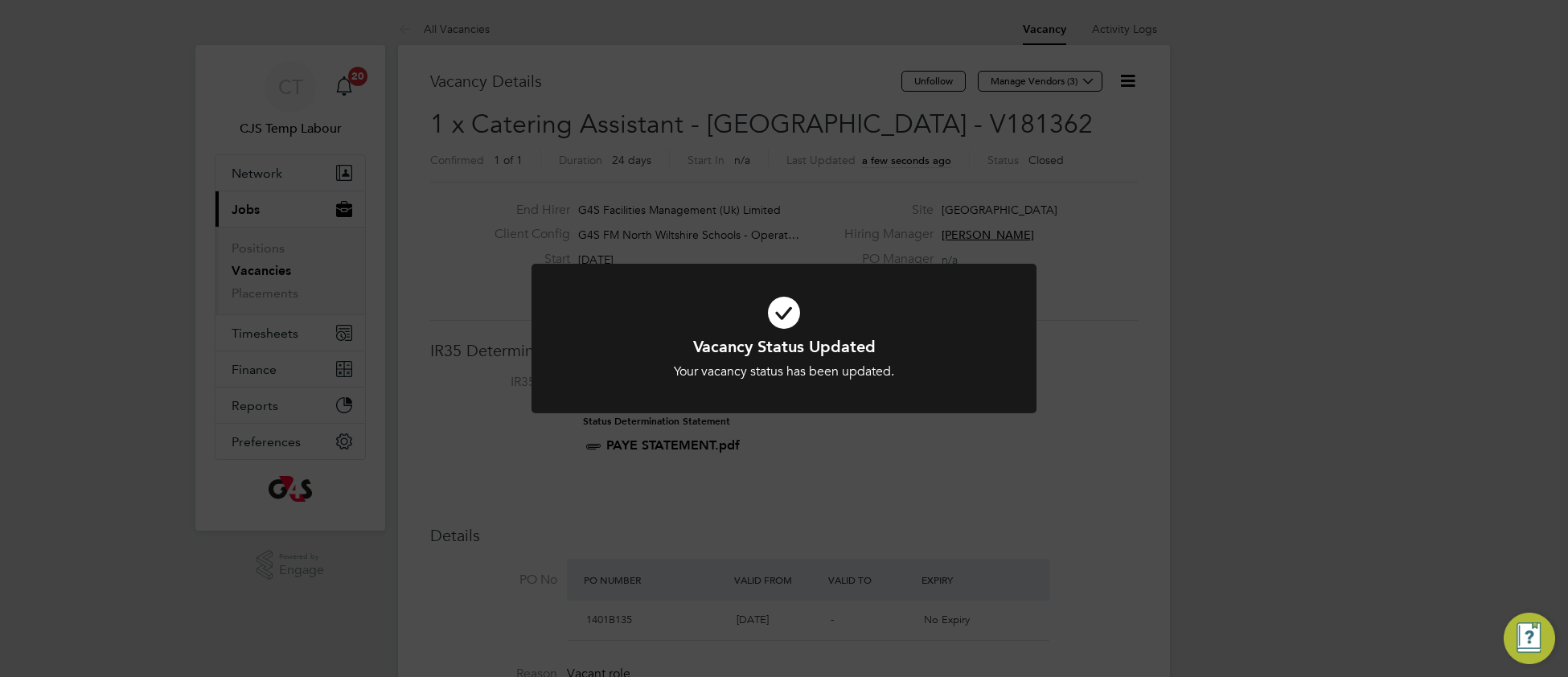
drag, startPoint x: 979, startPoint y: 326, endPoint x: 986, endPoint y: 175, distance: 151.2
click at [978, 322] on icon at bounding box center [784, 313] width 418 height 63
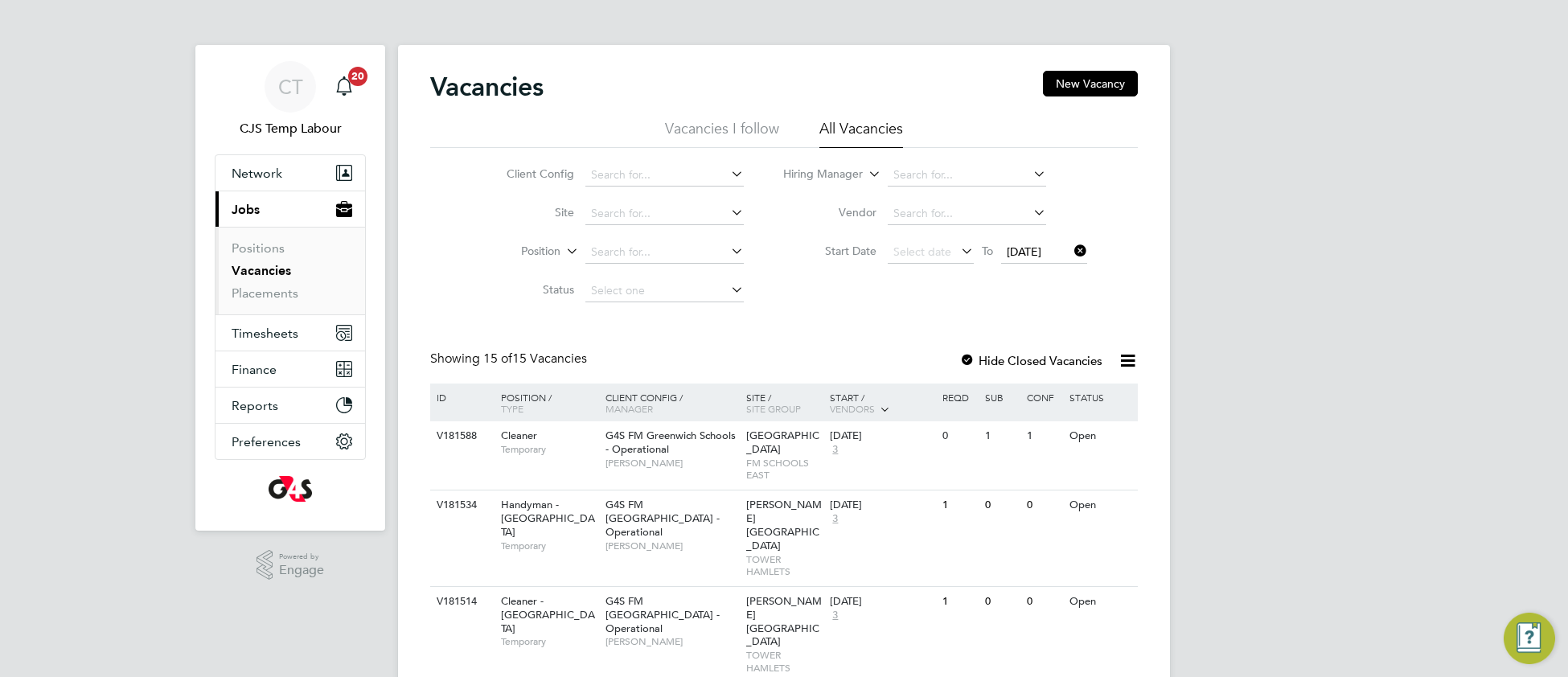
click at [1071, 255] on icon at bounding box center [1071, 250] width 0 height 23
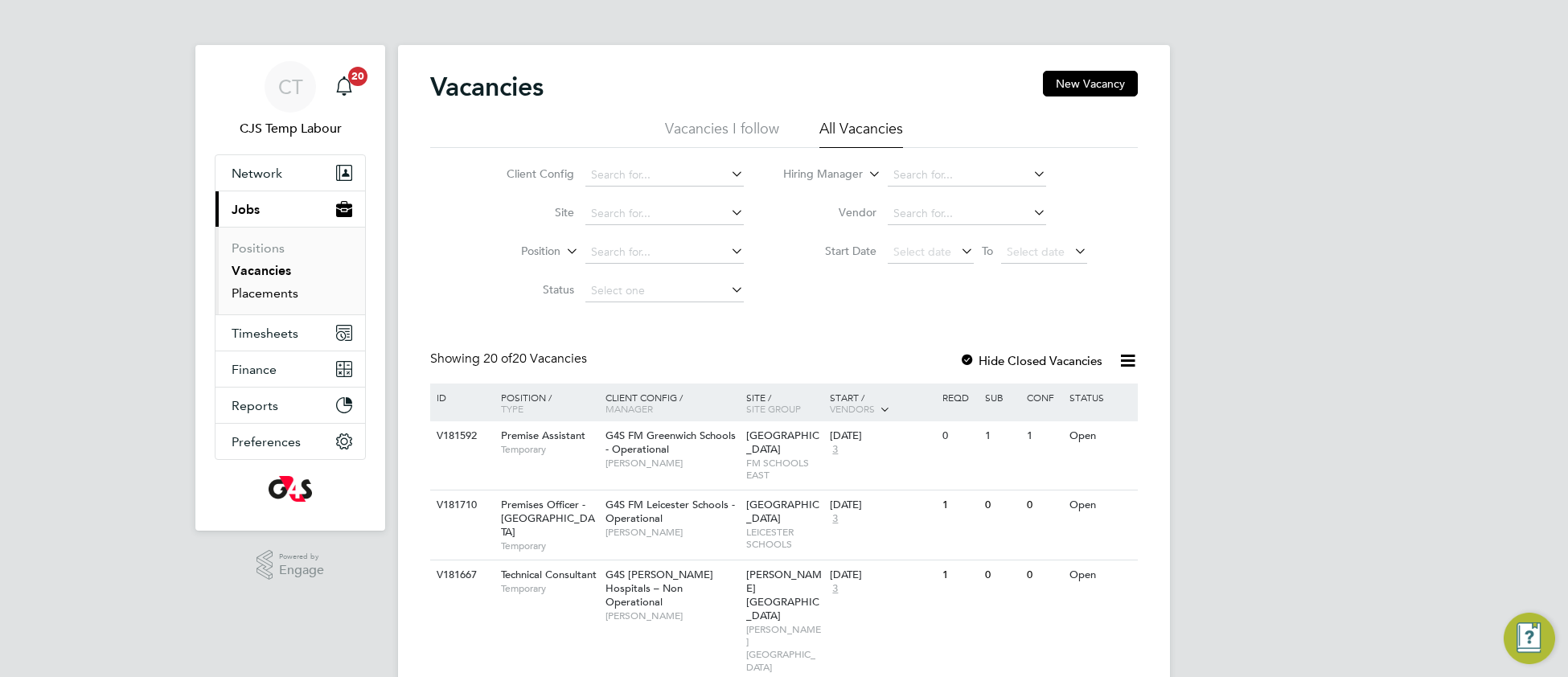
drag, startPoint x: 250, startPoint y: 300, endPoint x: 367, endPoint y: 319, distance: 118.5
click at [251, 300] on link "Placements" at bounding box center [265, 293] width 67 height 15
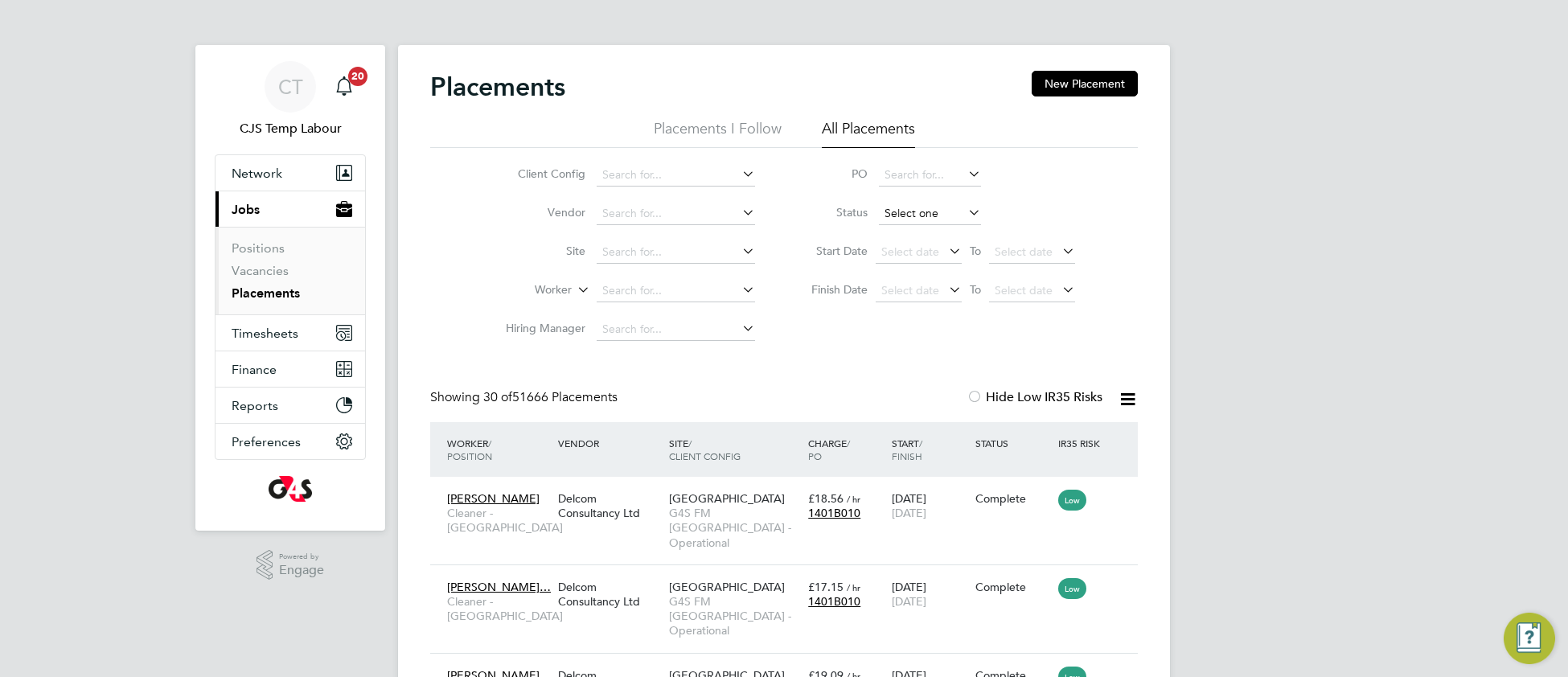
click at [898, 215] on input at bounding box center [930, 214] width 102 height 23
click at [909, 235] on li "Active" at bounding box center [930, 235] width 104 height 21
type input "Active"
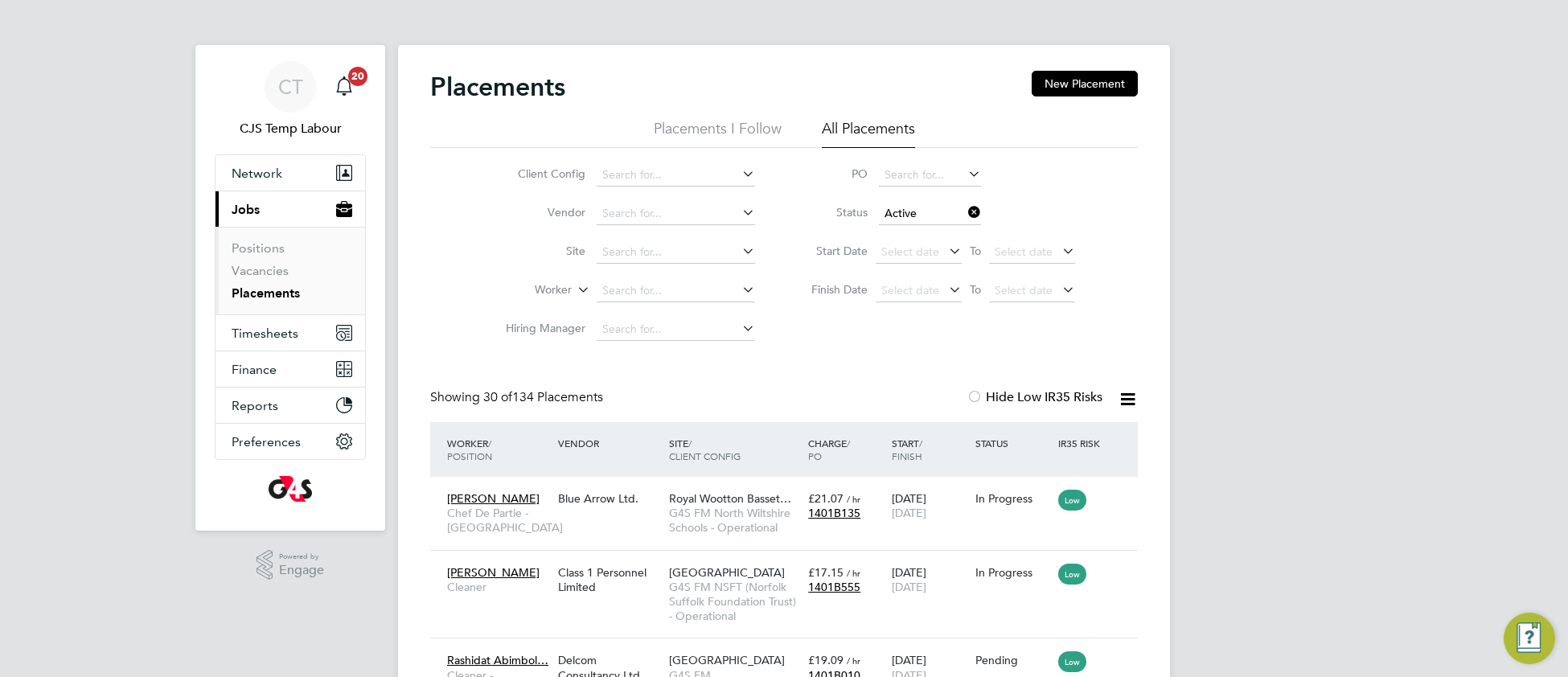
click at [1122, 399] on icon at bounding box center [1128, 399] width 20 height 20
click at [1069, 438] on li "Download Placements Report" at bounding box center [1048, 438] width 171 height 23
click at [258, 160] on button "Network" at bounding box center [290, 173] width 150 height 36
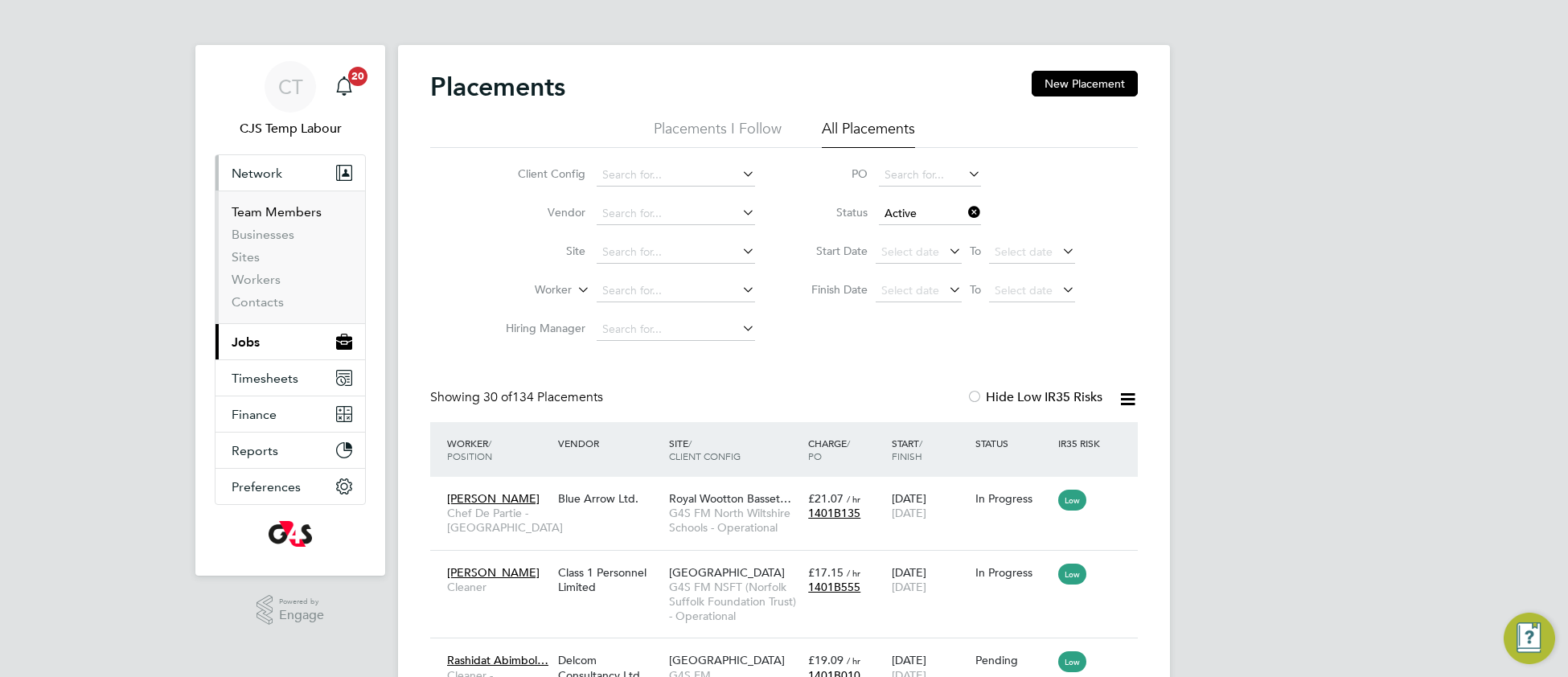
click at [272, 211] on link "Team Members" at bounding box center [277, 212] width 90 height 15
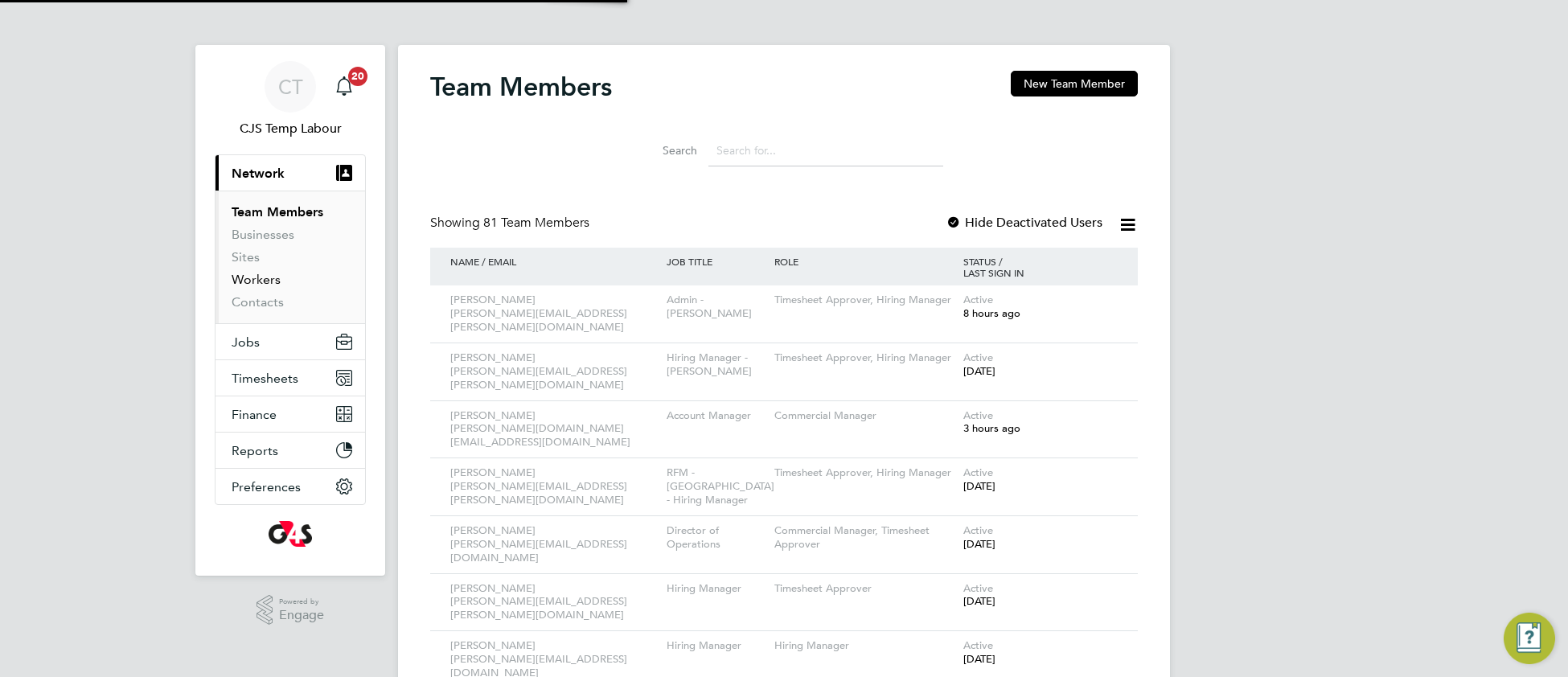
click at [257, 283] on link "Workers" at bounding box center [256, 279] width 49 height 15
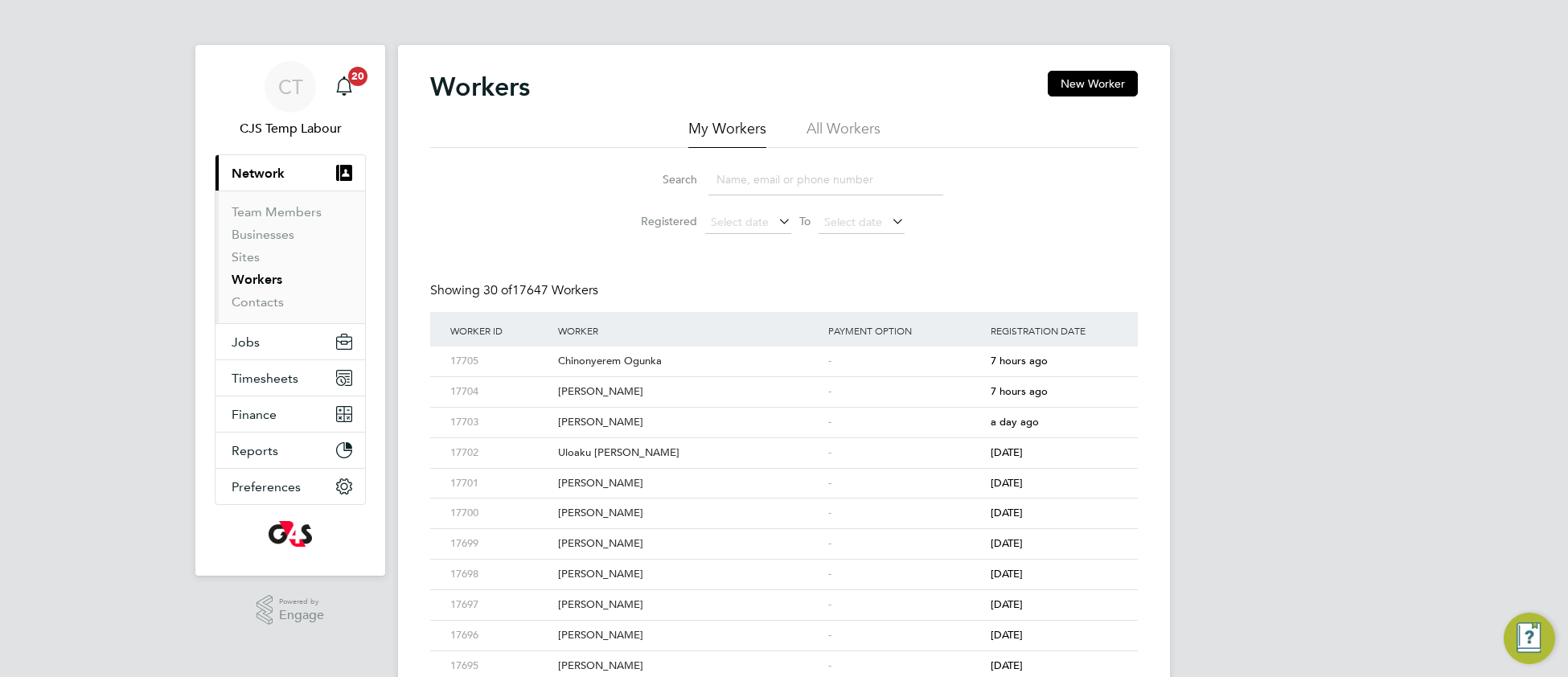
click at [828, 139] on li "All Workers" at bounding box center [843, 134] width 74 height 29
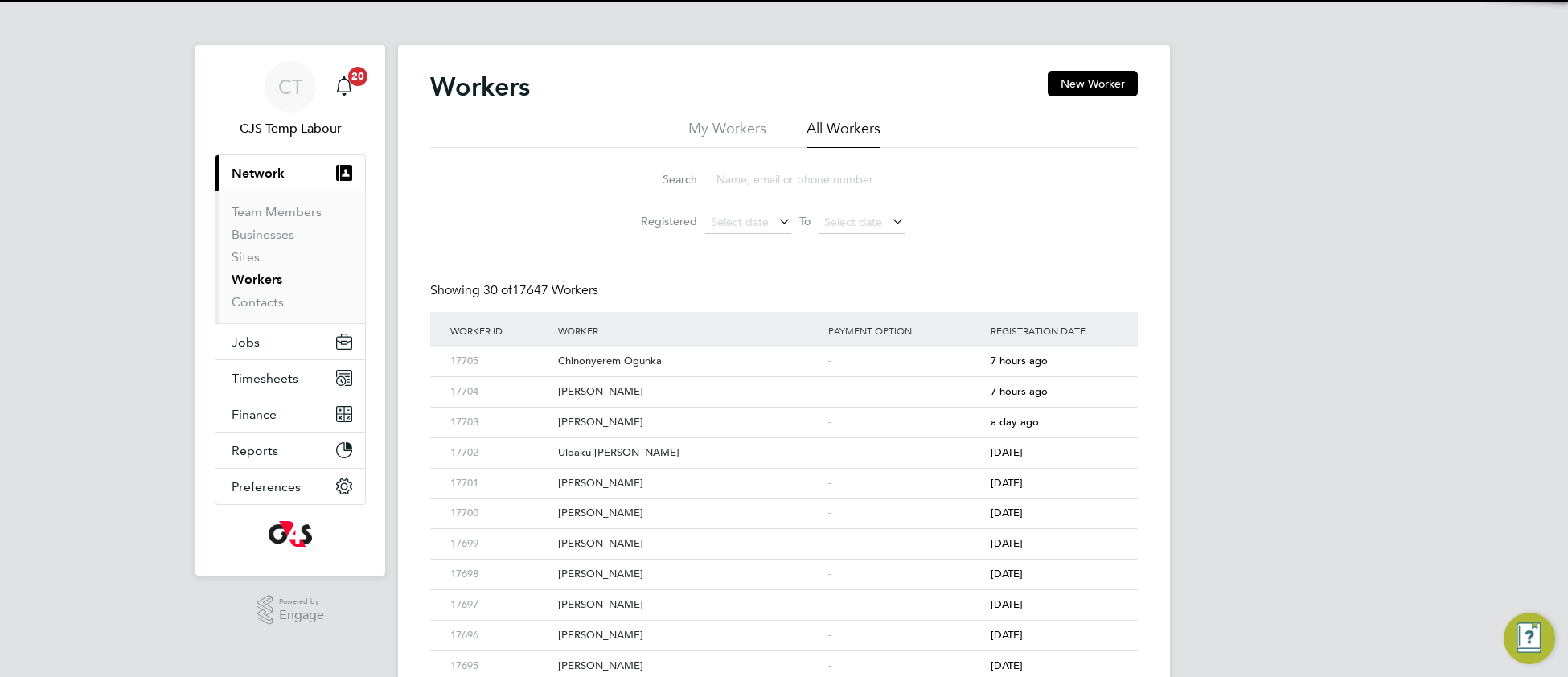
click at [813, 171] on input at bounding box center [826, 179] width 235 height 31
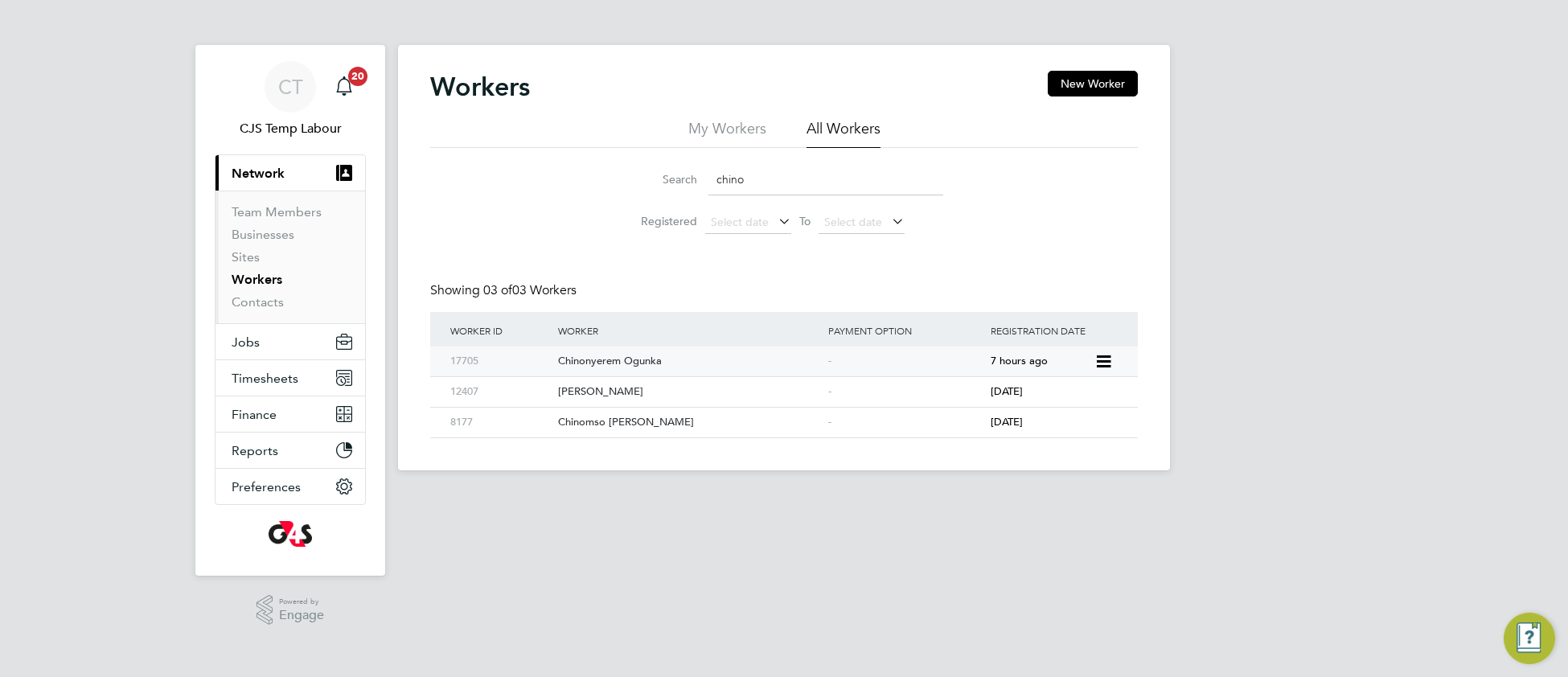
click at [734, 372] on div "Chinonyerem Ogunka" at bounding box center [689, 361] width 270 height 30
drag, startPoint x: 773, startPoint y: 182, endPoint x: 710, endPoint y: 183, distance: 63.0
click at [710, 183] on input "chino" at bounding box center [826, 179] width 235 height 31
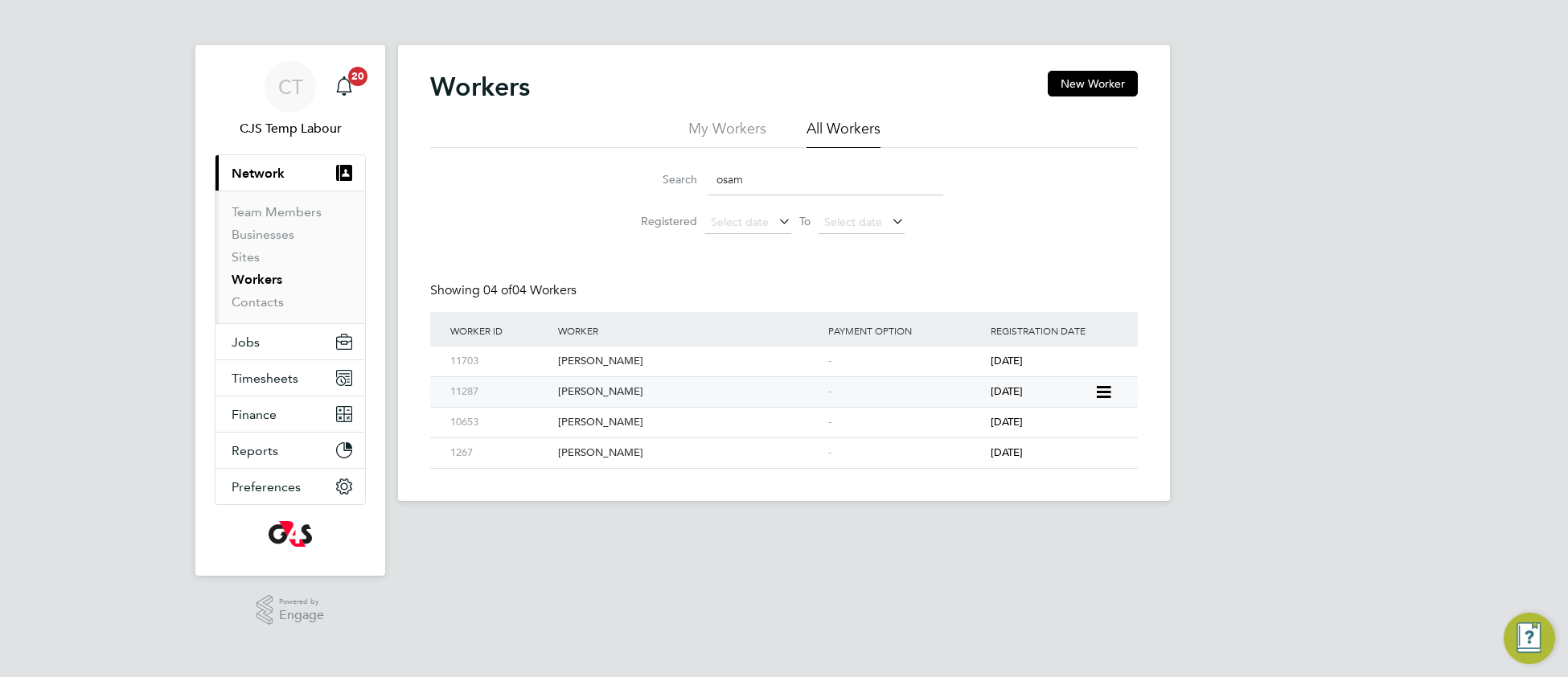
click at [779, 399] on div "[PERSON_NAME]" at bounding box center [689, 392] width 270 height 30
drag, startPoint x: 788, startPoint y: 182, endPoint x: 678, endPoint y: 173, distance: 110.4
click at [678, 173] on div "Search osam" at bounding box center [784, 179] width 318 height 31
paste input "[PERSON_NAME]"
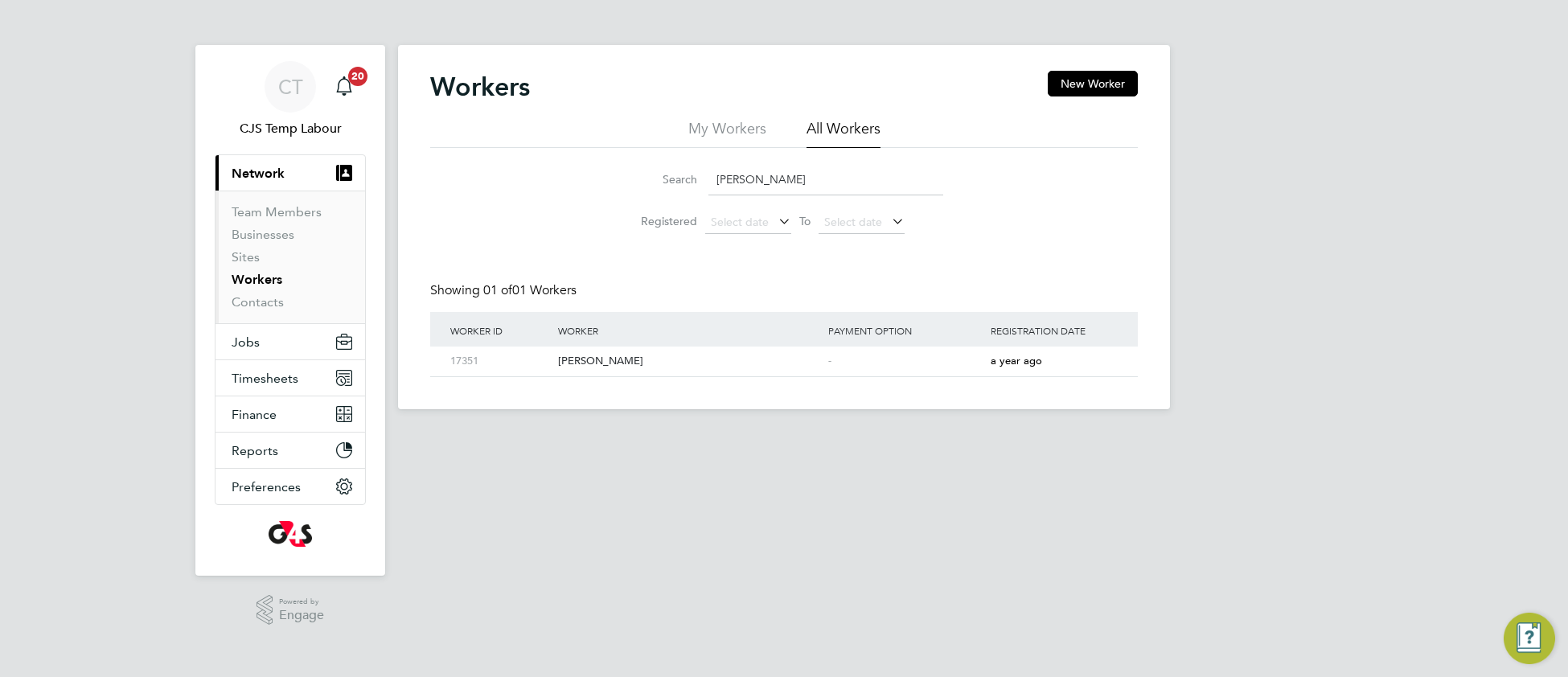
type input "[PERSON_NAME]"
click at [259, 172] on span "Network" at bounding box center [258, 173] width 53 height 15
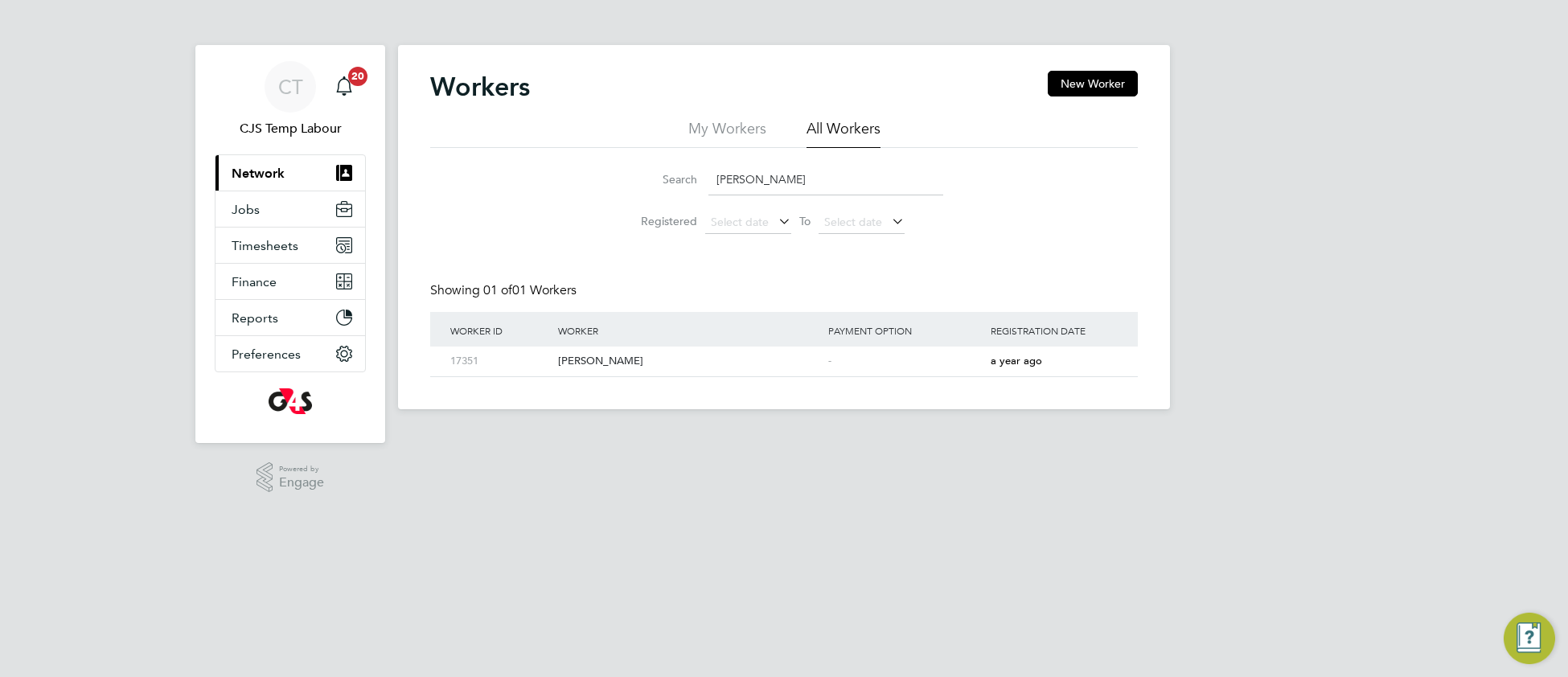
click at [261, 172] on span "Network" at bounding box center [258, 173] width 53 height 15
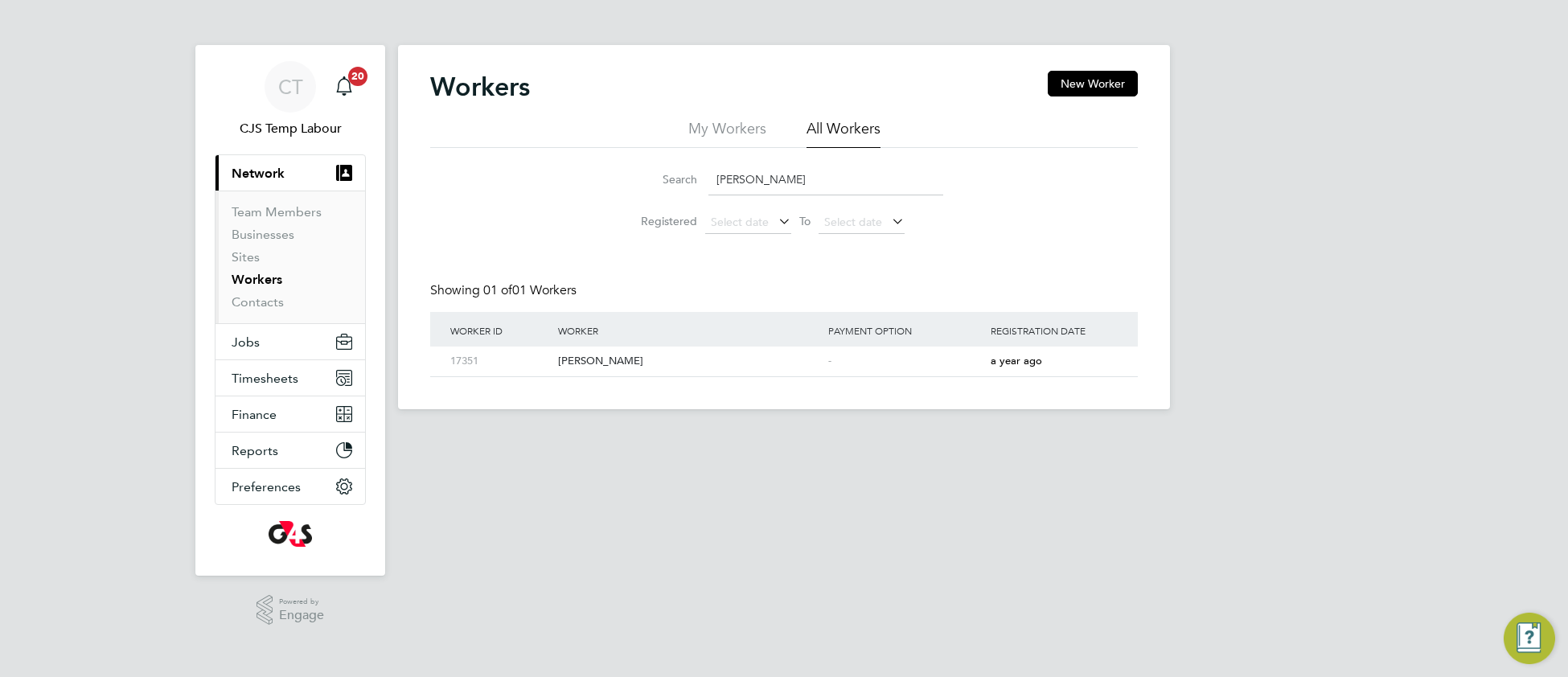
click at [261, 281] on link "Workers" at bounding box center [257, 279] width 51 height 15
drag, startPoint x: 832, startPoint y: 176, endPoint x: 701, endPoint y: 187, distance: 131.5
click at [701, 187] on div "Search Faruq Ogunmade" at bounding box center [784, 179] width 318 height 31
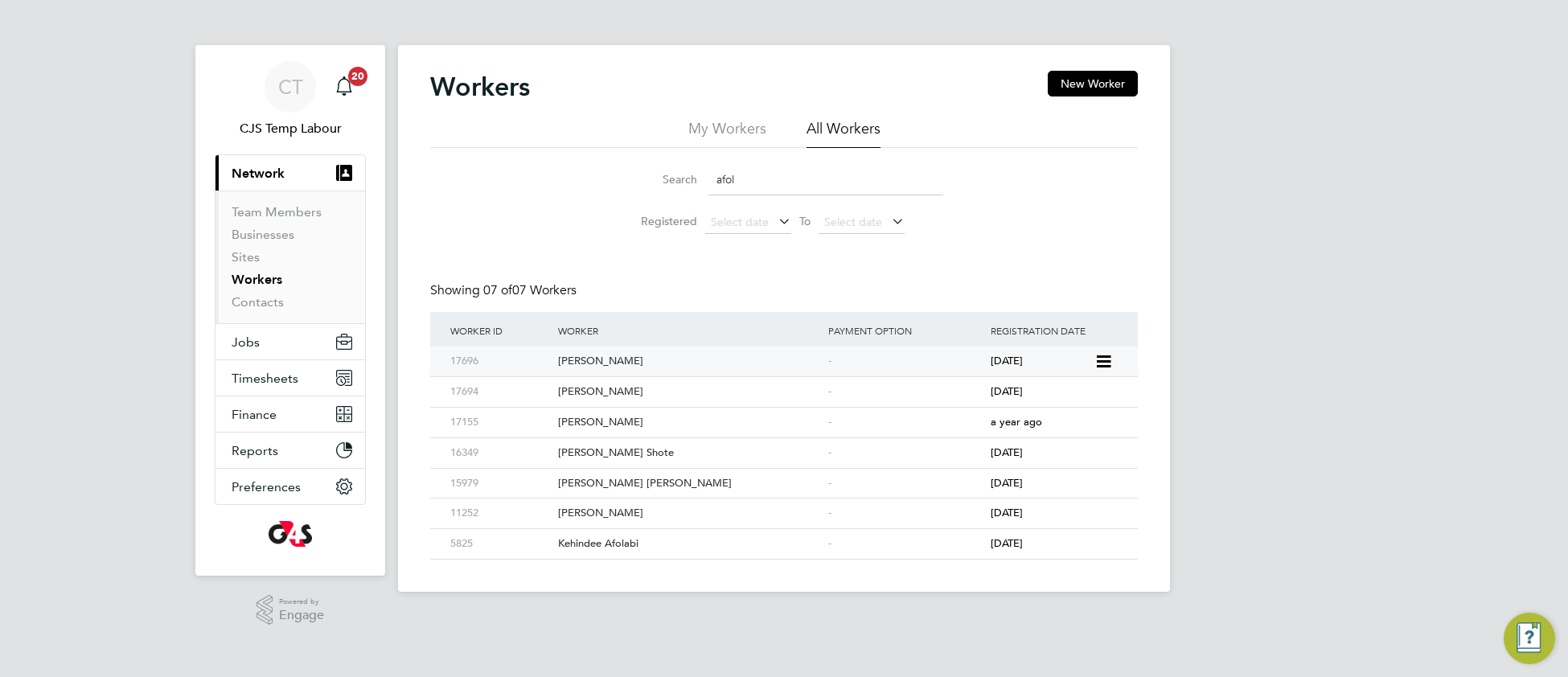
type input "afol"
click at [686, 358] on div "Afolorunsho Oluwatosin Ogunbode" at bounding box center [689, 361] width 270 height 30
click at [256, 347] on span "Jobs" at bounding box center [245, 342] width 28 height 15
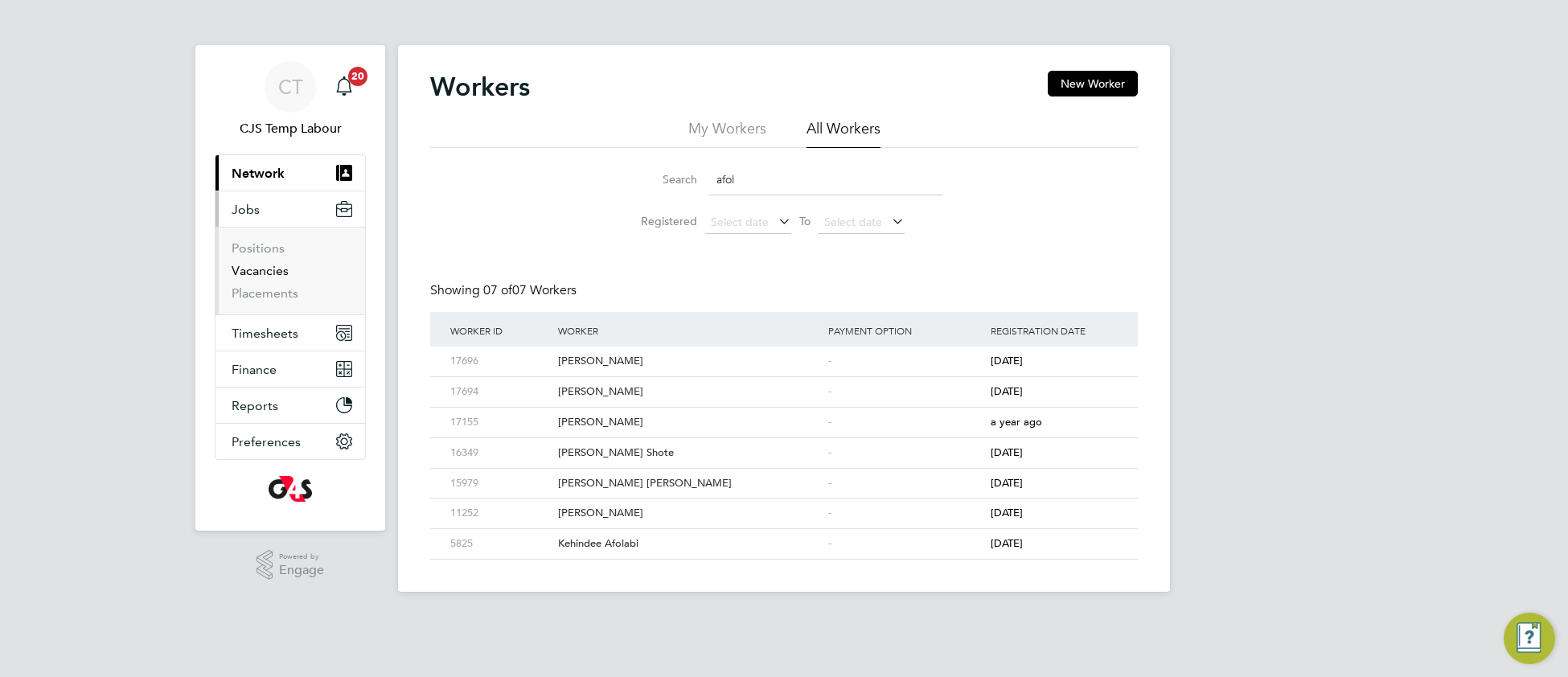
click at [252, 276] on link "Vacancies" at bounding box center [260, 271] width 57 height 15
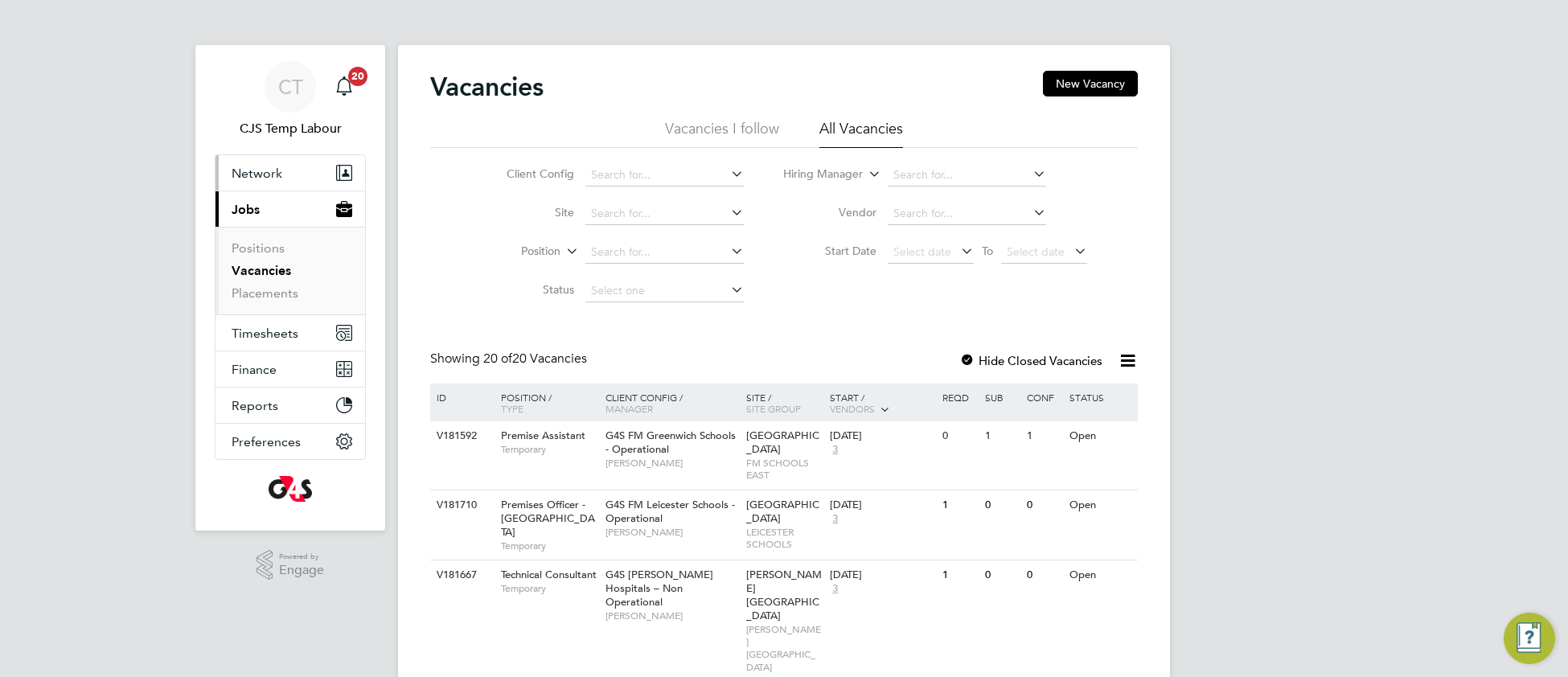
click at [261, 175] on span "Network" at bounding box center [257, 173] width 51 height 15
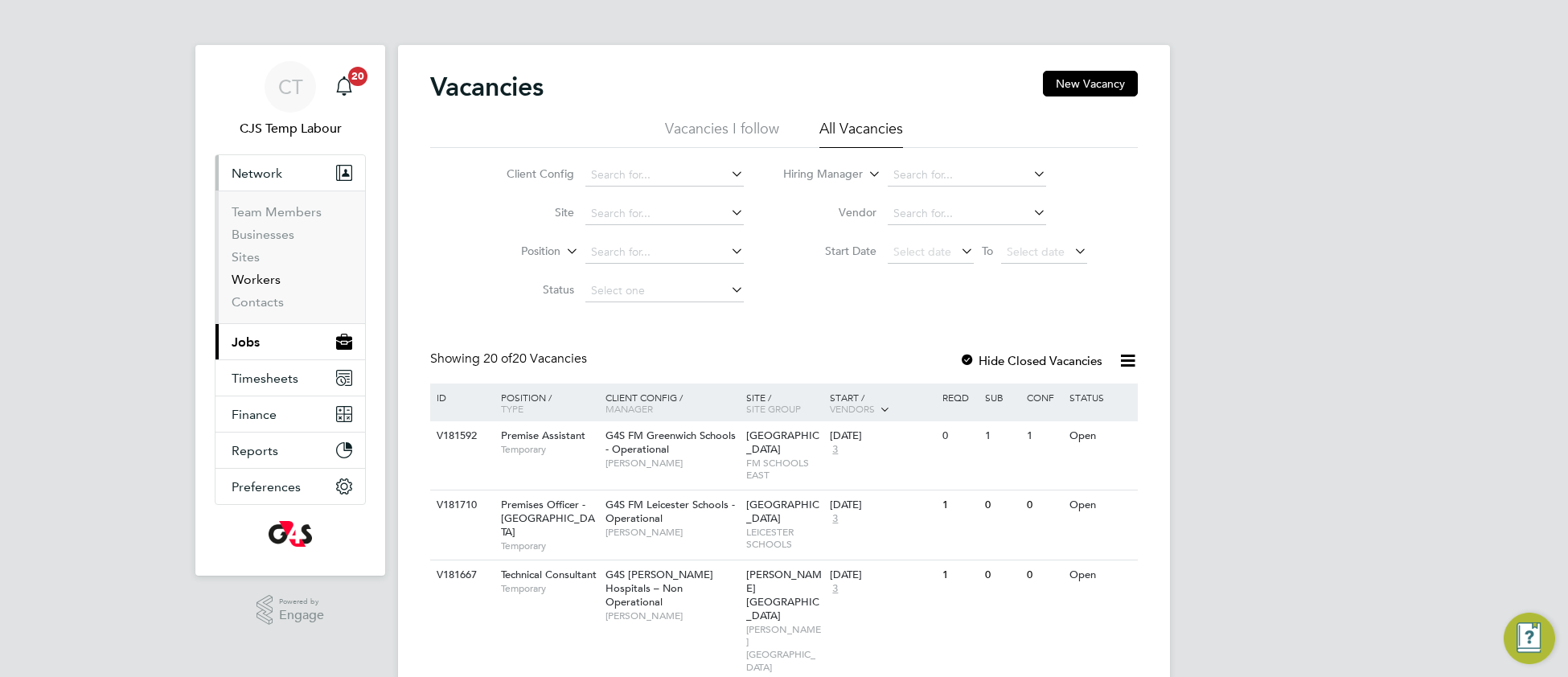
click at [270, 278] on link "Workers" at bounding box center [256, 279] width 49 height 15
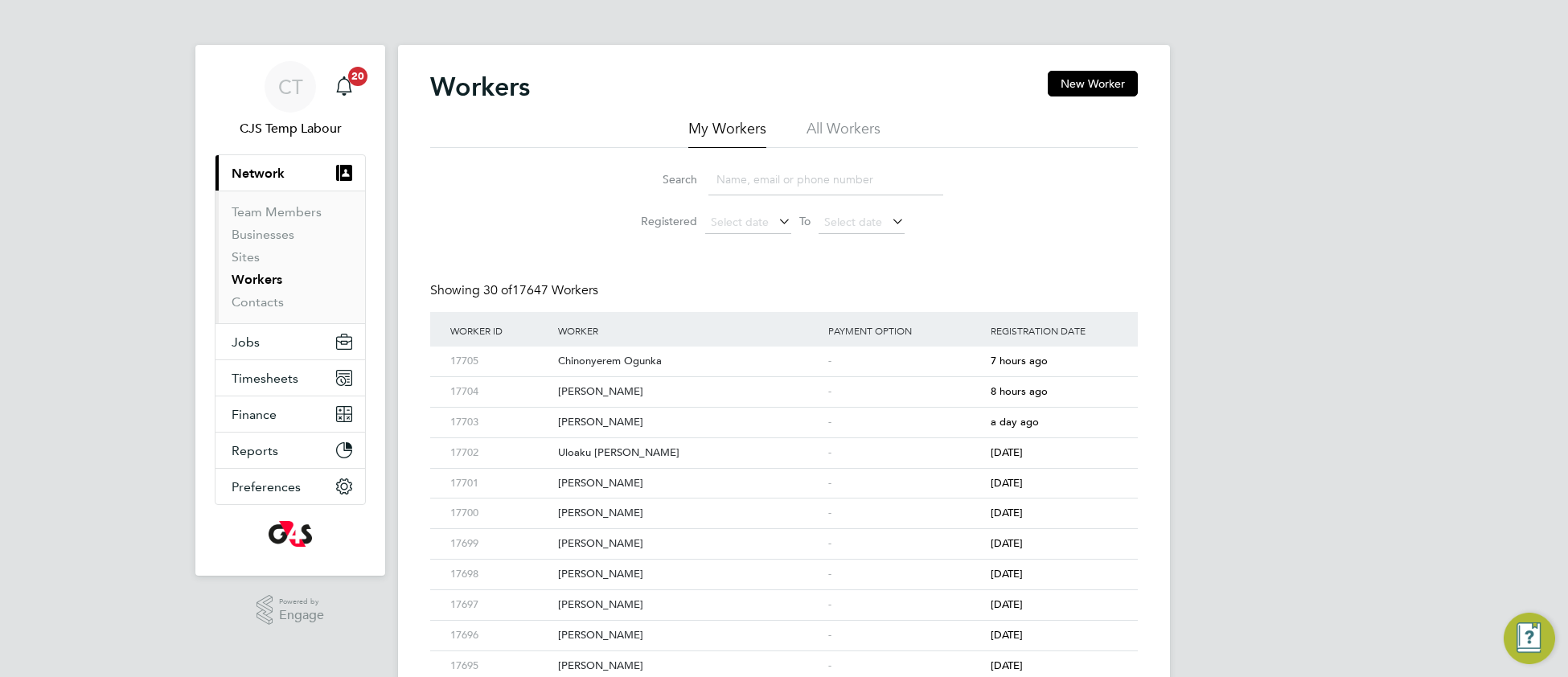
drag, startPoint x: 848, startPoint y: 132, endPoint x: 840, endPoint y: 141, distance: 12.0
click at [847, 133] on li "All Workers" at bounding box center [843, 134] width 74 height 29
click at [824, 176] on input at bounding box center [826, 179] width 235 height 31
type input "anthony"
click at [834, 398] on div "-" at bounding box center [905, 392] width 162 height 30
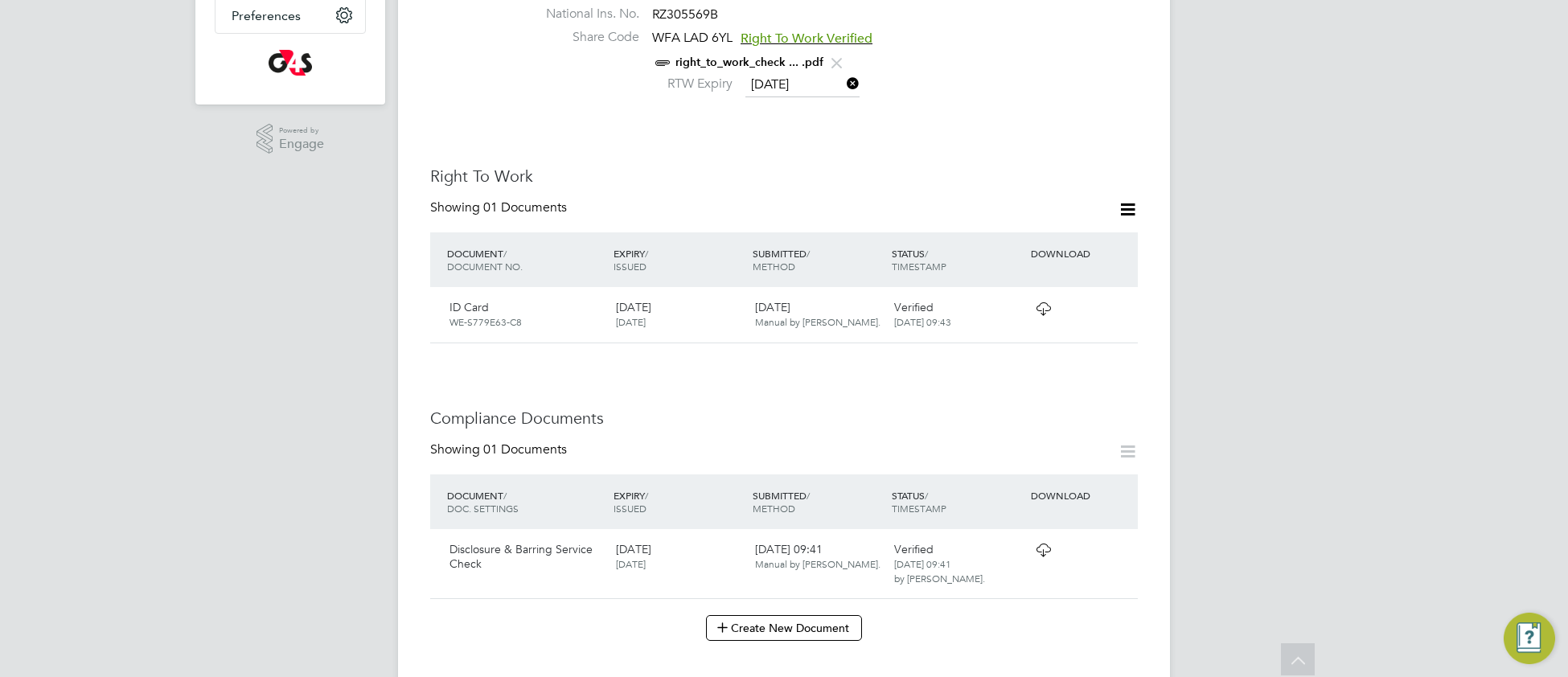
scroll to position [484, 0]
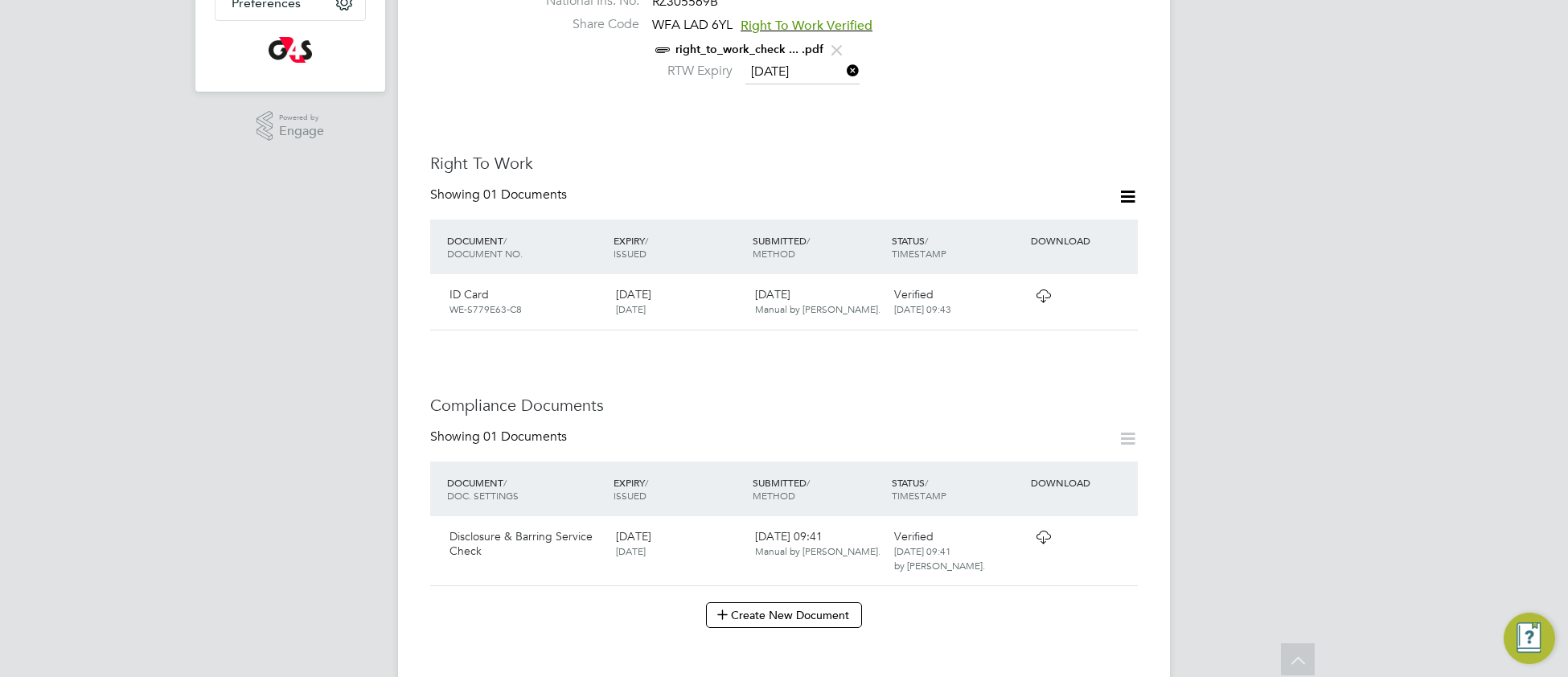
click at [1036, 531] on icon at bounding box center [1043, 537] width 20 height 13
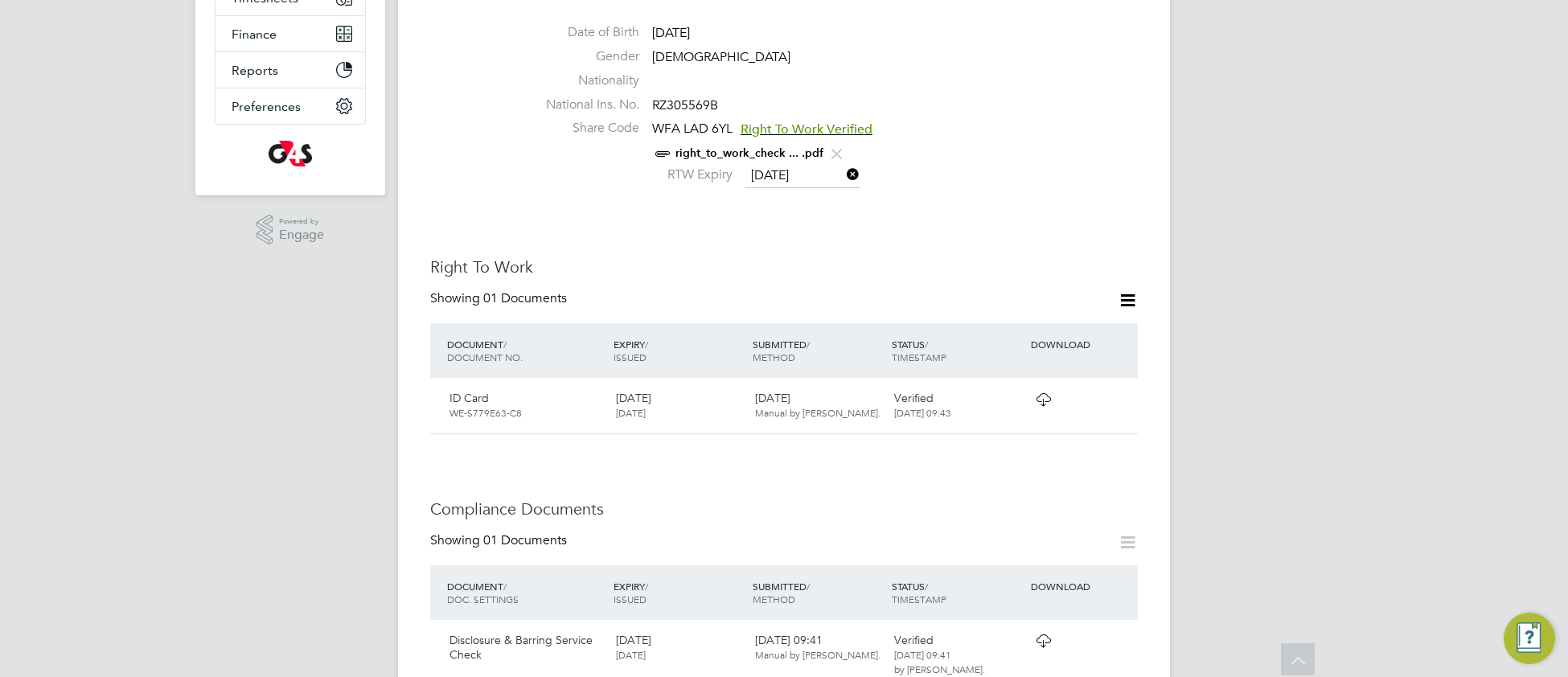
scroll to position [396, 0]
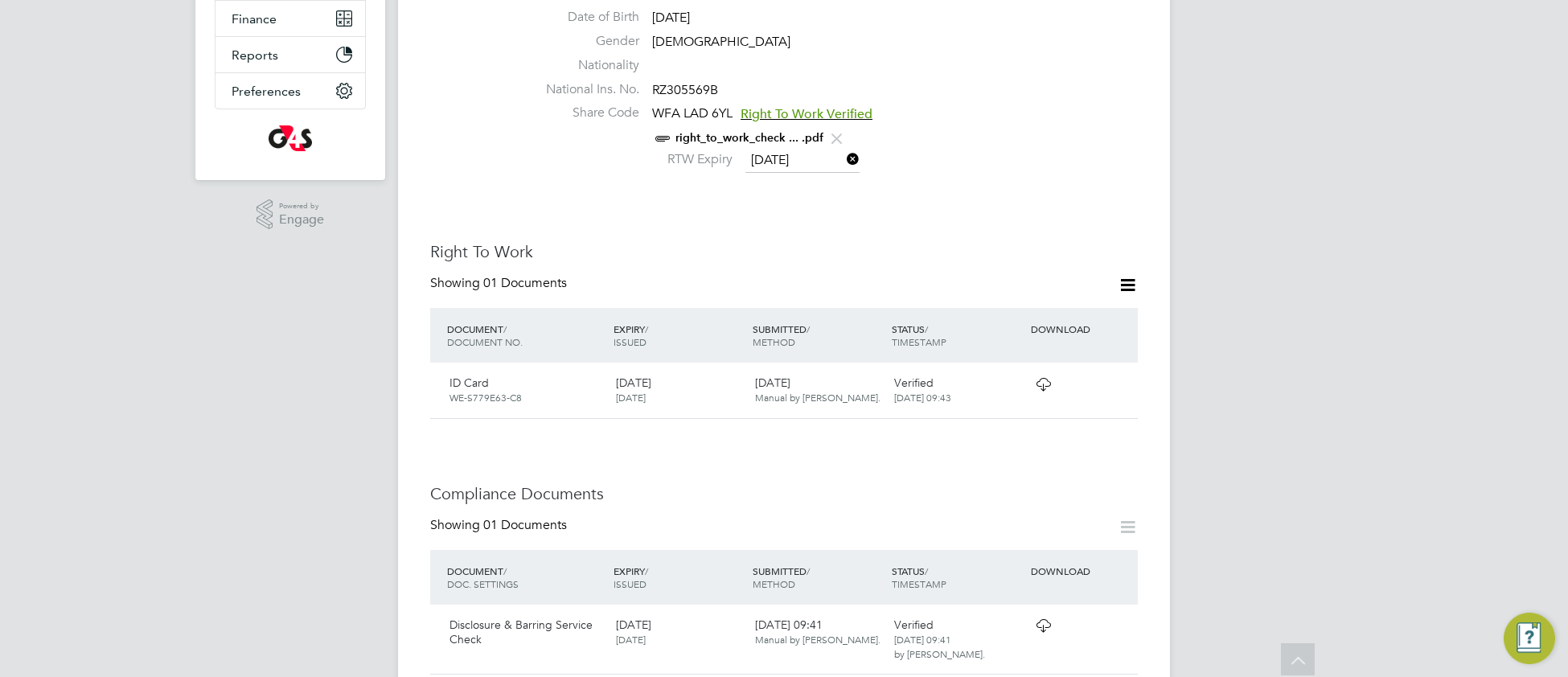
click at [1042, 378] on icon at bounding box center [1043, 384] width 20 height 13
click at [1044, 378] on icon at bounding box center [1043, 384] width 20 height 13
click at [695, 131] on link "right_to_work_check ... .pdf" at bounding box center [749, 138] width 148 height 14
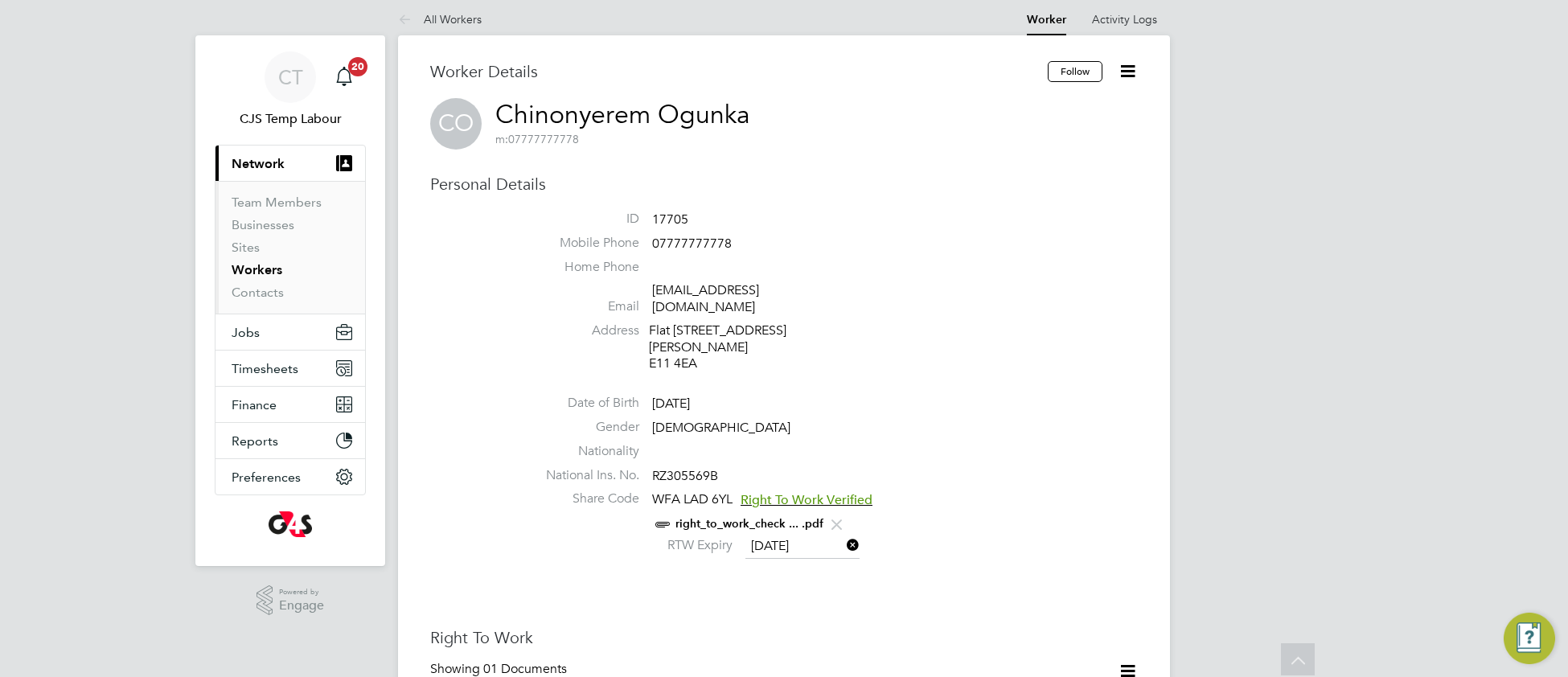
scroll to position [0, 0]
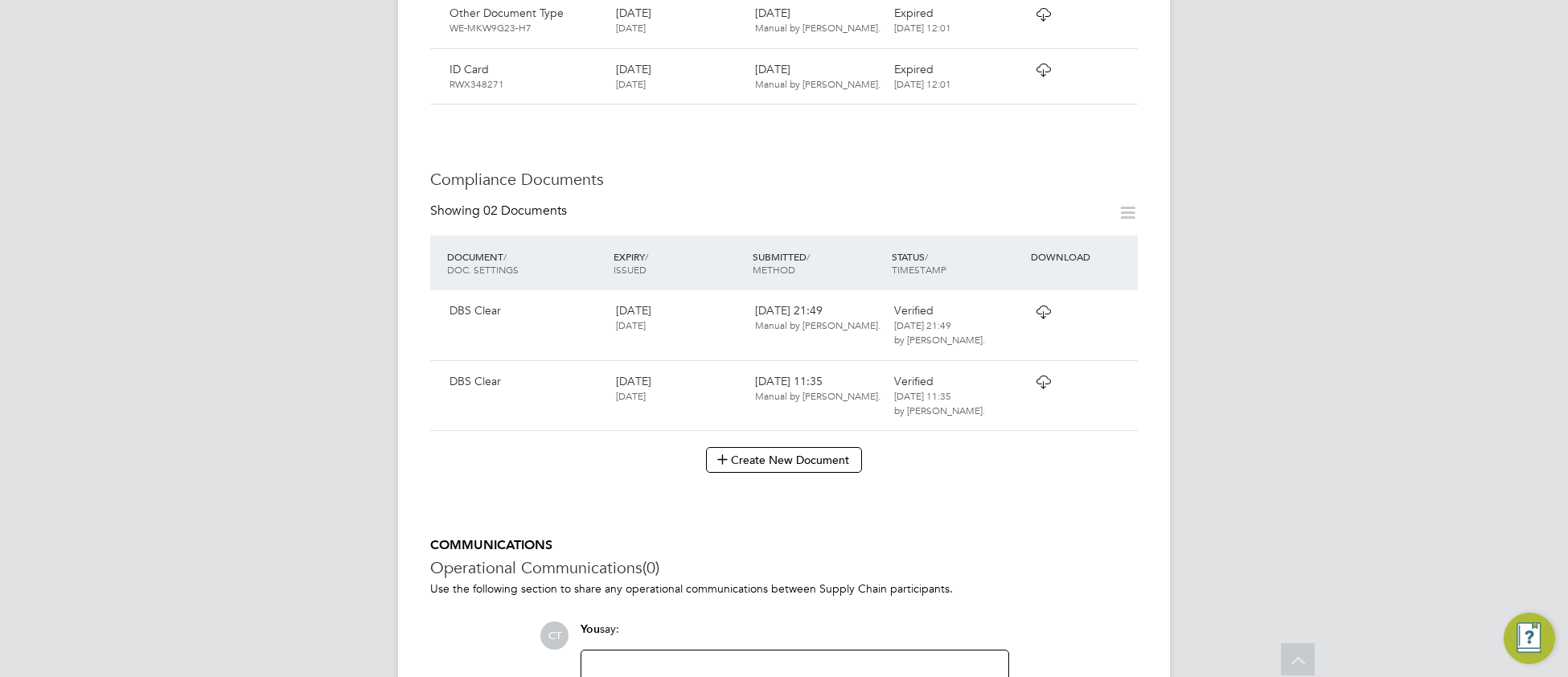
scroll to position [777, 0]
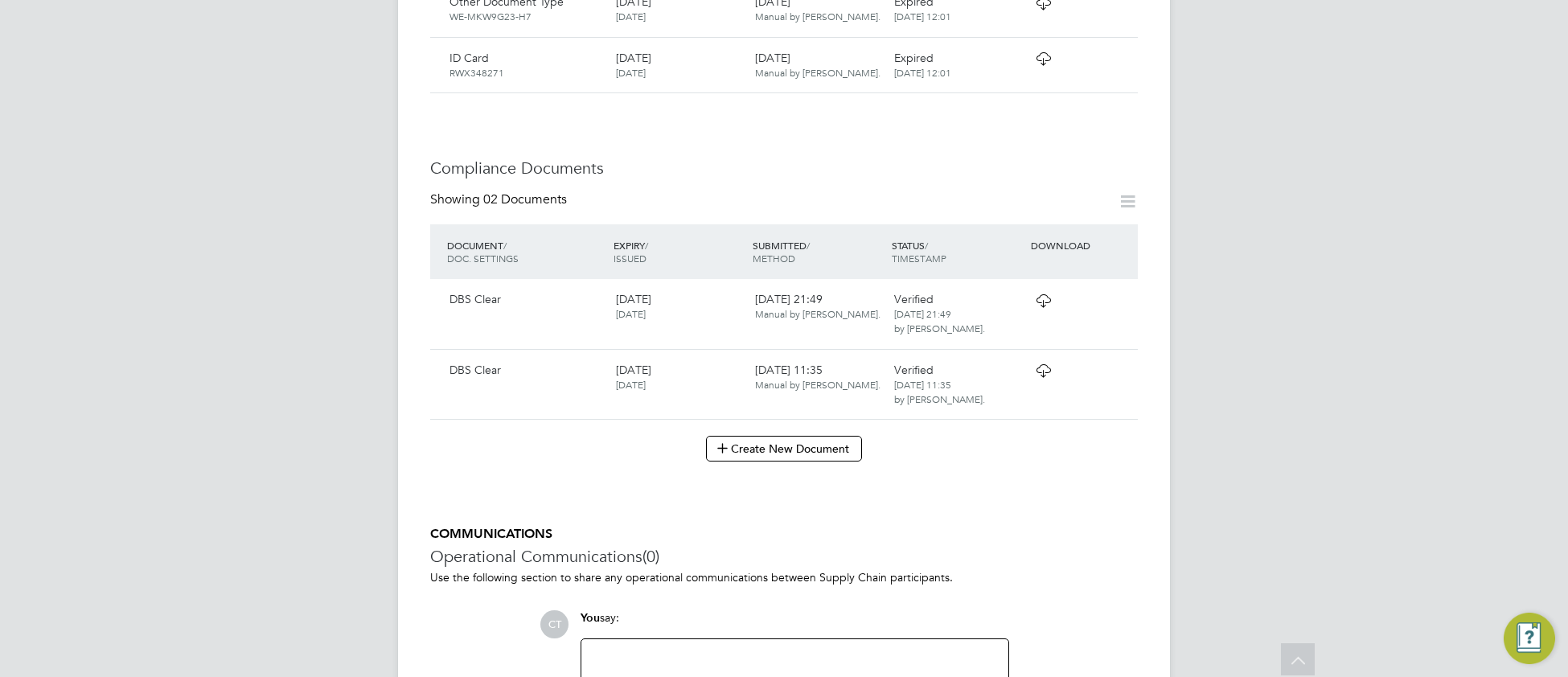
click at [1041, 365] on icon at bounding box center [1043, 371] width 20 height 13
click at [1040, 294] on icon at bounding box center [1043, 300] width 20 height 13
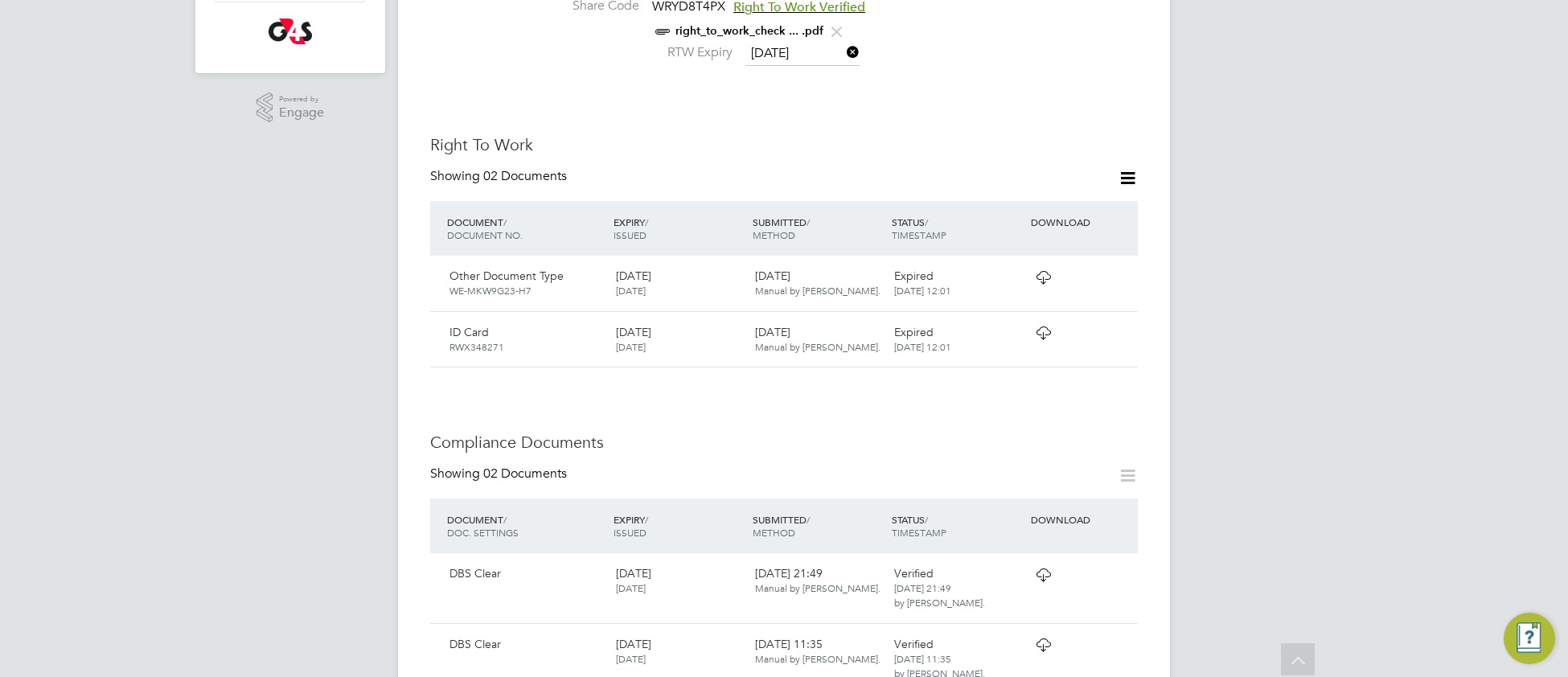
scroll to position [487, 0]
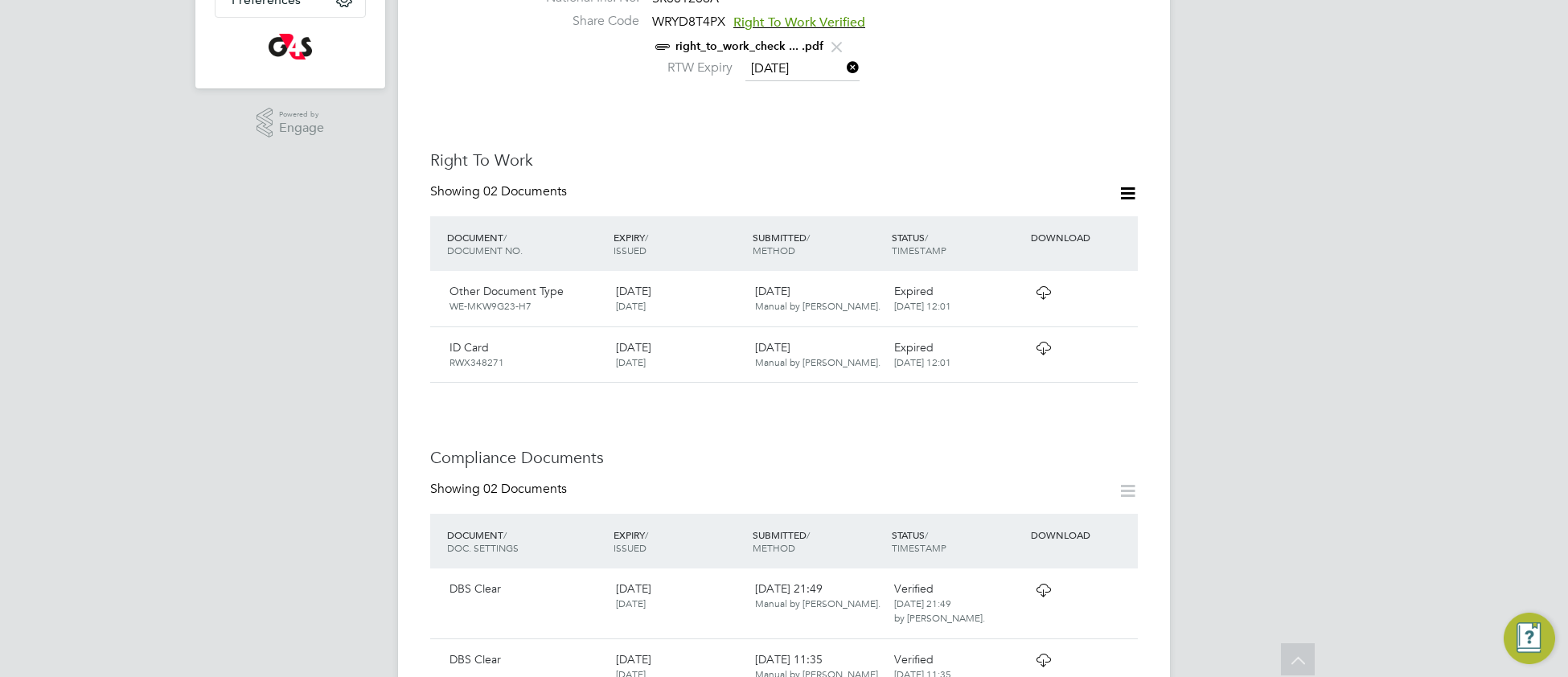
click at [1043, 342] on icon at bounding box center [1043, 348] width 20 height 13
click at [1045, 286] on icon at bounding box center [1043, 292] width 20 height 13
click at [798, 40] on link "right_to_work_check ... .pdf" at bounding box center [749, 47] width 148 height 14
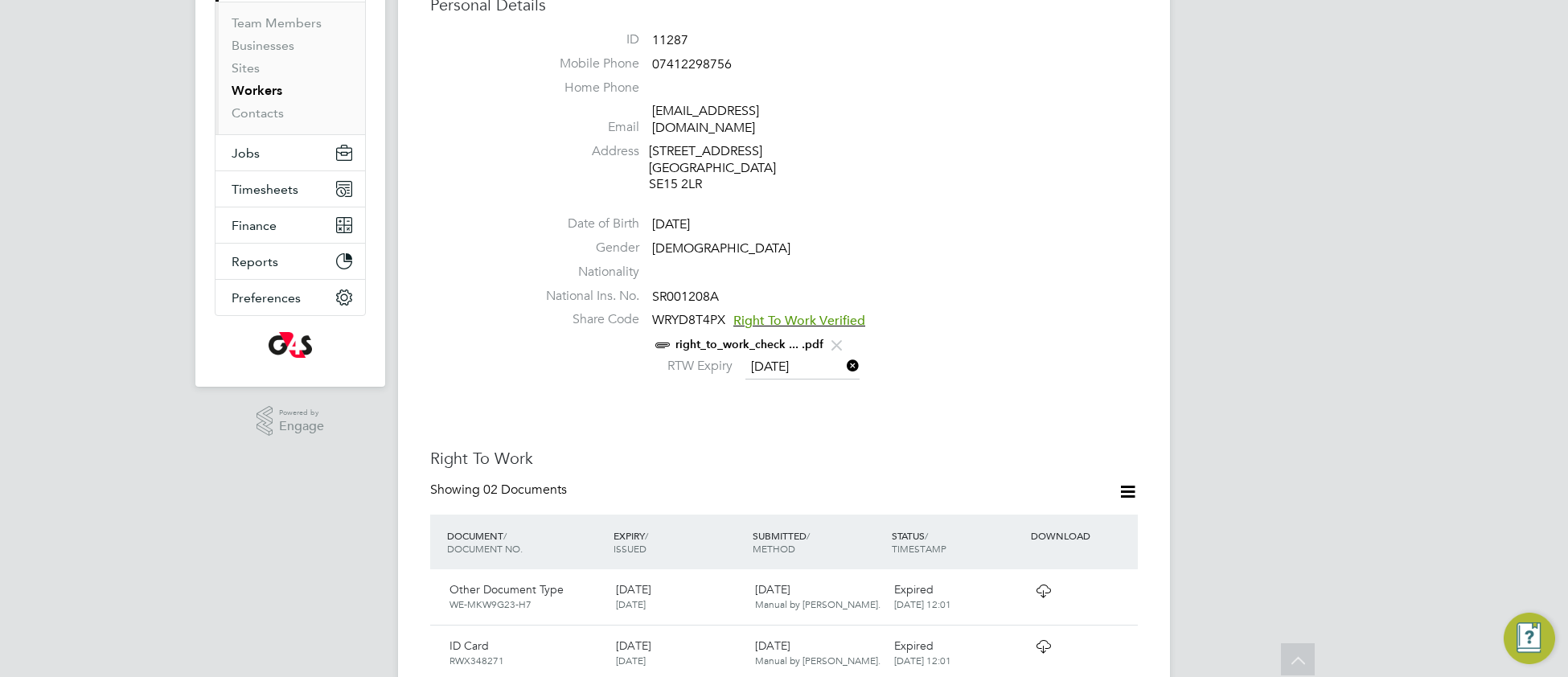
scroll to position [184, 0]
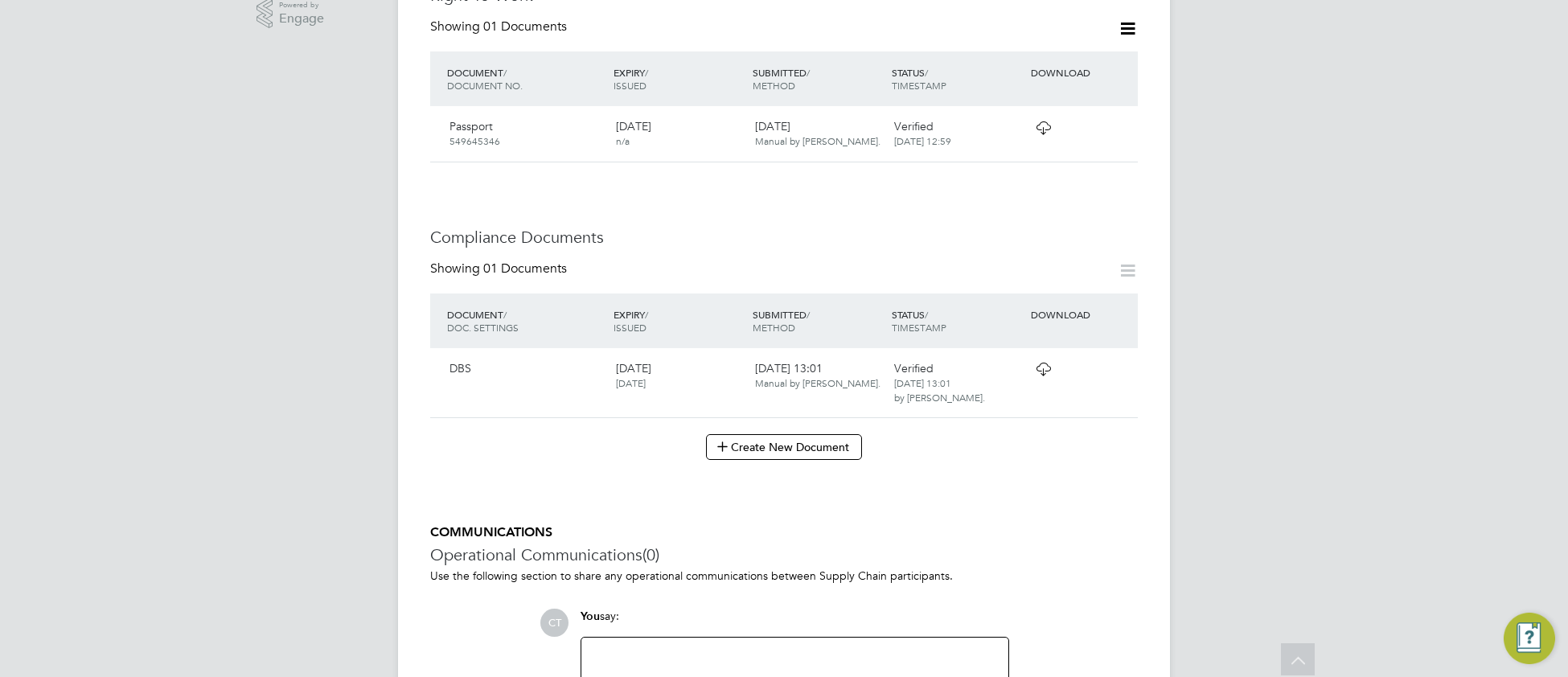
scroll to position [615, 0]
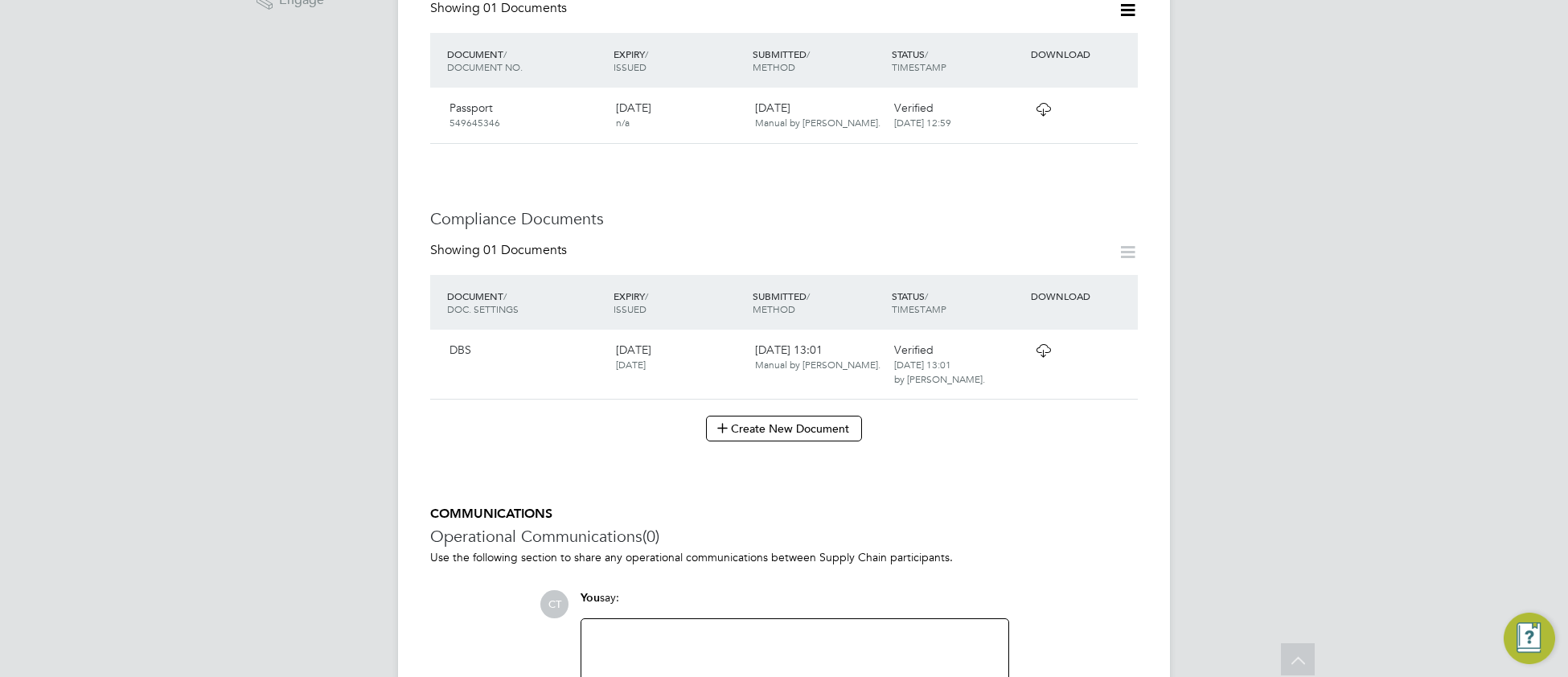
click at [1044, 344] on icon at bounding box center [1043, 350] width 20 height 13
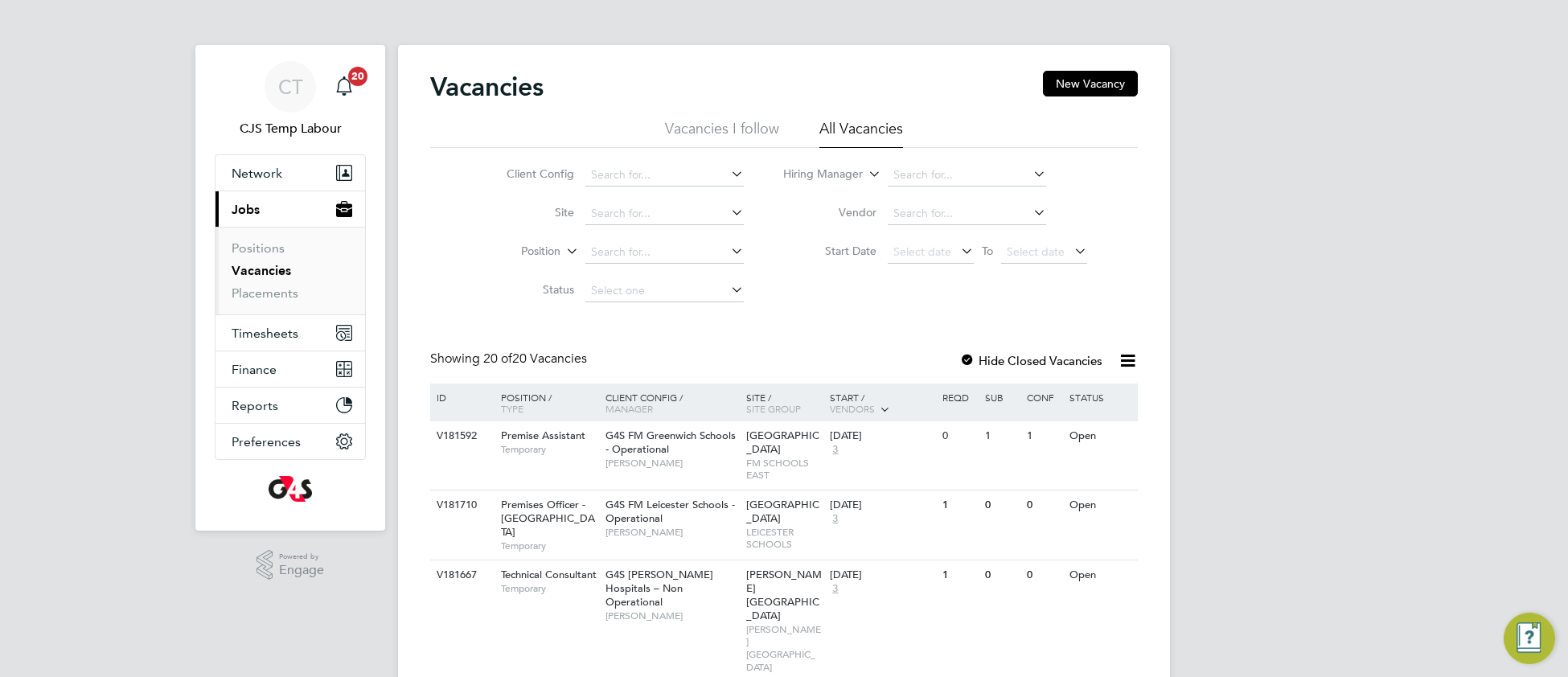
click at [268, 300] on link "Placements" at bounding box center [265, 293] width 67 height 15
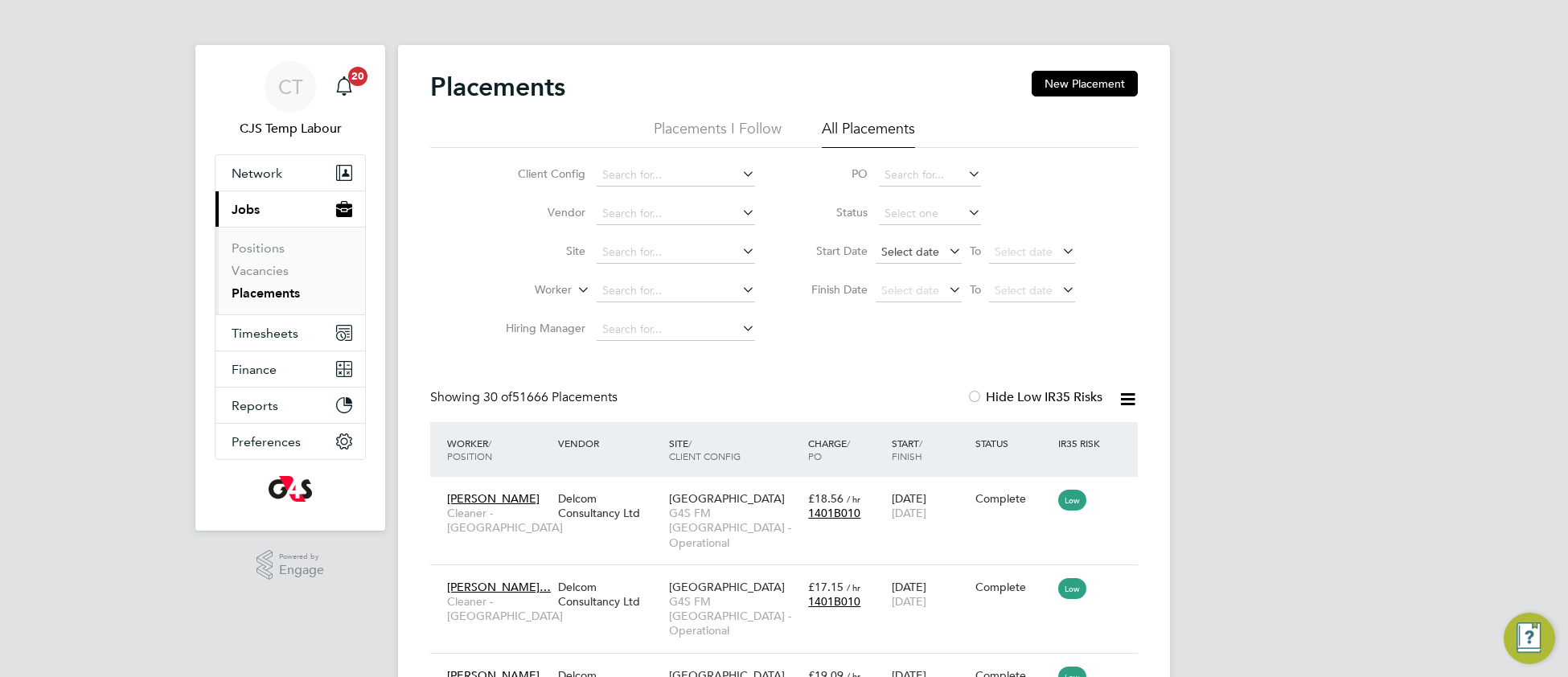
click at [894, 252] on span "Select date" at bounding box center [911, 251] width 58 height 14
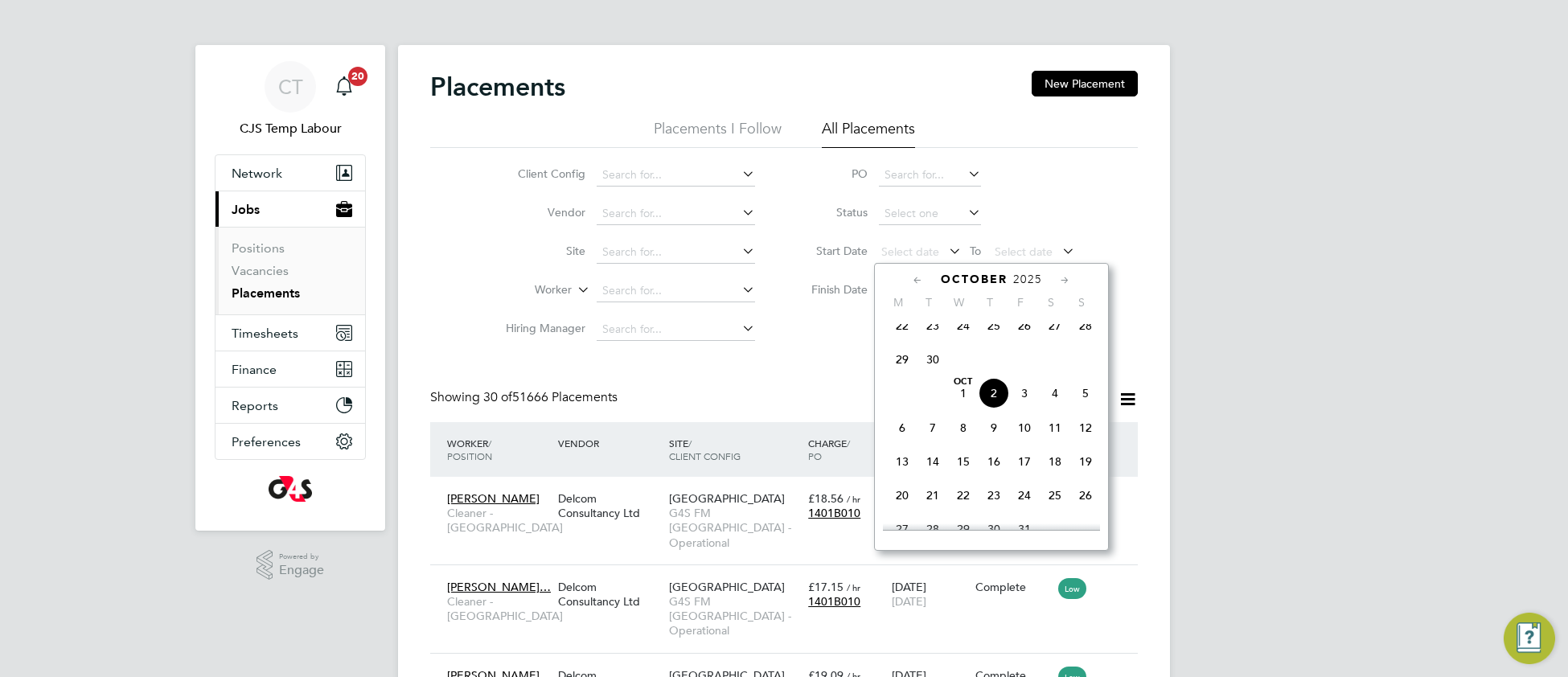
click at [777, 392] on div "Showing 30 of 51666 Placements Hide Low IR35 Risks" at bounding box center [784, 405] width 707 height 33
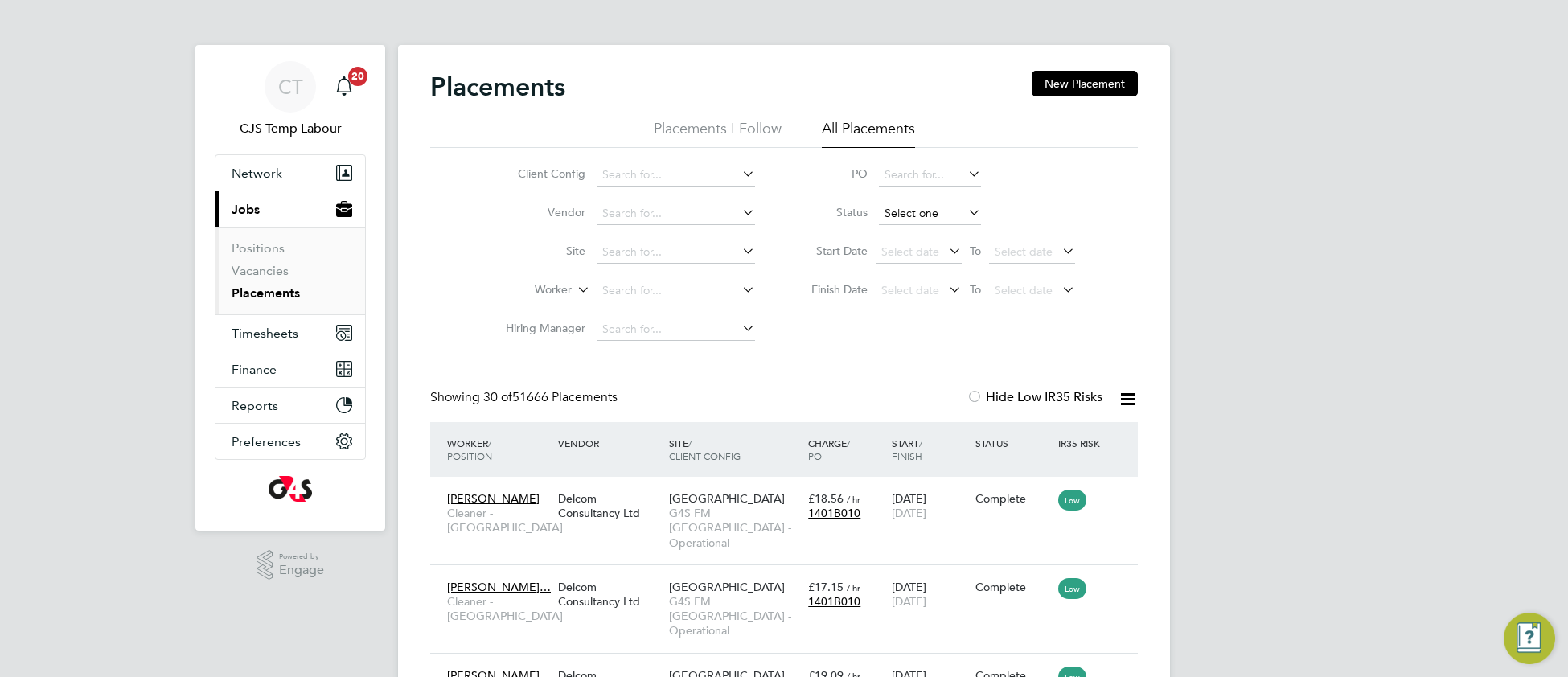
click at [906, 214] on input at bounding box center [930, 214] width 102 height 23
drag, startPoint x: 1086, startPoint y: 208, endPoint x: 1063, endPoint y: 223, distance: 27.5
click at [1084, 208] on li "Status" at bounding box center [935, 214] width 320 height 39
click at [912, 252] on span "Select date" at bounding box center [911, 251] width 58 height 14
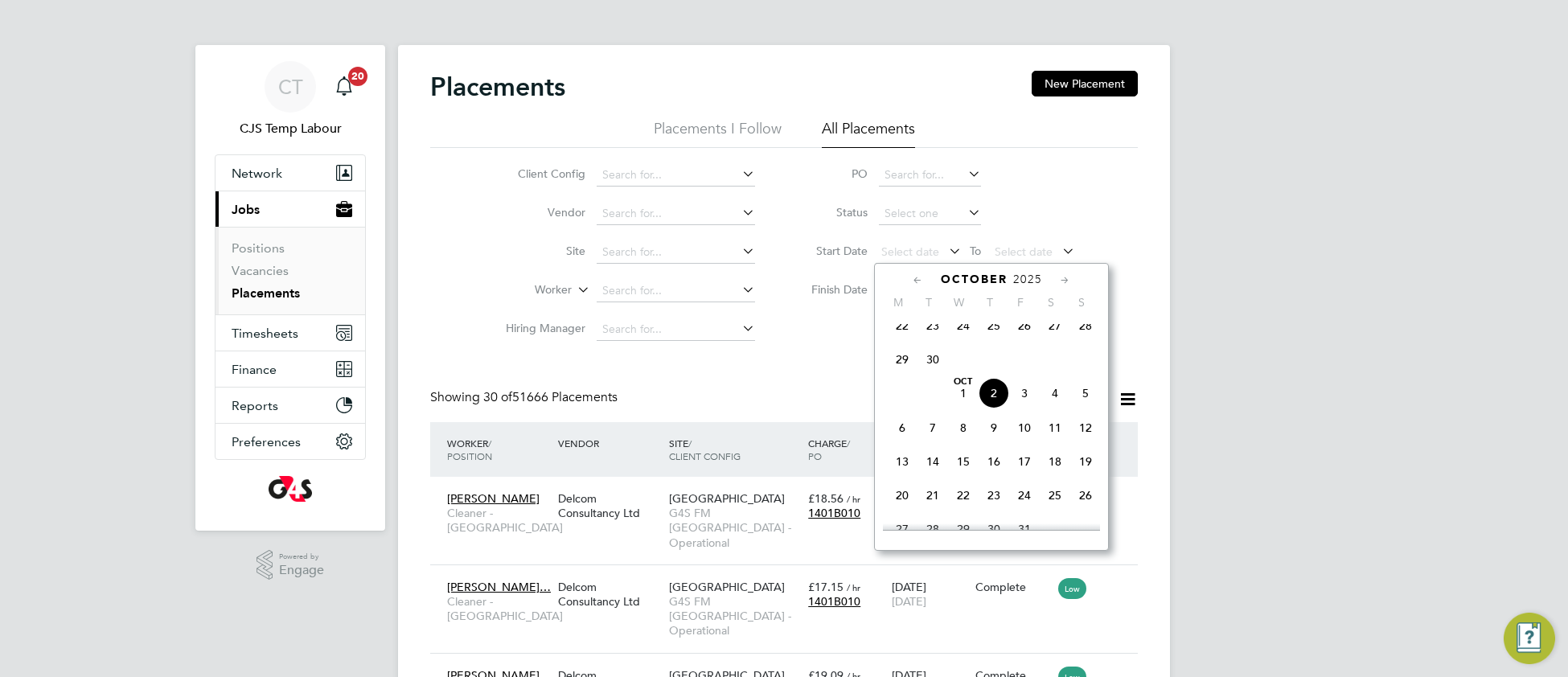
click at [916, 283] on icon at bounding box center [918, 280] width 15 height 18
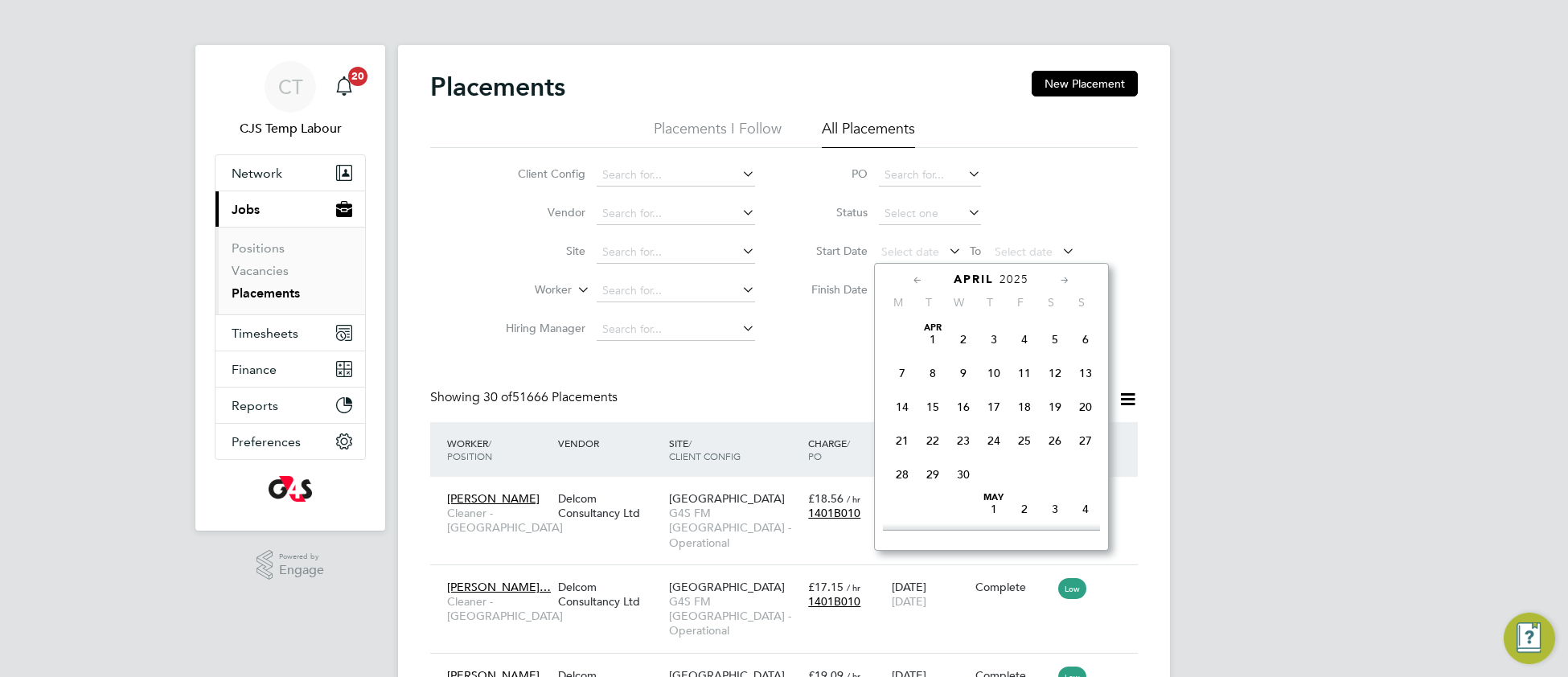
click at [917, 283] on icon at bounding box center [918, 280] width 15 height 18
click at [918, 283] on icon at bounding box center [918, 280] width 15 height 18
click at [917, 283] on icon at bounding box center [918, 280] width 15 height 18
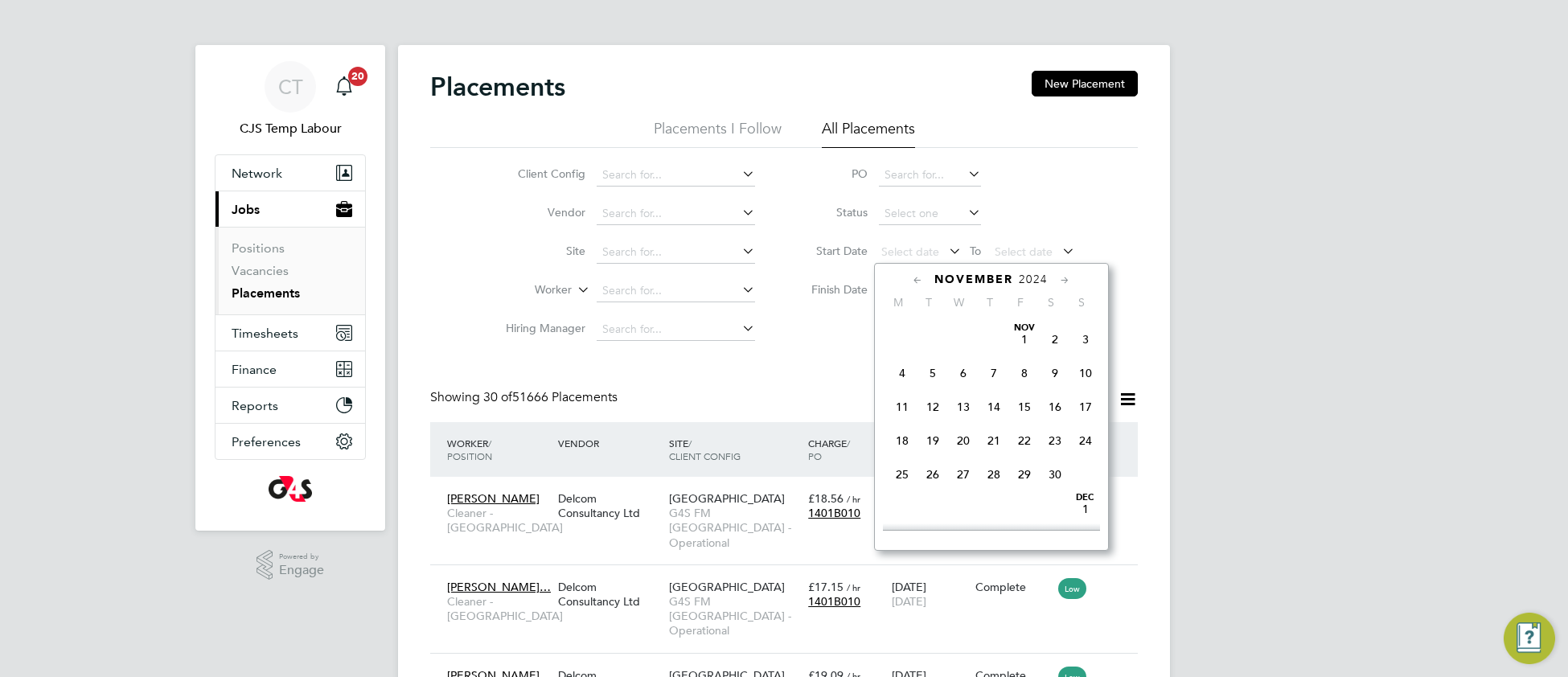
click at [917, 282] on icon at bounding box center [918, 280] width 15 height 18
click at [920, 283] on icon at bounding box center [918, 280] width 15 height 18
click at [919, 283] on icon at bounding box center [918, 280] width 15 height 18
click at [918, 283] on icon at bounding box center [918, 280] width 15 height 18
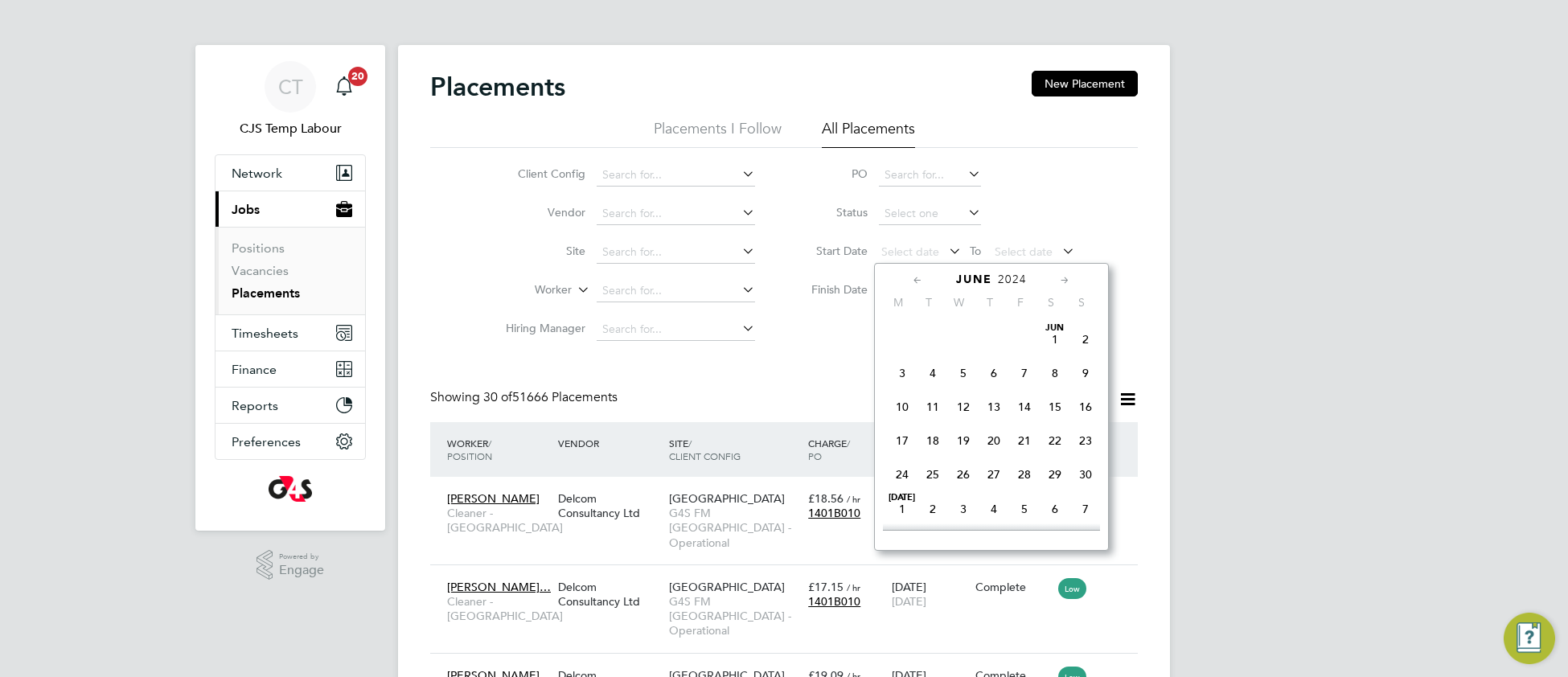
click at [919, 283] on icon at bounding box center [918, 280] width 15 height 18
click at [918, 283] on icon at bounding box center [918, 280] width 15 height 18
click at [918, 283] on icon at bounding box center [918, 280] width 15 height 18
click at [918, 283] on icon at bounding box center [918, 280] width 15 height 18
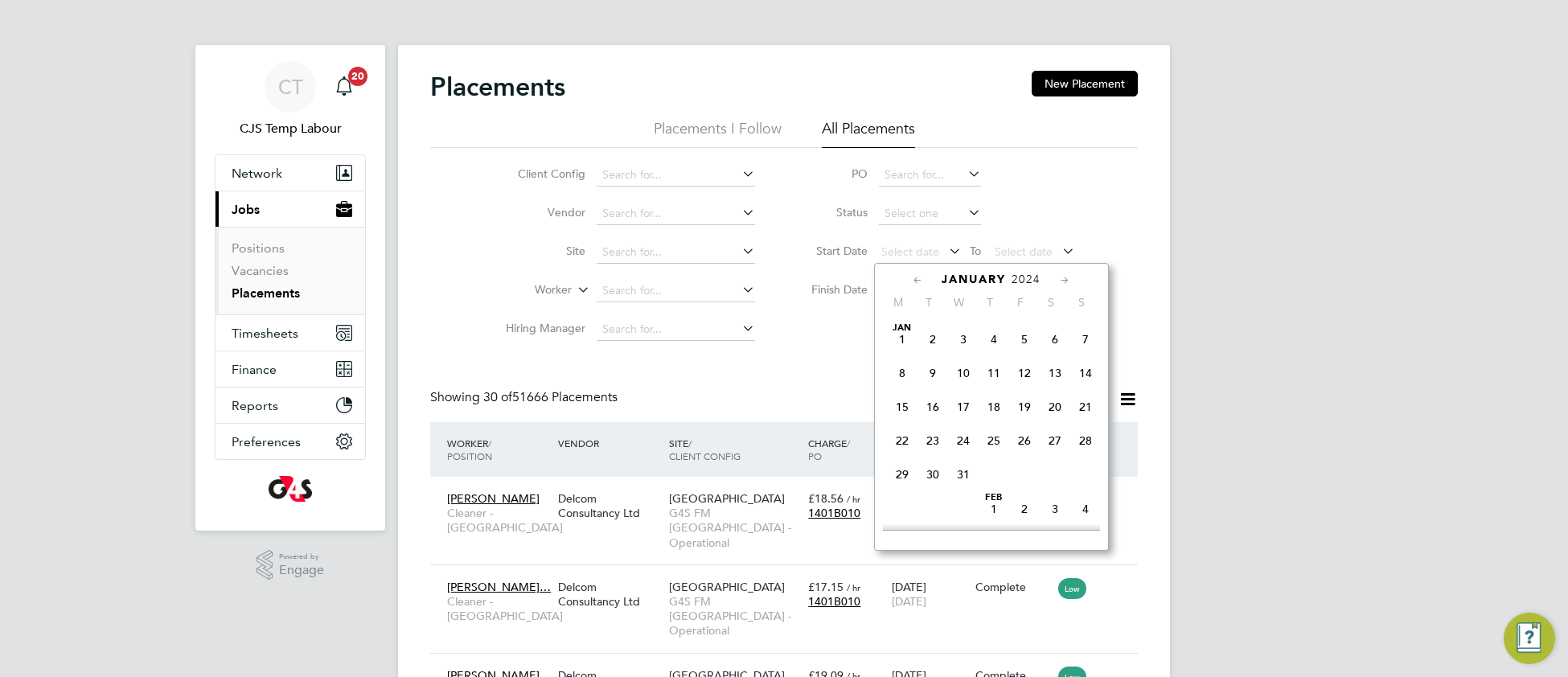
click at [1082, 211] on li "Status" at bounding box center [935, 214] width 320 height 39
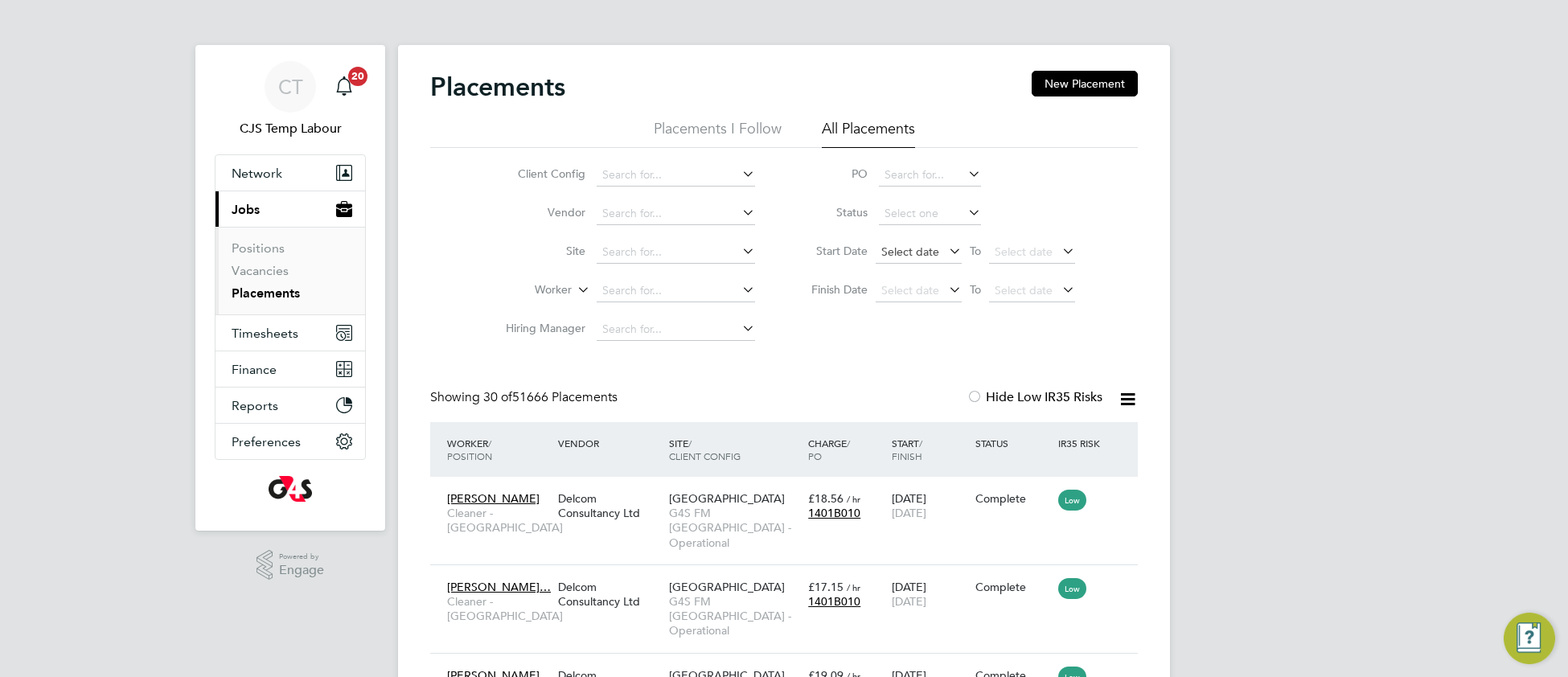
click at [901, 254] on span "Select date" at bounding box center [911, 251] width 58 height 14
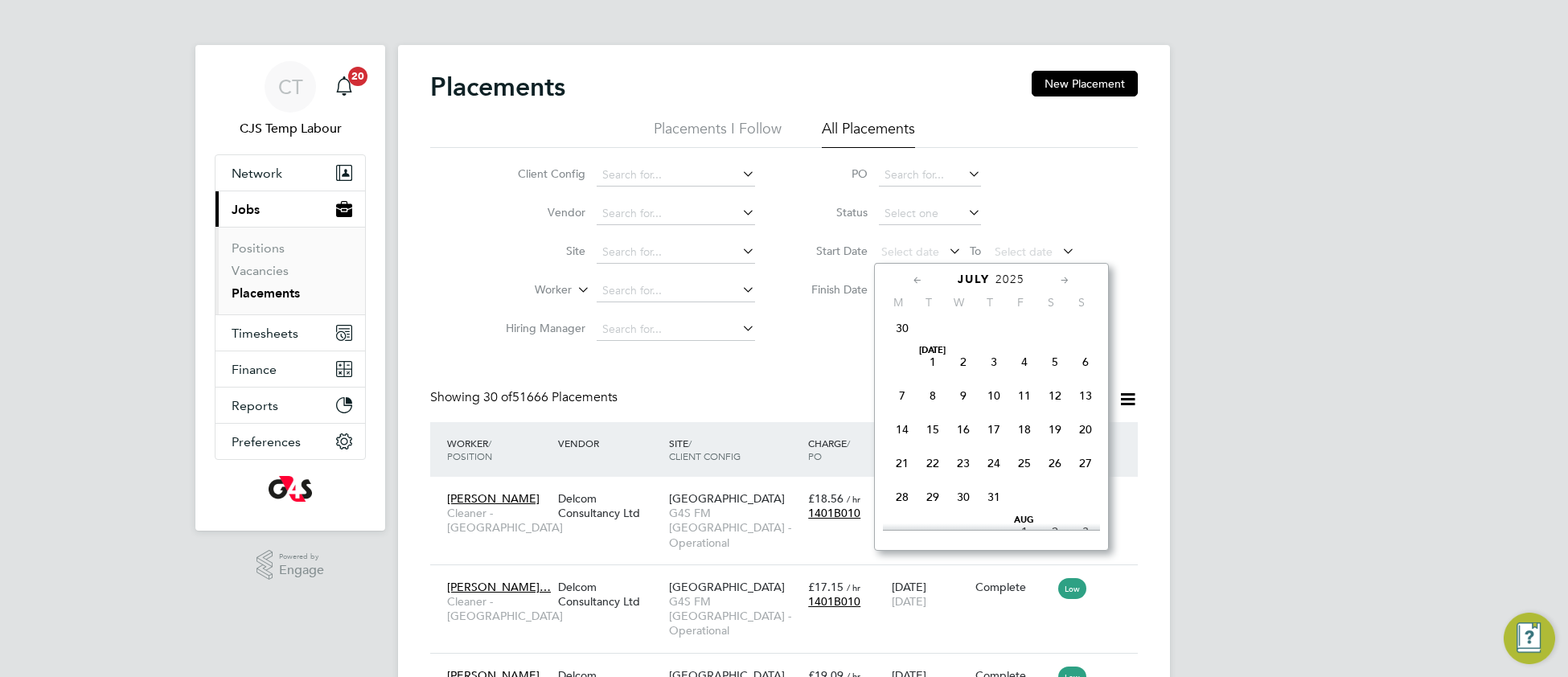
scroll to position [175, 0]
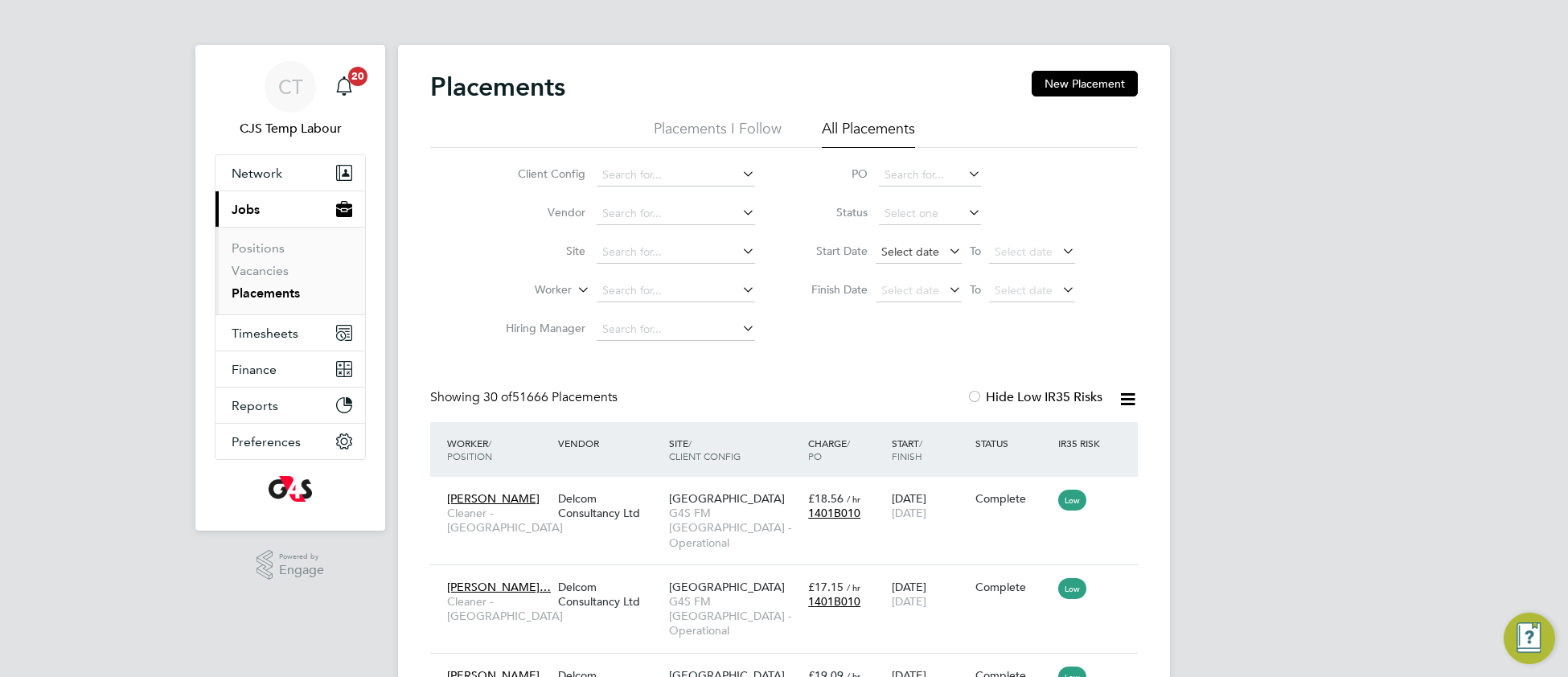
click at [903, 253] on span "Select date" at bounding box center [911, 251] width 58 height 14
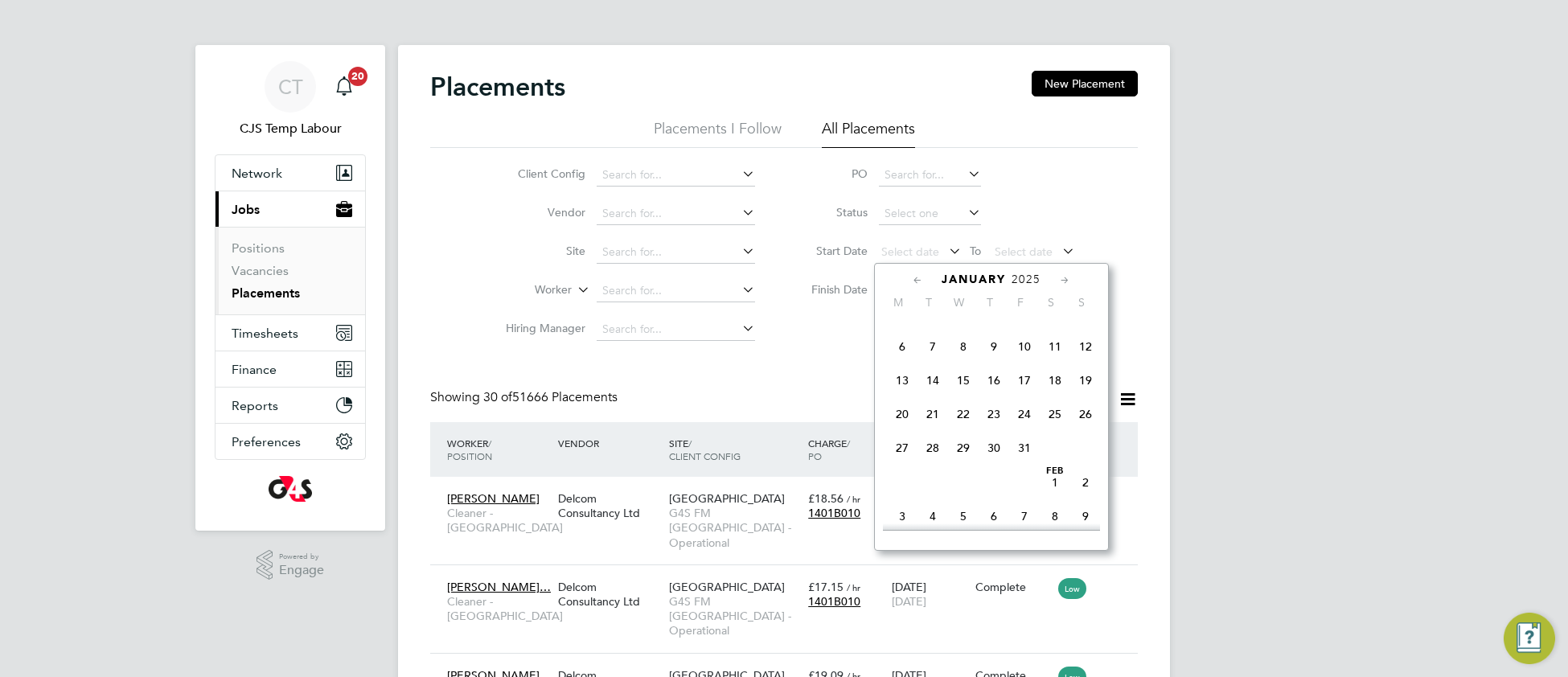
scroll to position [204, 0]
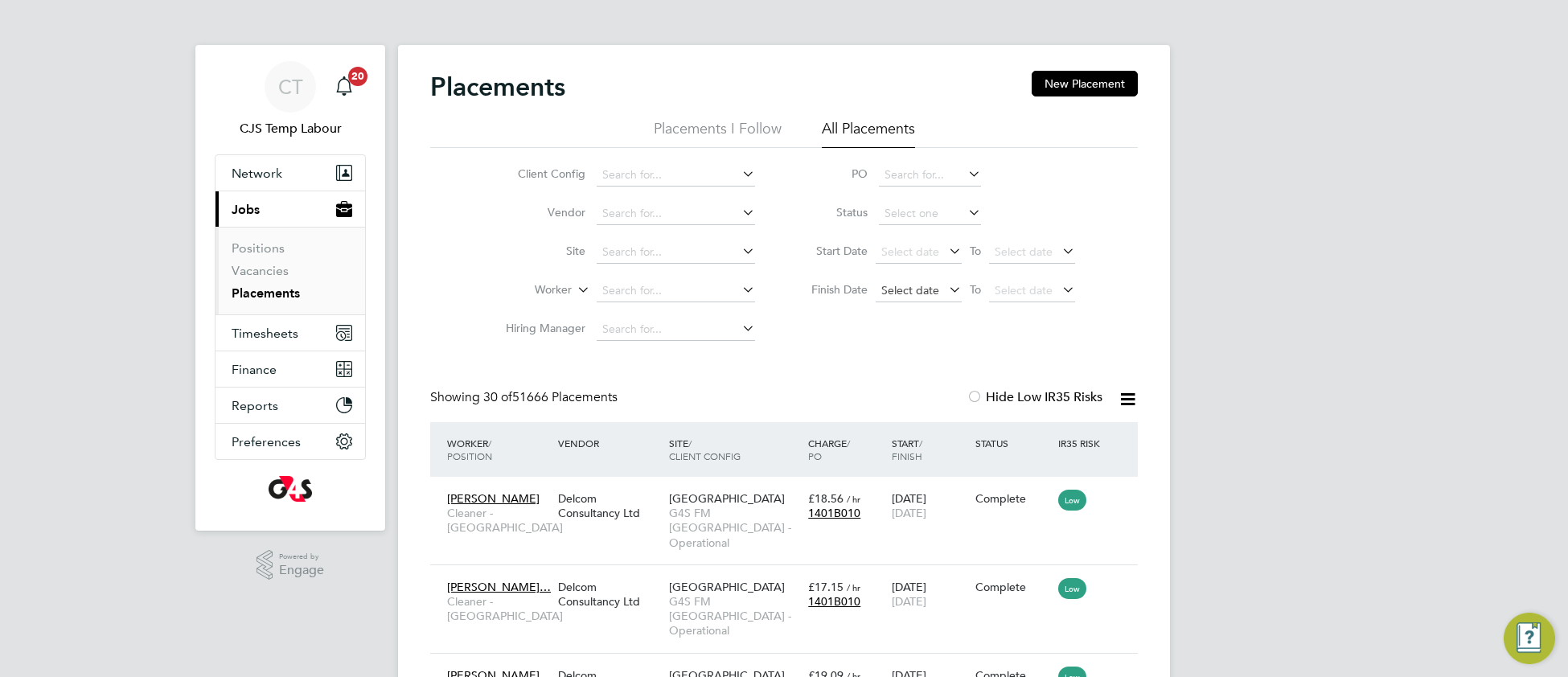
click at [895, 290] on span "Select date" at bounding box center [911, 290] width 58 height 14
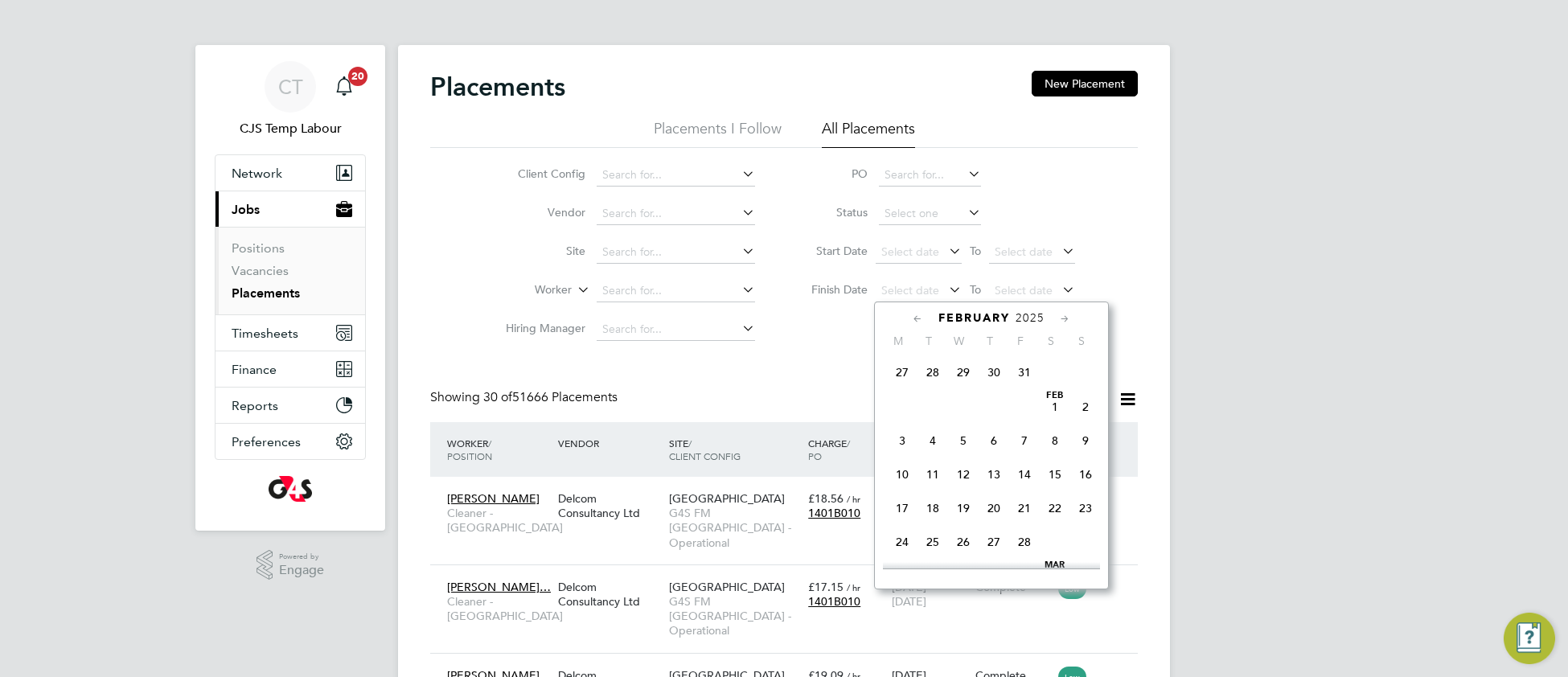
scroll to position [210, 0]
click at [960, 383] on span "[DATE]" at bounding box center [964, 372] width 30 height 30
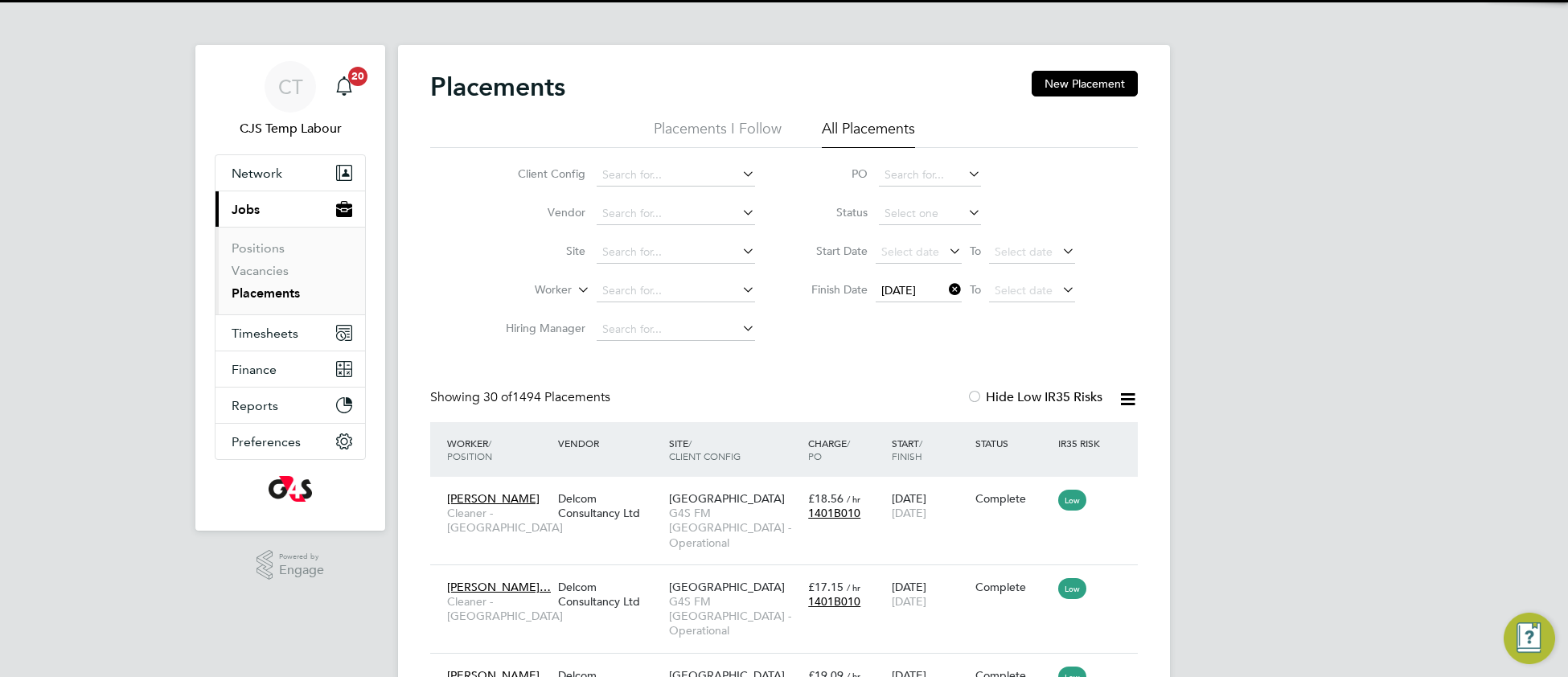
scroll to position [60, 138]
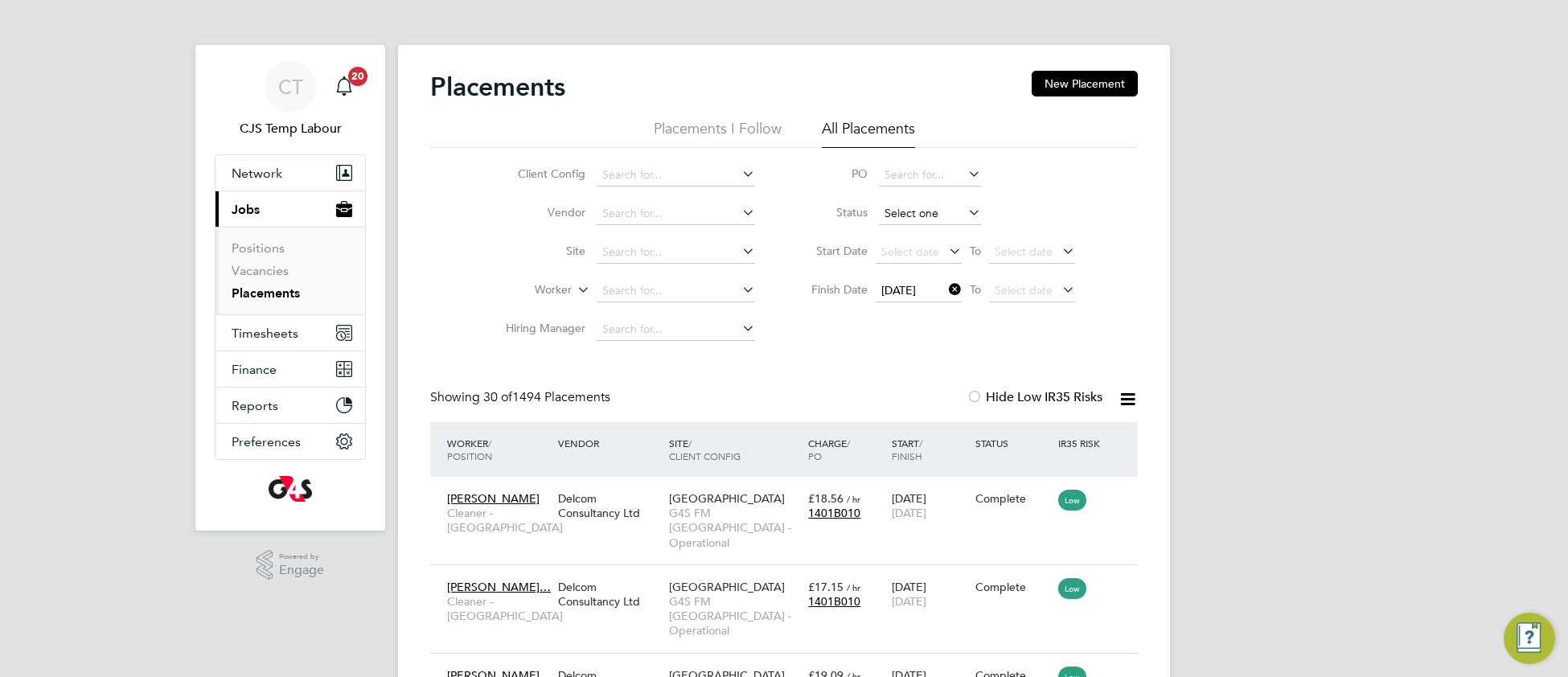
click at [906, 214] on input at bounding box center [930, 214] width 102 height 23
click at [927, 253] on li "Inactive" at bounding box center [930, 256] width 104 height 21
type input "Inactive"
click at [1131, 400] on icon at bounding box center [1128, 399] width 20 height 20
click at [1081, 441] on li "Download Placements Report" at bounding box center [1048, 438] width 171 height 23
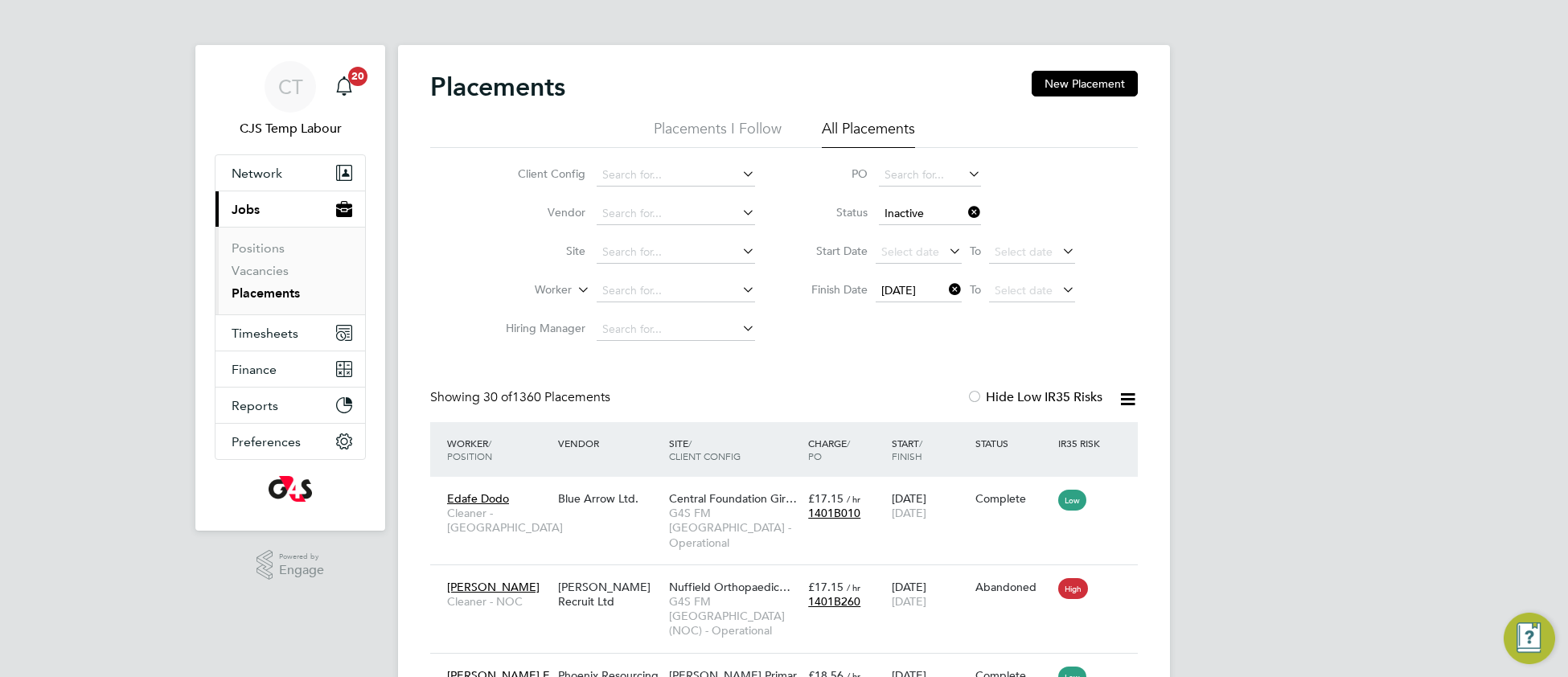
click at [946, 294] on icon at bounding box center [946, 289] width 0 height 23
click at [966, 213] on icon at bounding box center [966, 212] width 0 height 23
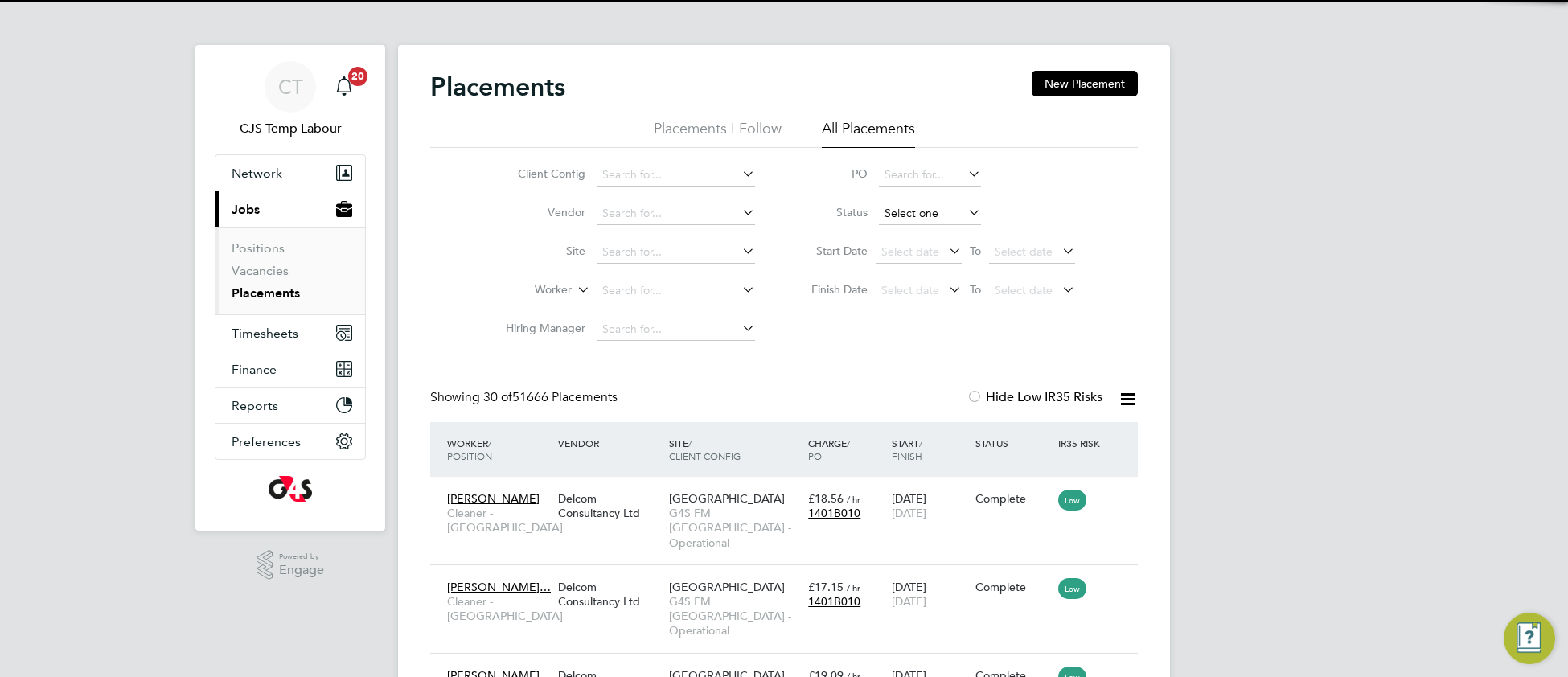
click at [927, 212] on input at bounding box center [930, 214] width 102 height 23
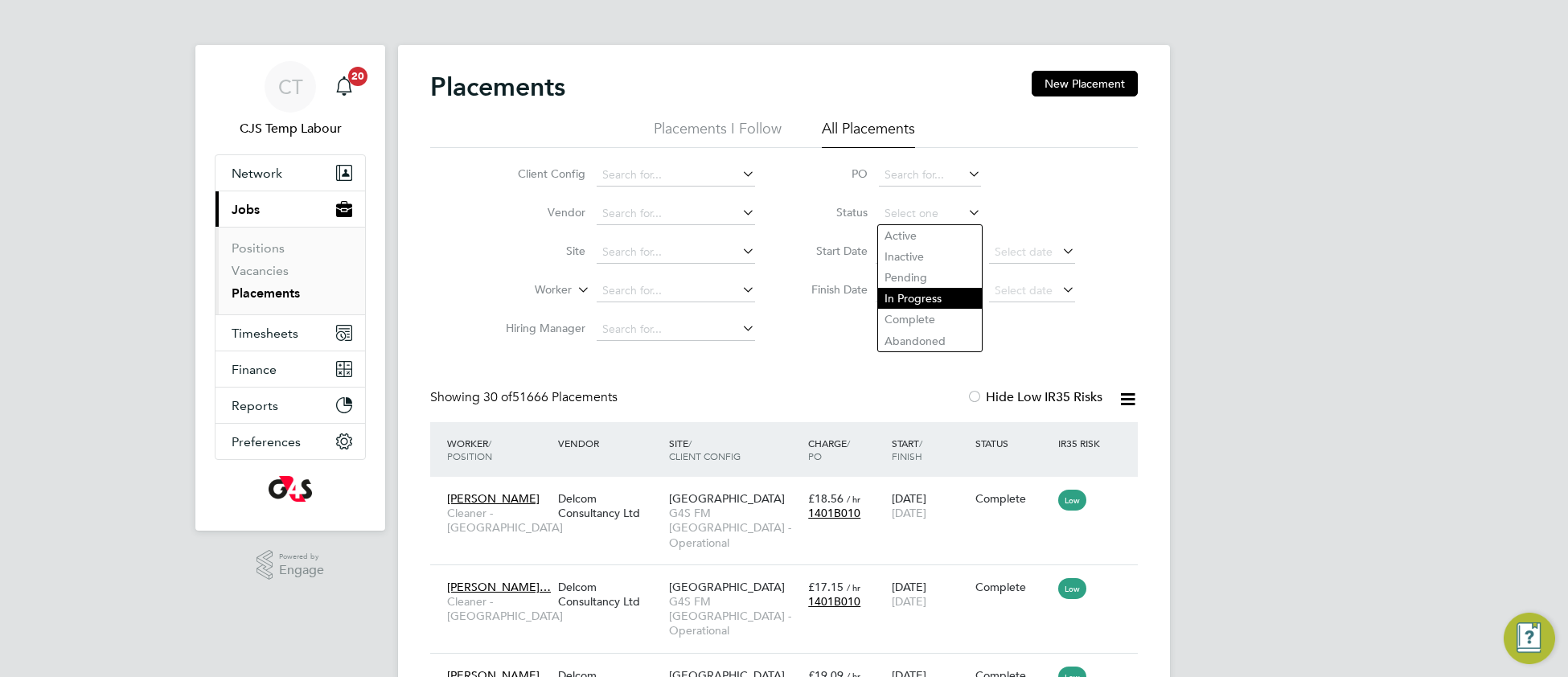
click at [924, 295] on li "In Progress" at bounding box center [930, 298] width 104 height 21
type input "In Progress"
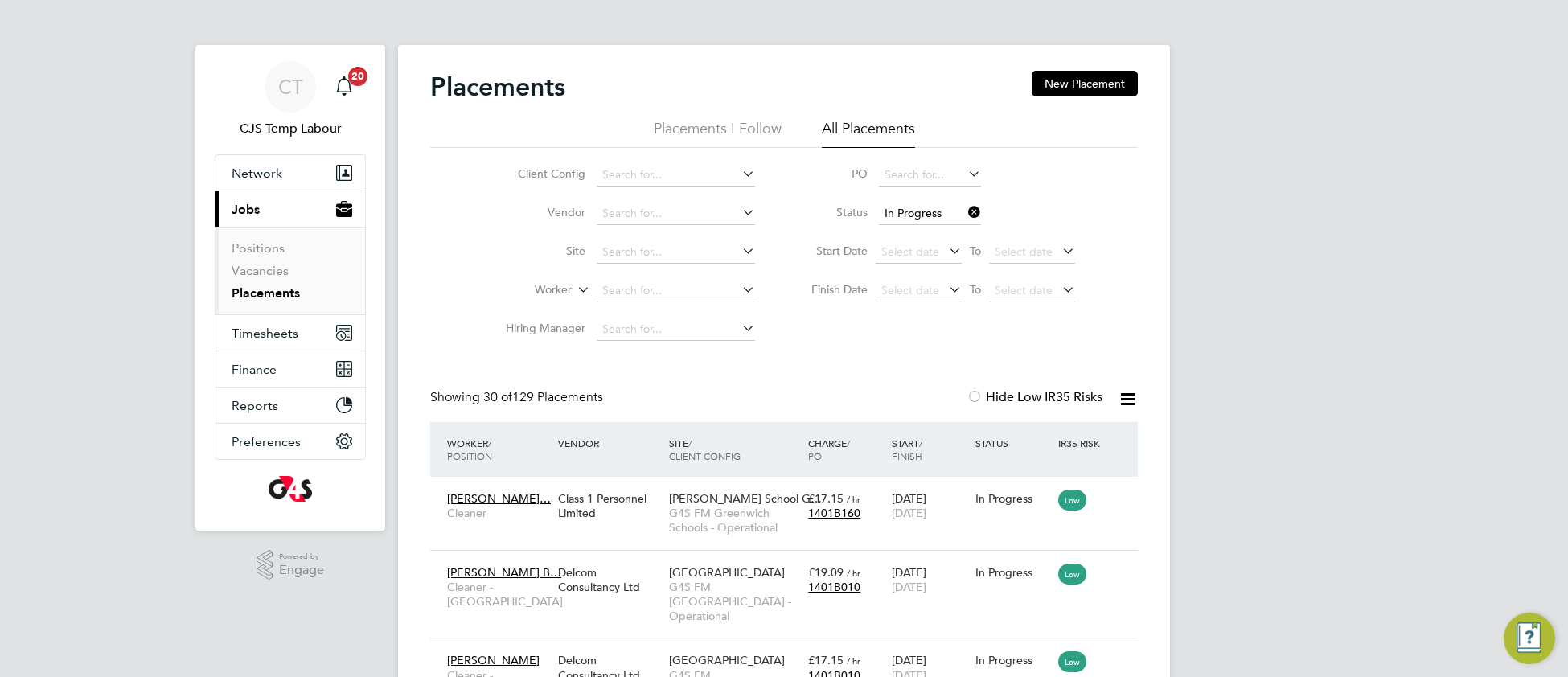
click at [1120, 404] on icon at bounding box center [1128, 399] width 20 height 20
click at [1067, 435] on li "Download Placements Report" at bounding box center [1048, 438] width 171 height 23
